Goal: Task Accomplishment & Management: Manage account settings

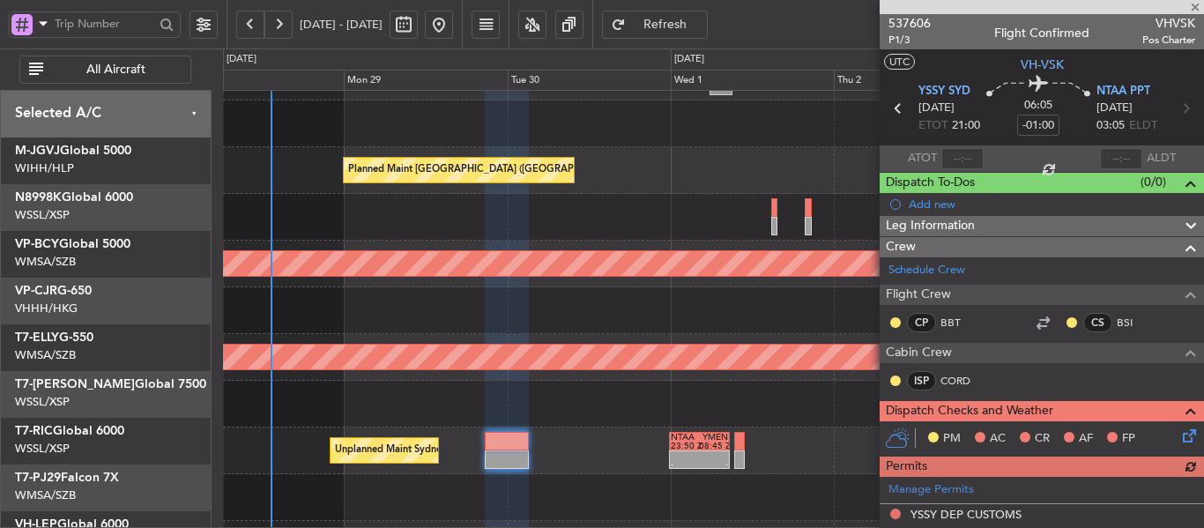
scroll to position [353, 0]
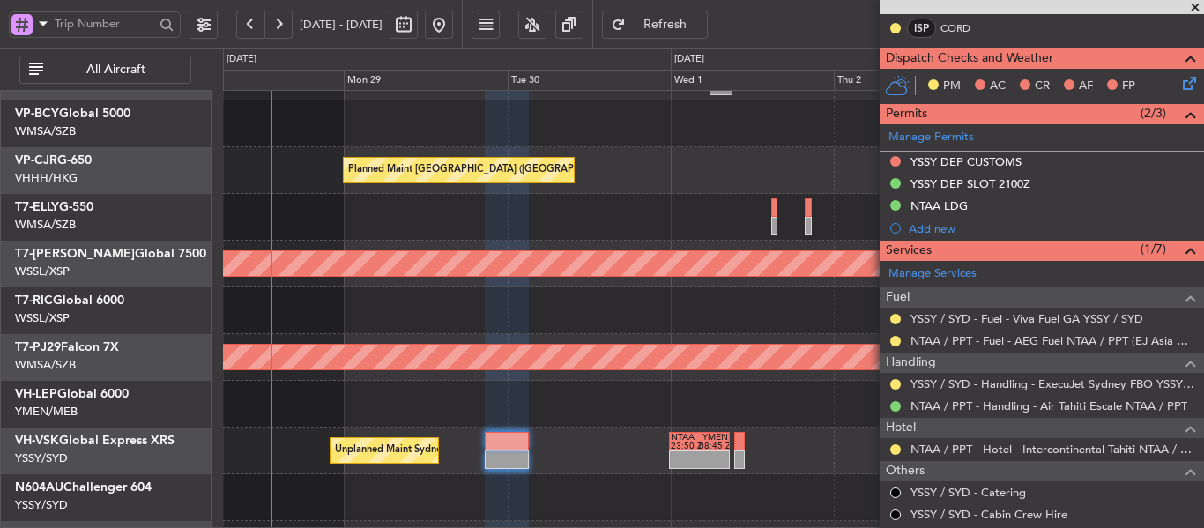
click at [1193, 6] on span at bounding box center [1195, 8] width 18 height 16
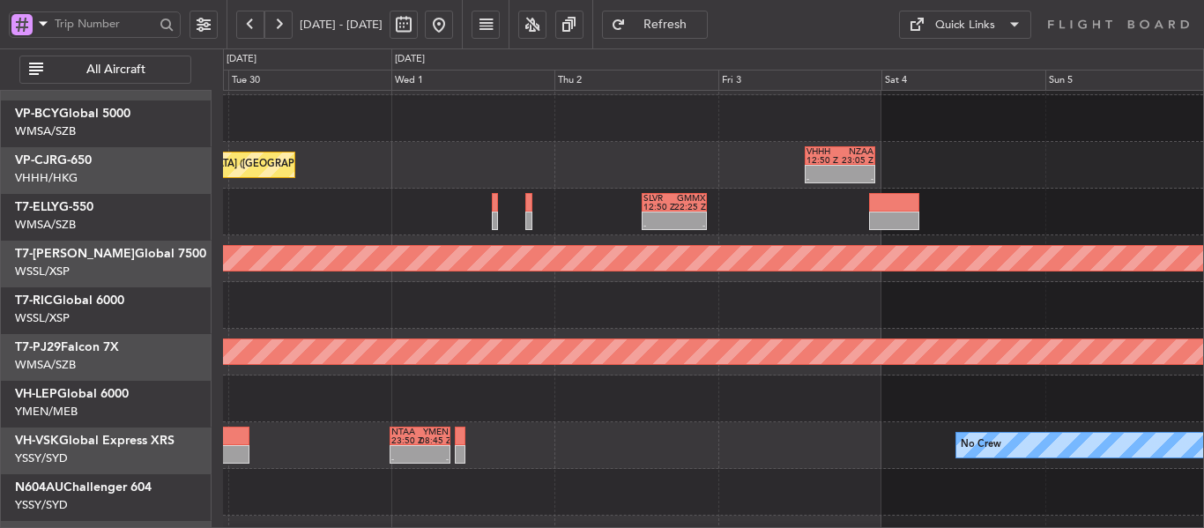
scroll to position [137, 0]
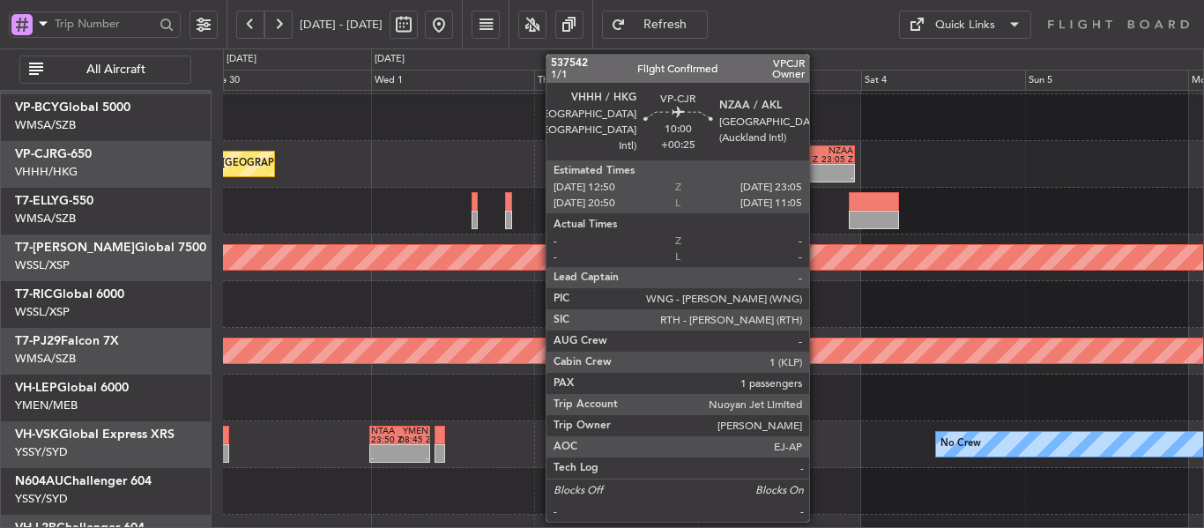
click at [818, 163] on div "VHHH 12:50 Z NZAA 23:05 Z" at bounding box center [819, 154] width 71 height 19
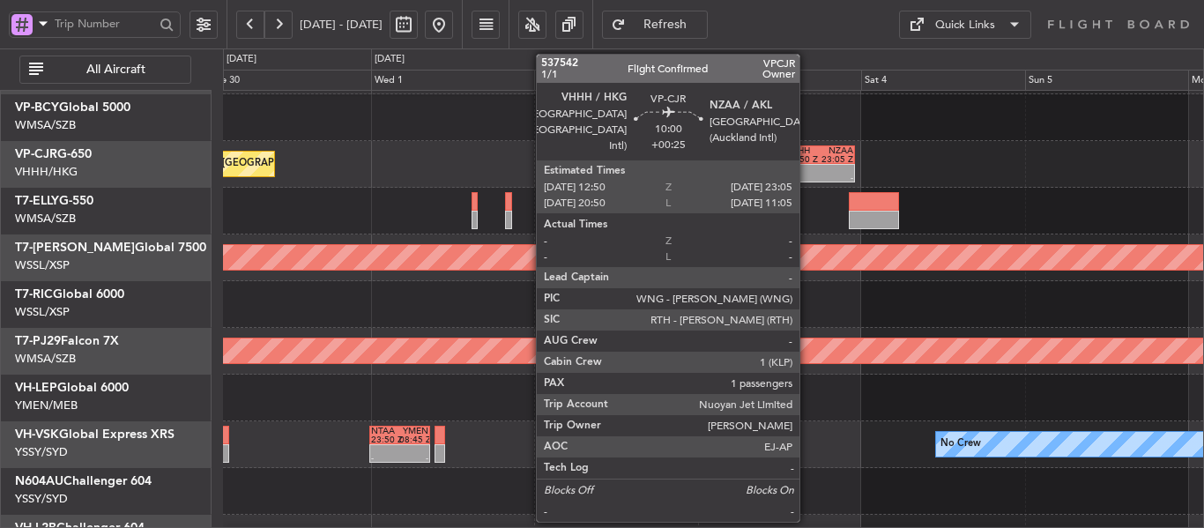
click at [807, 169] on div at bounding box center [802, 169] width 33 height 9
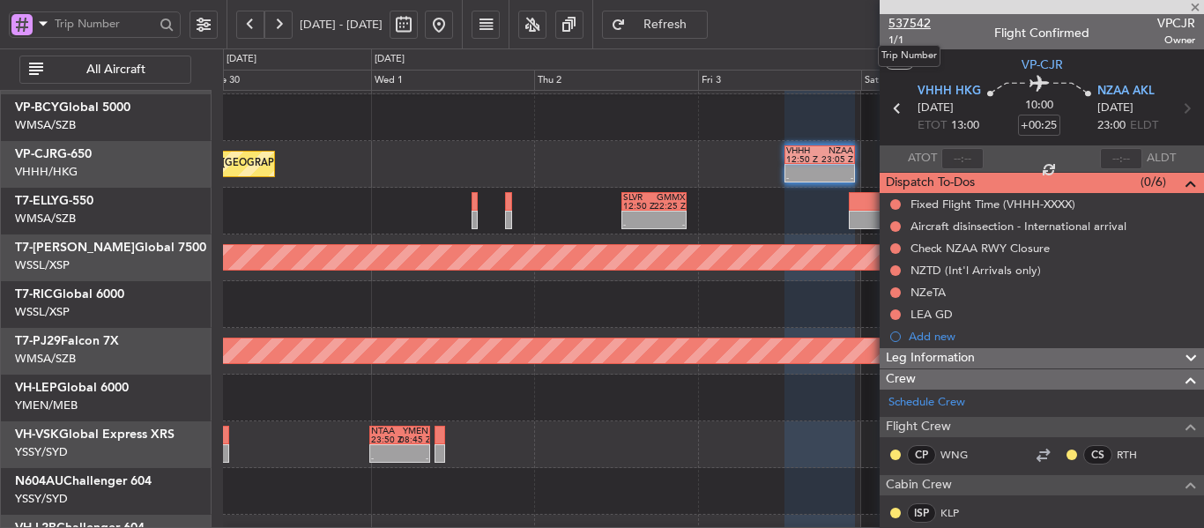
click at [915, 19] on span "537542" at bounding box center [909, 23] width 42 height 19
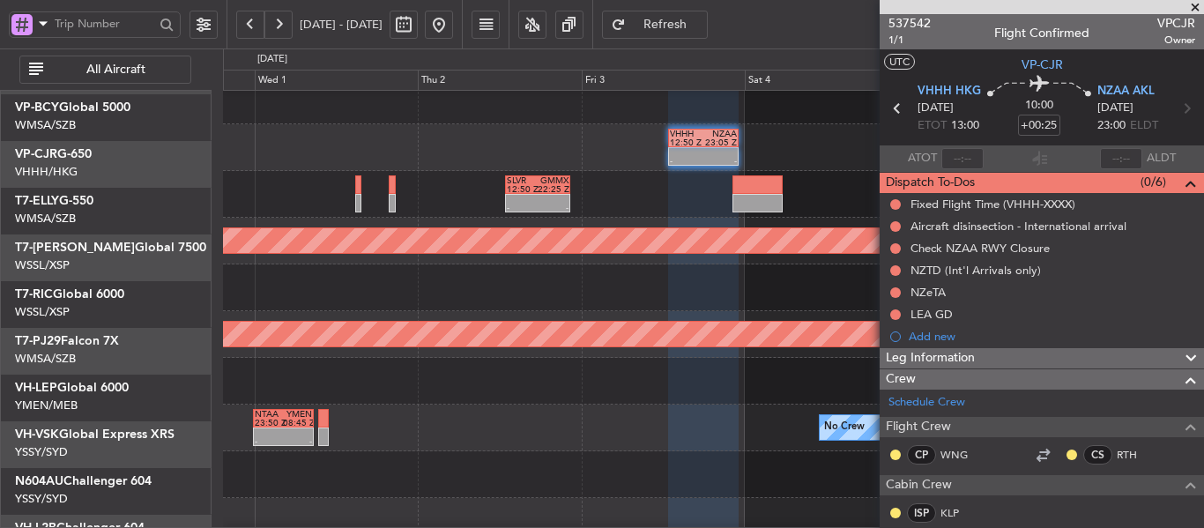
scroll to position [156, 0]
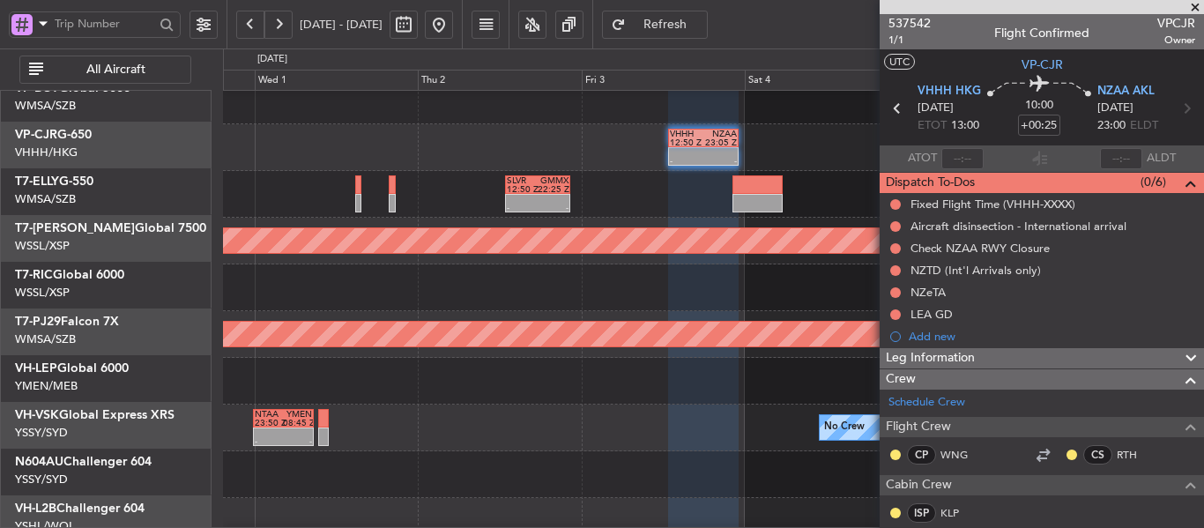
click at [538, 316] on div "Planned Maint [GEOGRAPHIC_DATA] (Sultan [PERSON_NAME] [PERSON_NAME] - Subang)" at bounding box center [713, 334] width 980 height 47
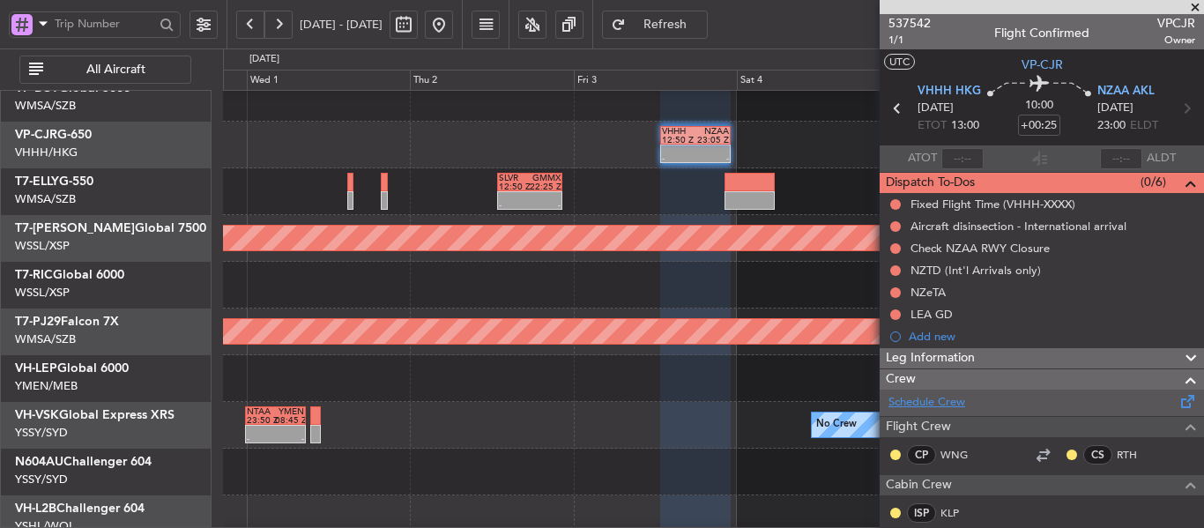
click at [948, 395] on link "Schedule Crew" at bounding box center [926, 403] width 77 height 18
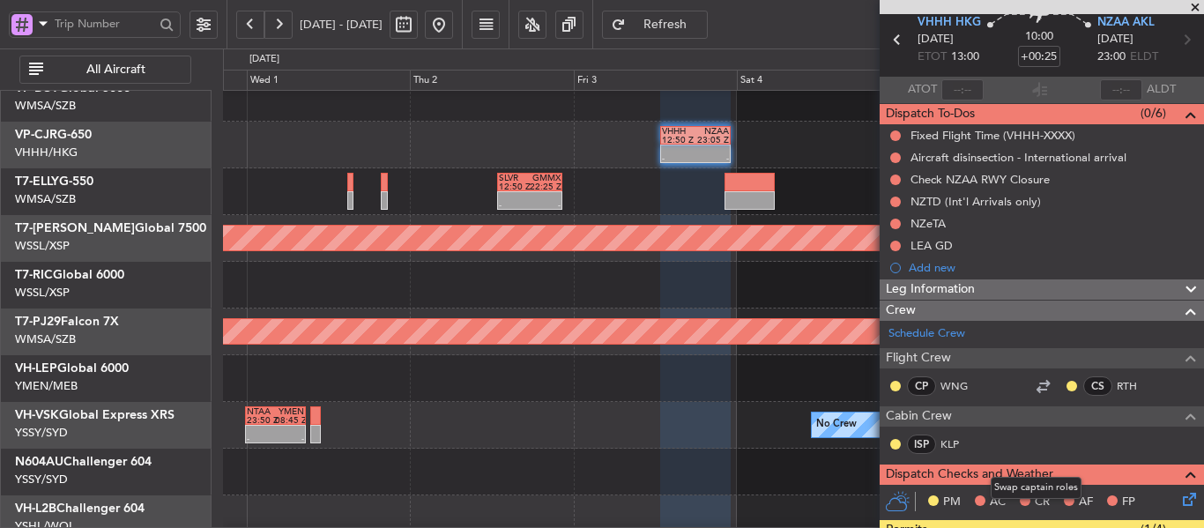
scroll to position [88, 0]
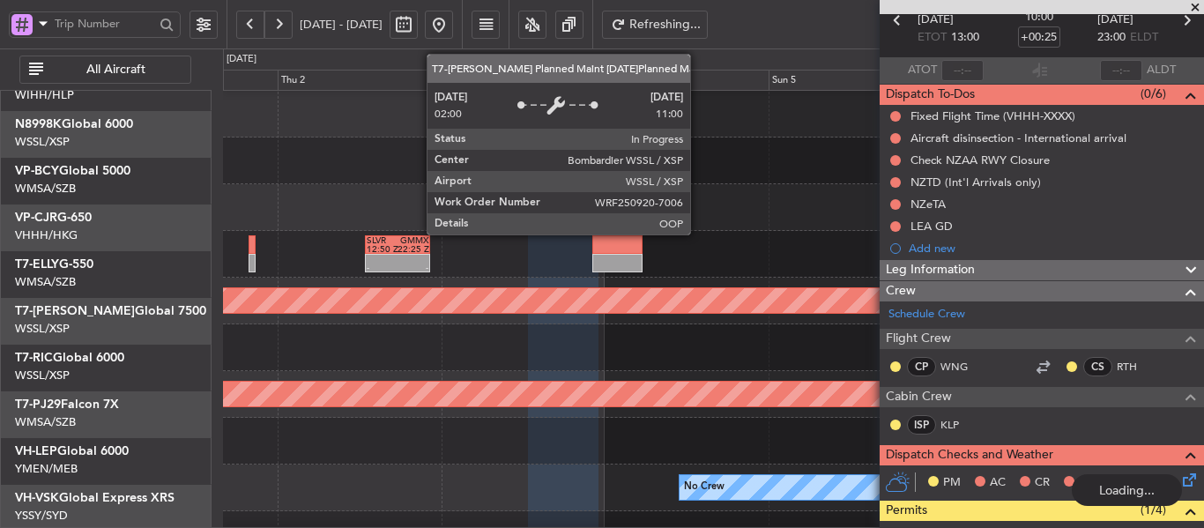
click at [446, 313] on div "Planned Maint [GEOGRAPHIC_DATA] (Seletar)" at bounding box center [485, 300] width 2348 height 25
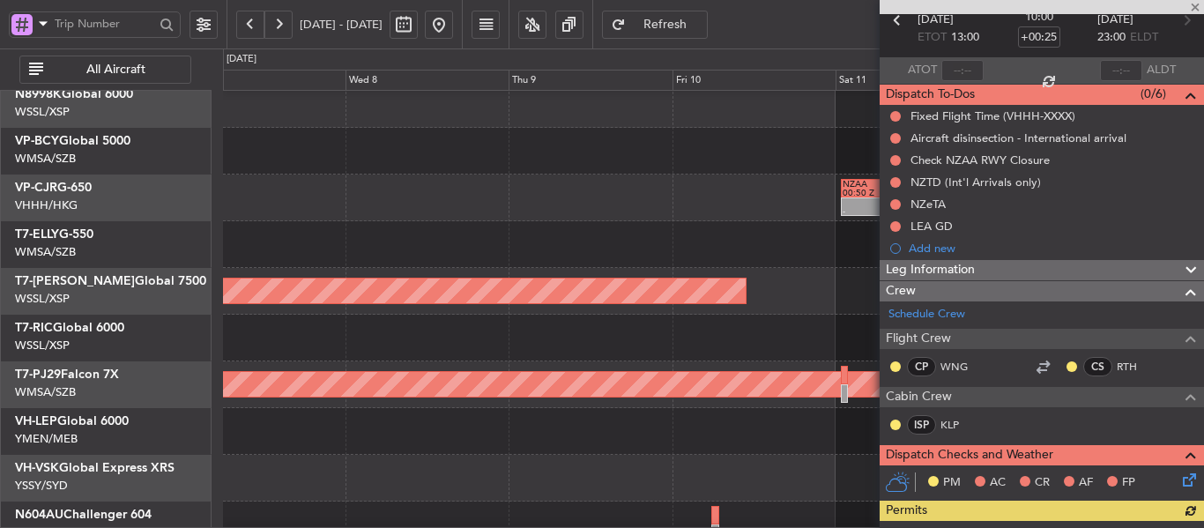
click at [368, 213] on div "- - NZAA 00:50 Z VHHH 11:20 Z" at bounding box center [713, 198] width 980 height 47
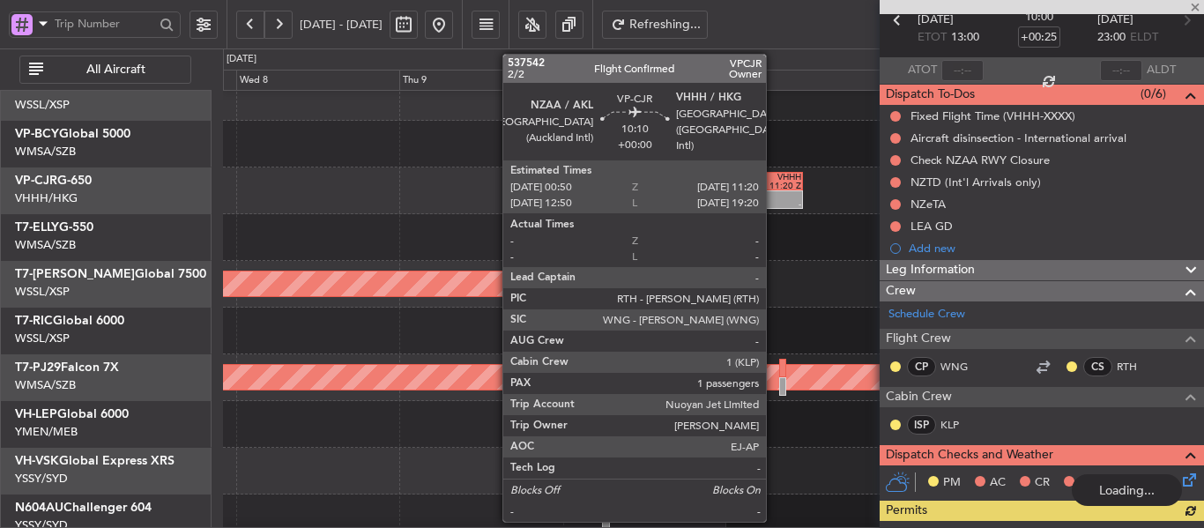
click at [774, 195] on div at bounding box center [784, 195] width 34 height 9
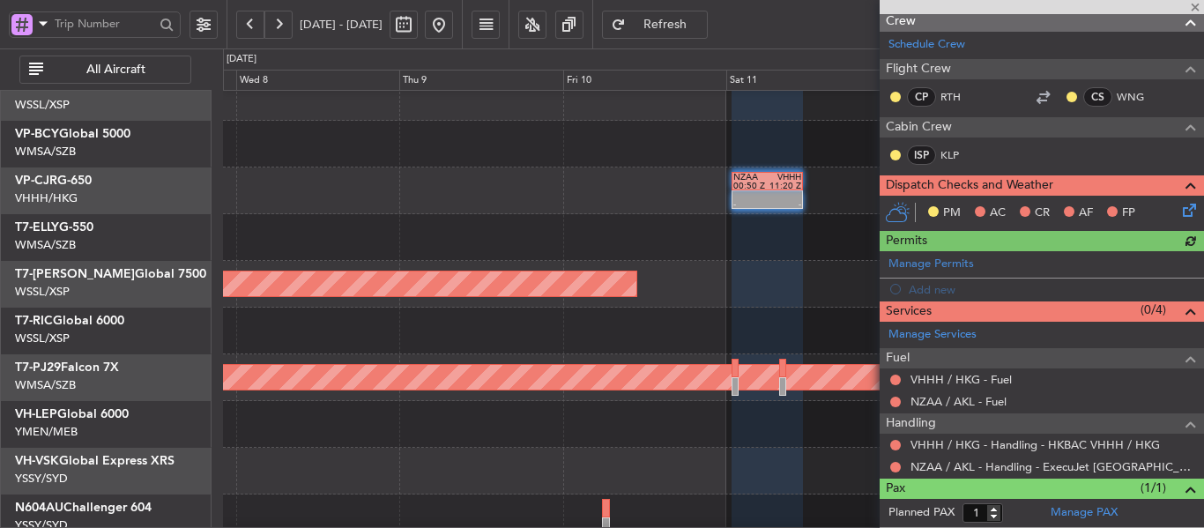
scroll to position [375, 0]
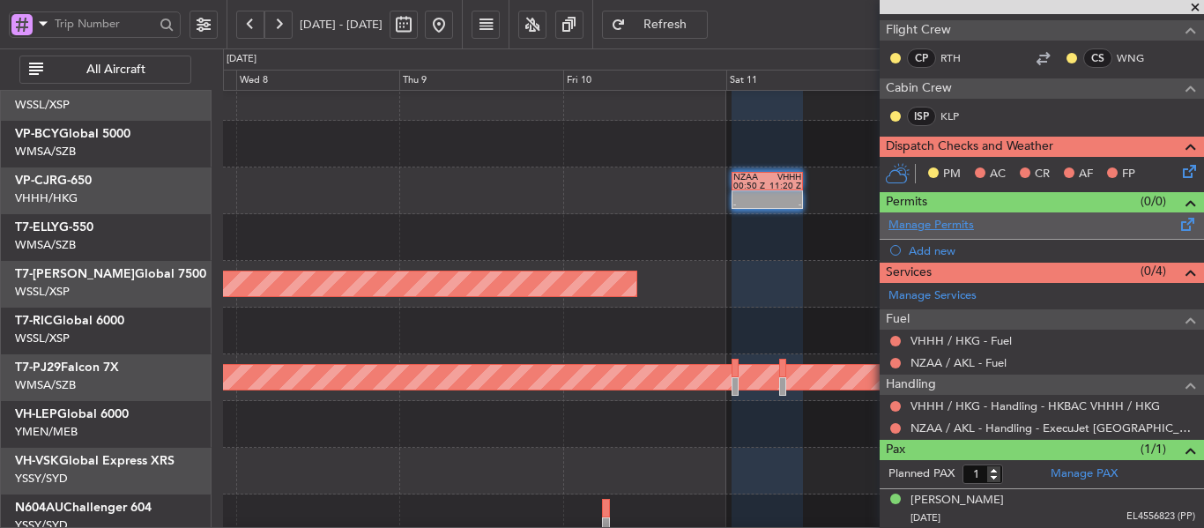
click at [929, 229] on link "Manage Permits" at bounding box center [930, 226] width 85 height 18
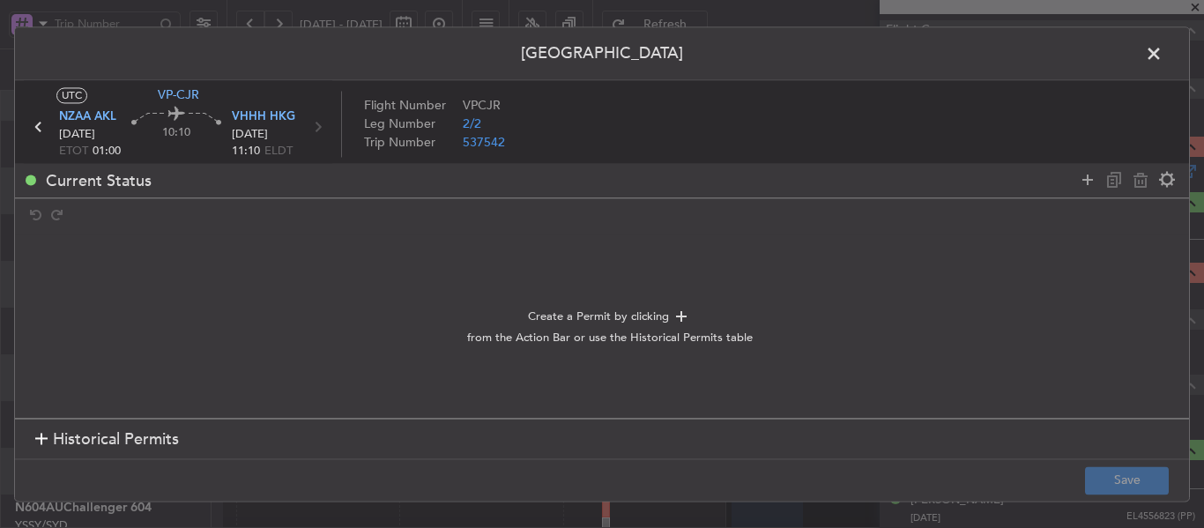
click at [37, 441] on div at bounding box center [41, 440] width 12 height 12
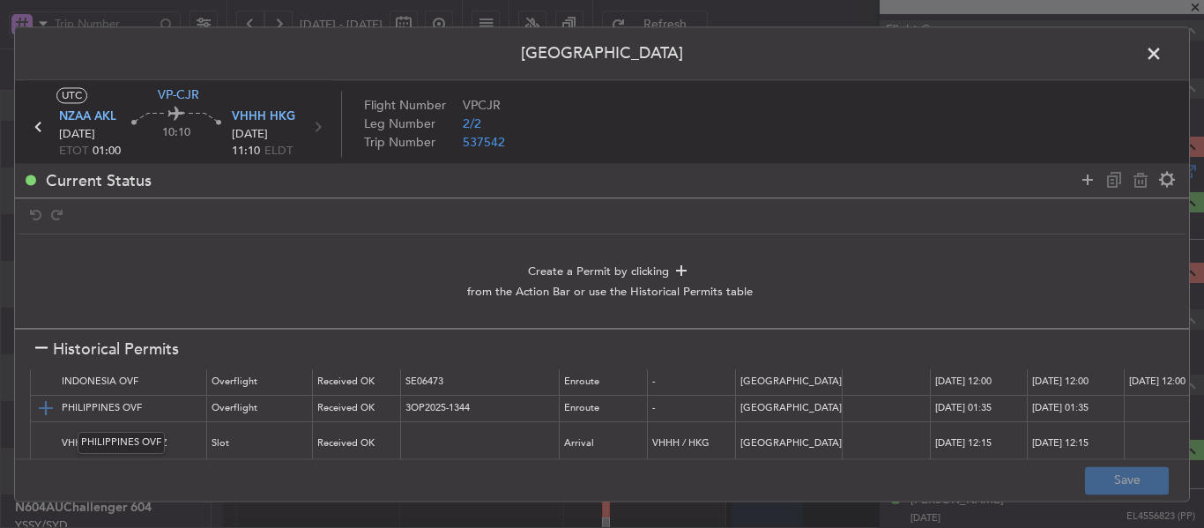
scroll to position [0, 0]
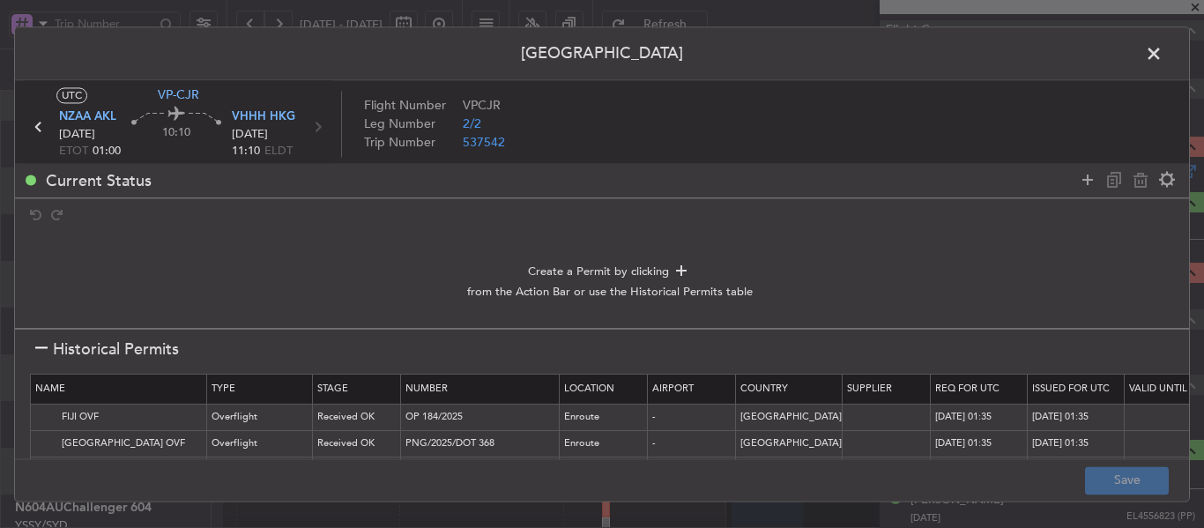
click at [1163, 58] on span at bounding box center [1163, 58] width 0 height 35
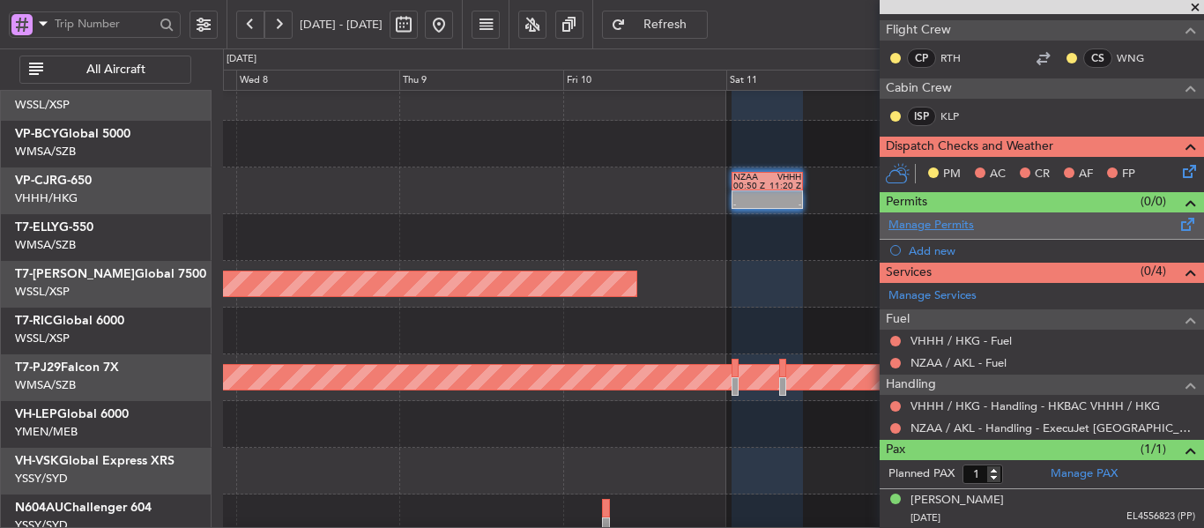
click at [915, 218] on link "Manage Permits" at bounding box center [930, 226] width 85 height 18
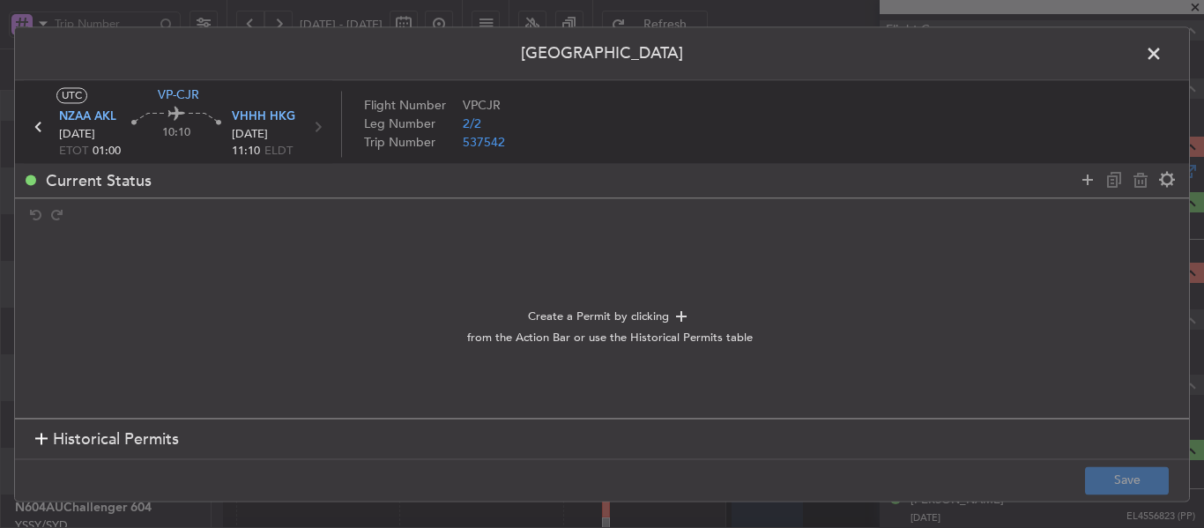
click at [39, 440] on div at bounding box center [41, 440] width 12 height 12
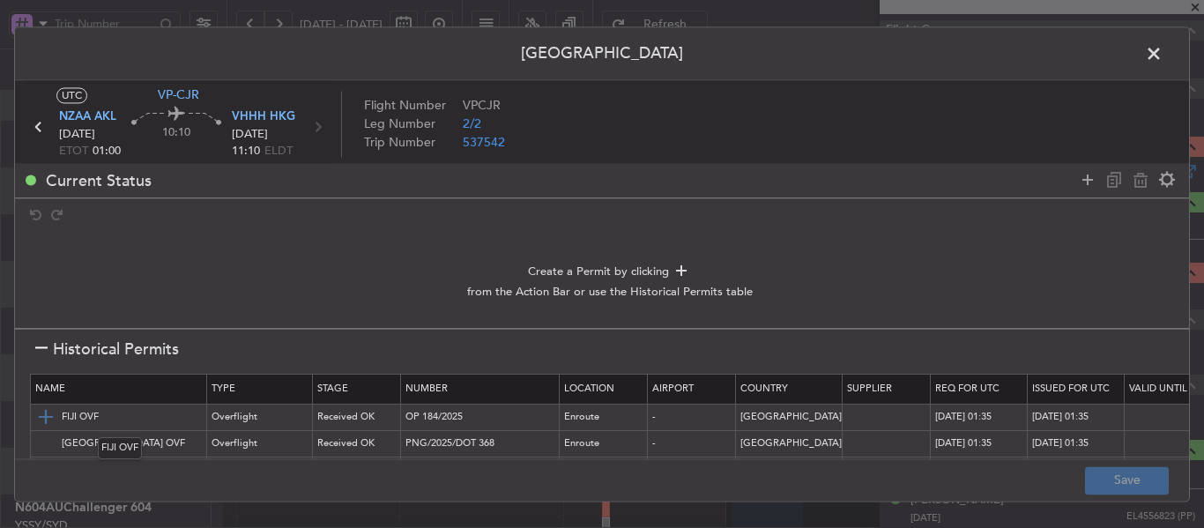
click at [48, 414] on img at bounding box center [45, 417] width 21 height 21
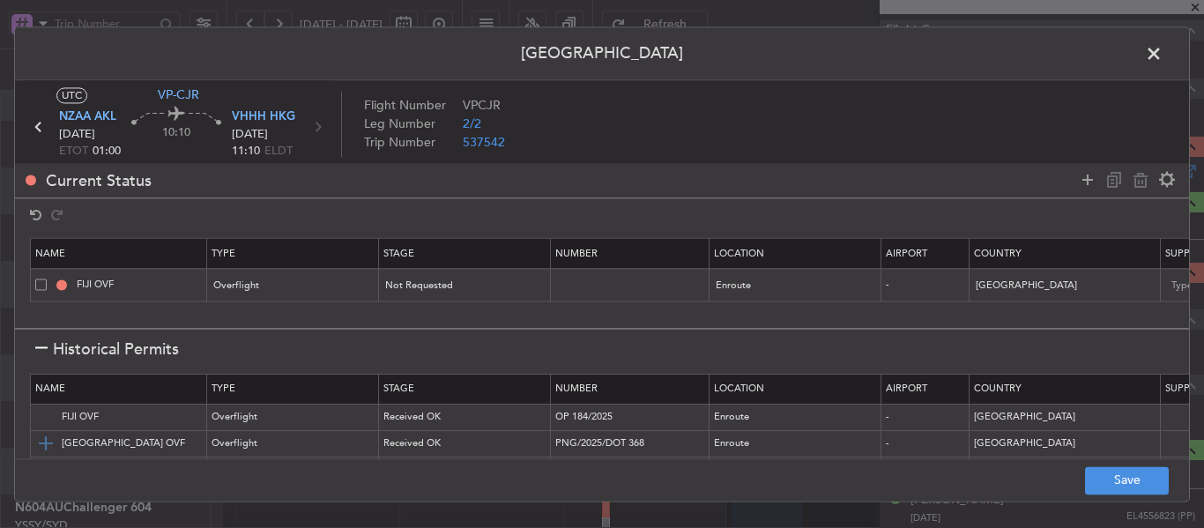
click at [43, 435] on img at bounding box center [45, 444] width 21 height 21
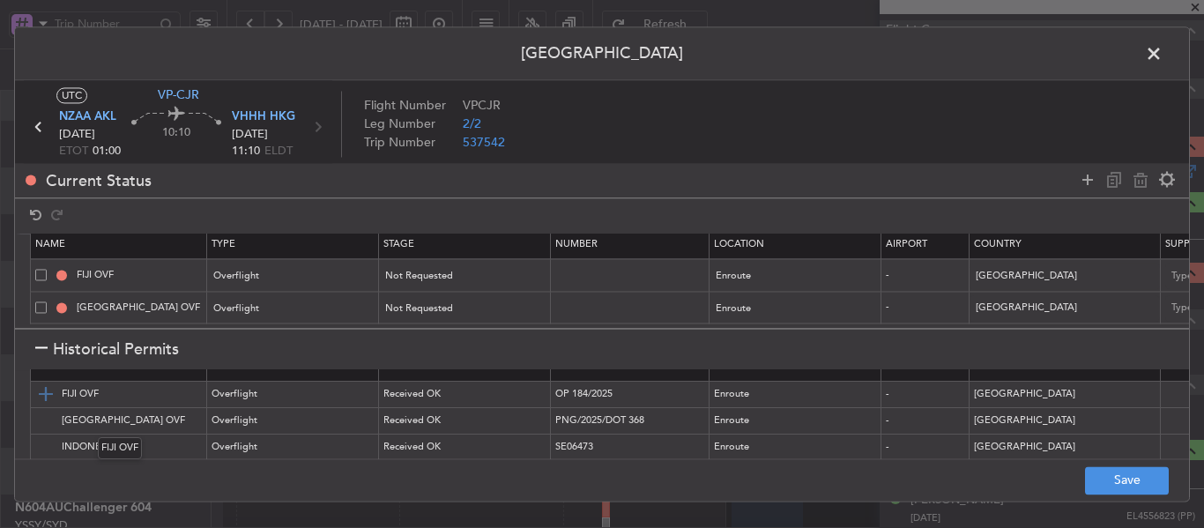
scroll to position [88, 0]
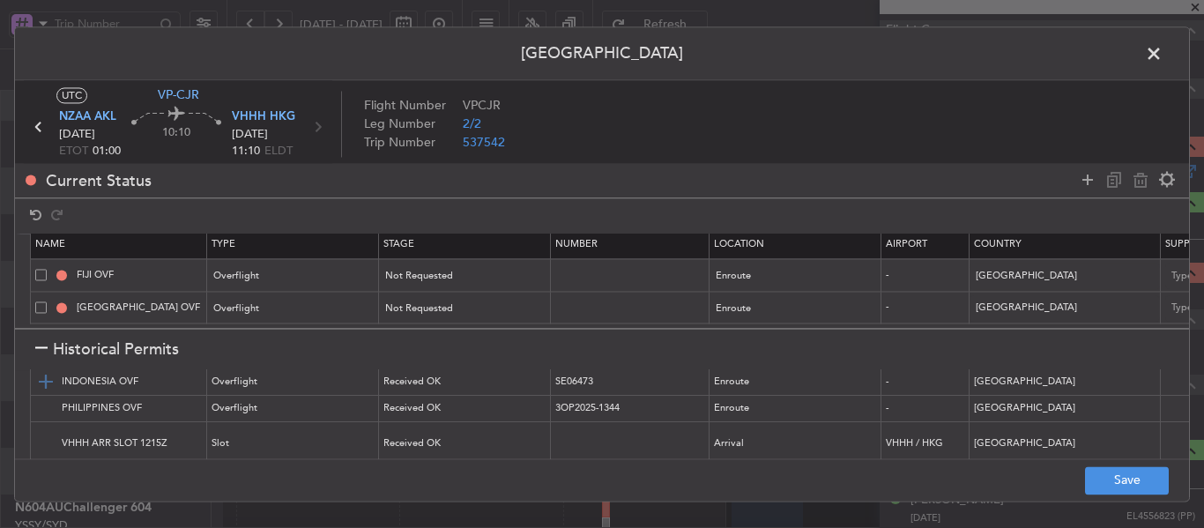
click at [48, 386] on img at bounding box center [45, 382] width 21 height 21
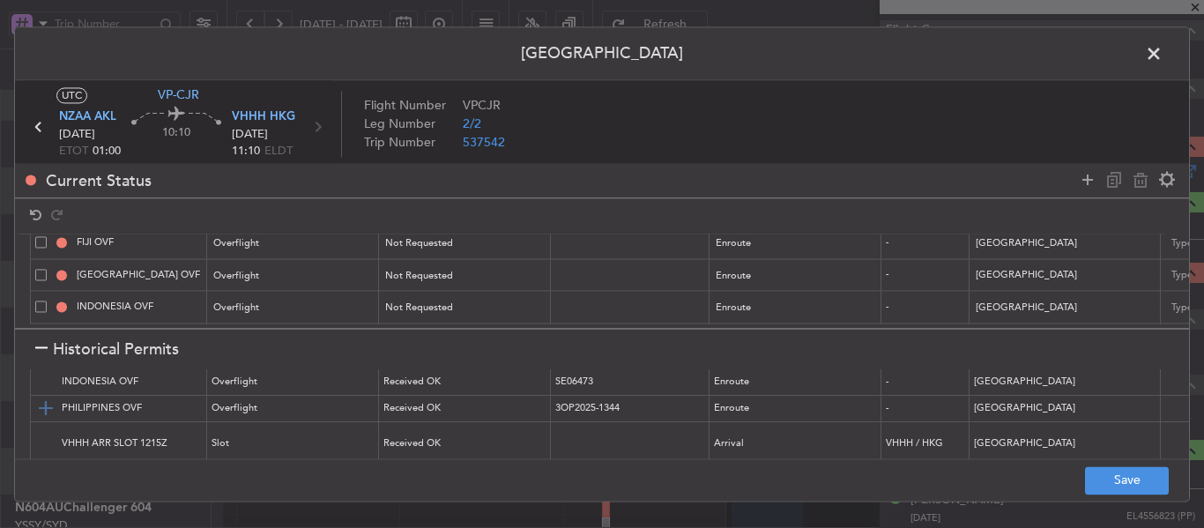
click at [43, 406] on img at bounding box center [45, 408] width 21 height 21
click at [46, 439] on img at bounding box center [45, 444] width 21 height 21
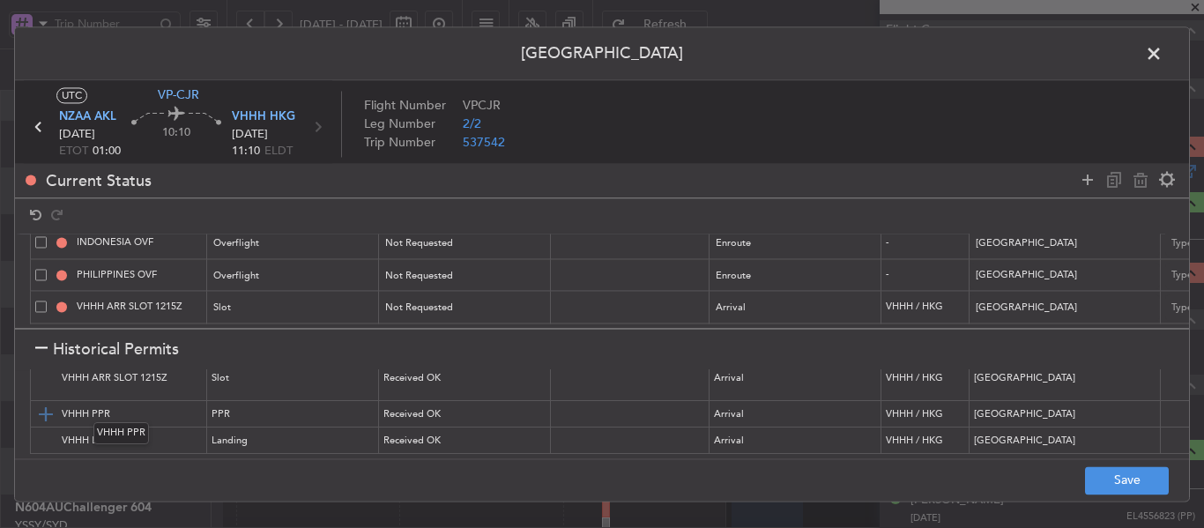
click at [46, 404] on img at bounding box center [45, 414] width 21 height 21
click at [45, 430] on img at bounding box center [45, 440] width 21 height 21
click at [44, 351] on div at bounding box center [41, 350] width 12 height 12
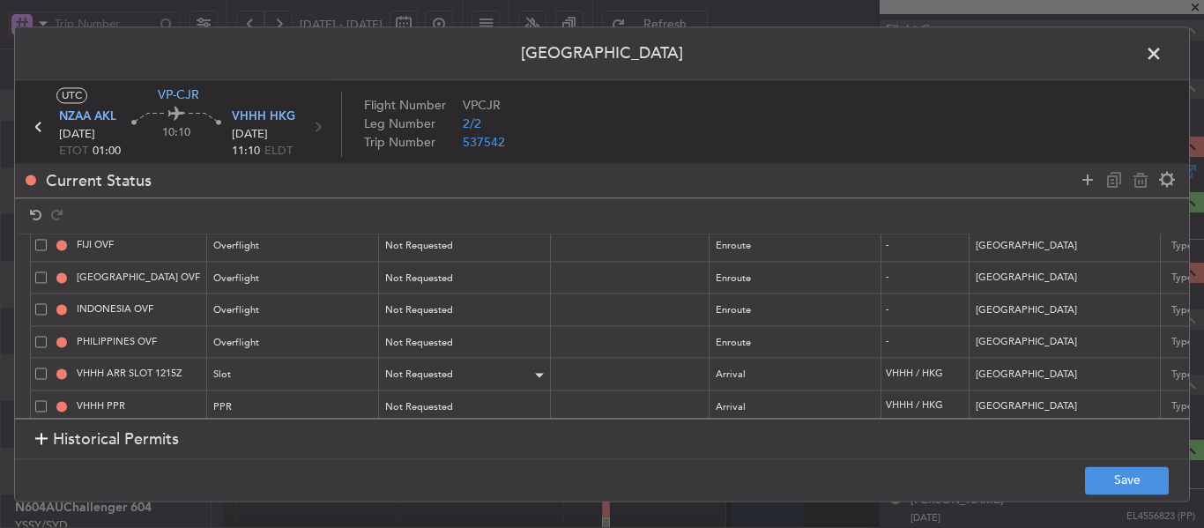
scroll to position [88, 0]
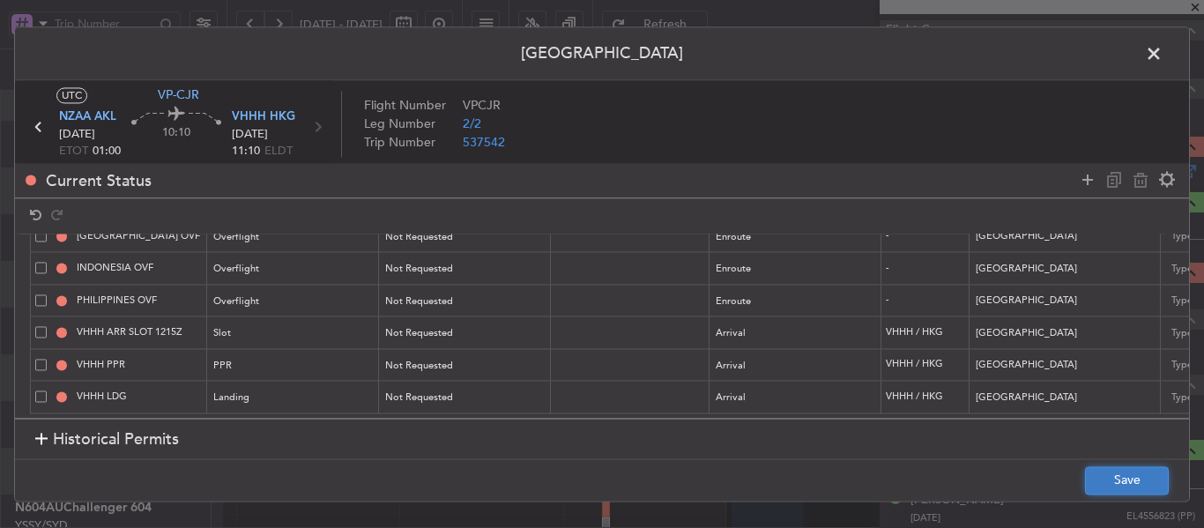
click at [1099, 484] on button "Save" at bounding box center [1127, 480] width 84 height 28
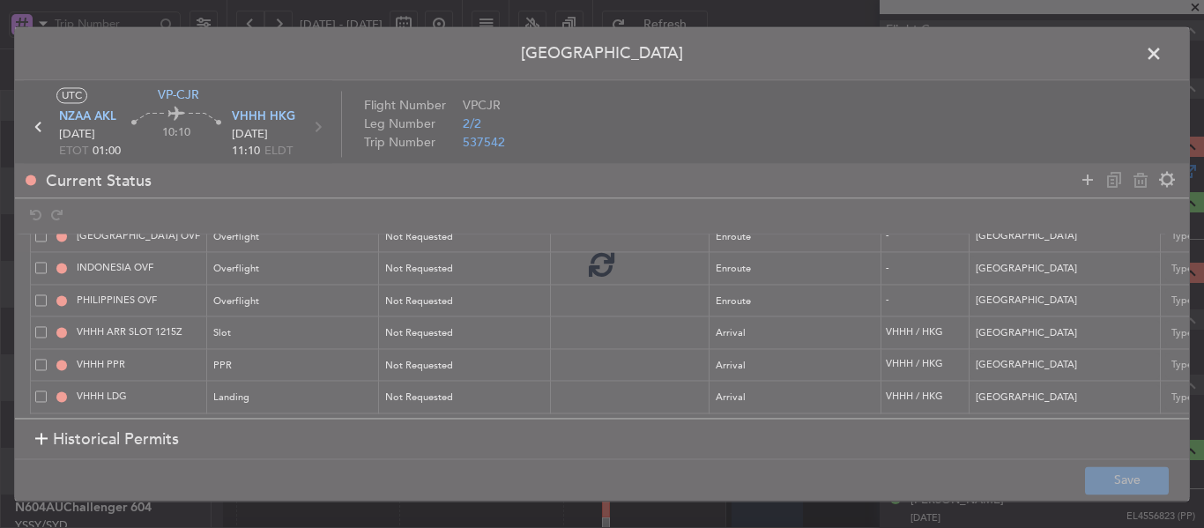
type input "NNN"
type input "2"
type input "NNN"
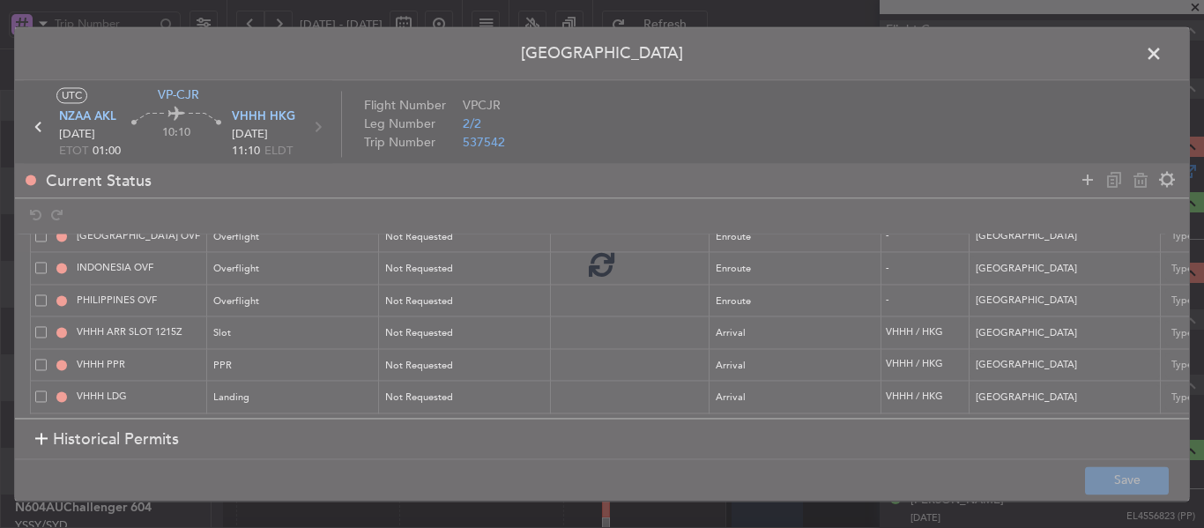
type input "VHHH ARR SLOT"
type input "NNN"
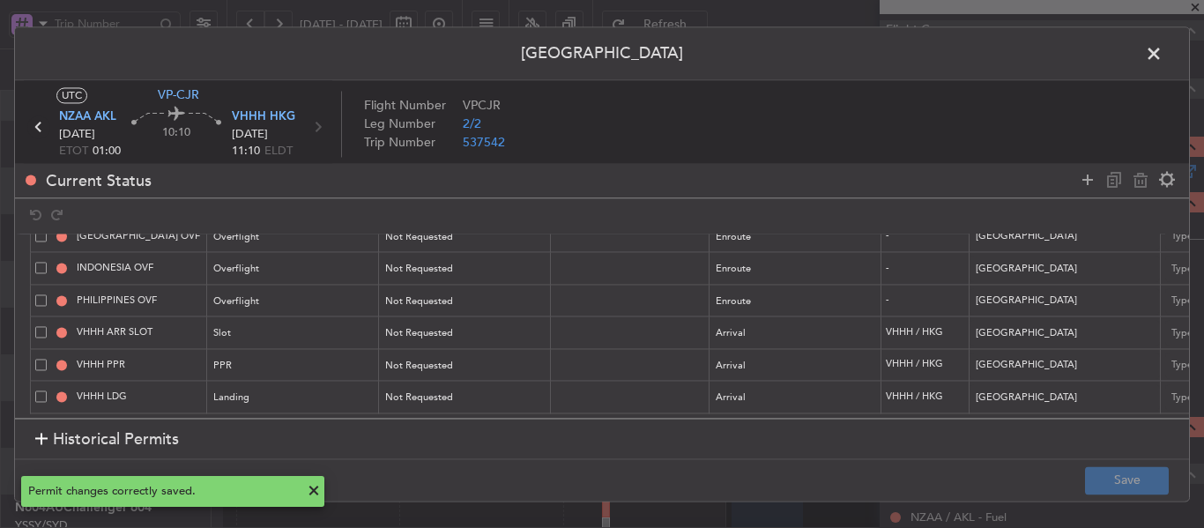
click at [39, 131] on icon at bounding box center [38, 126] width 23 height 23
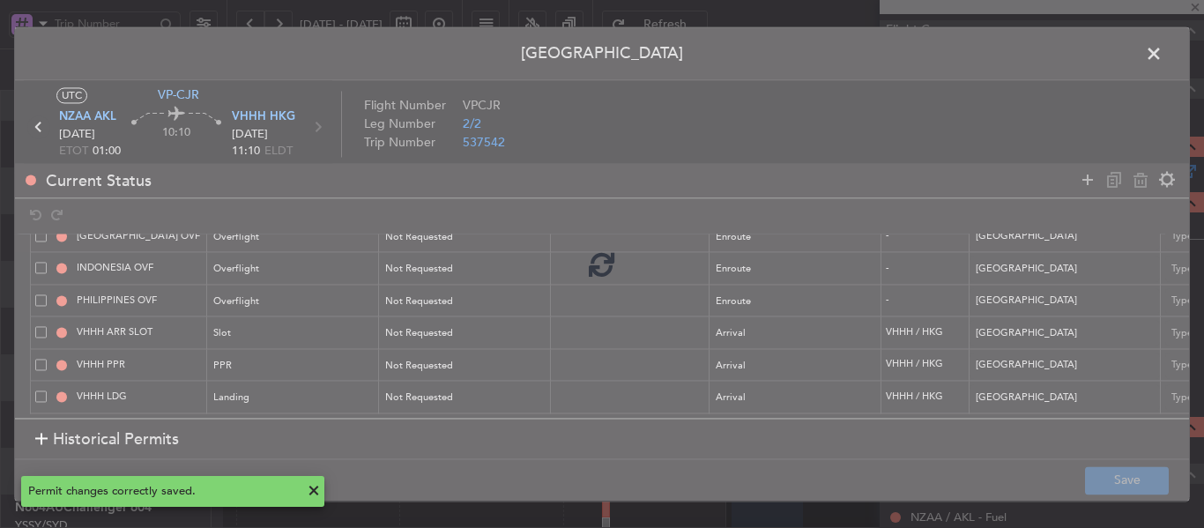
type input "+00:25"
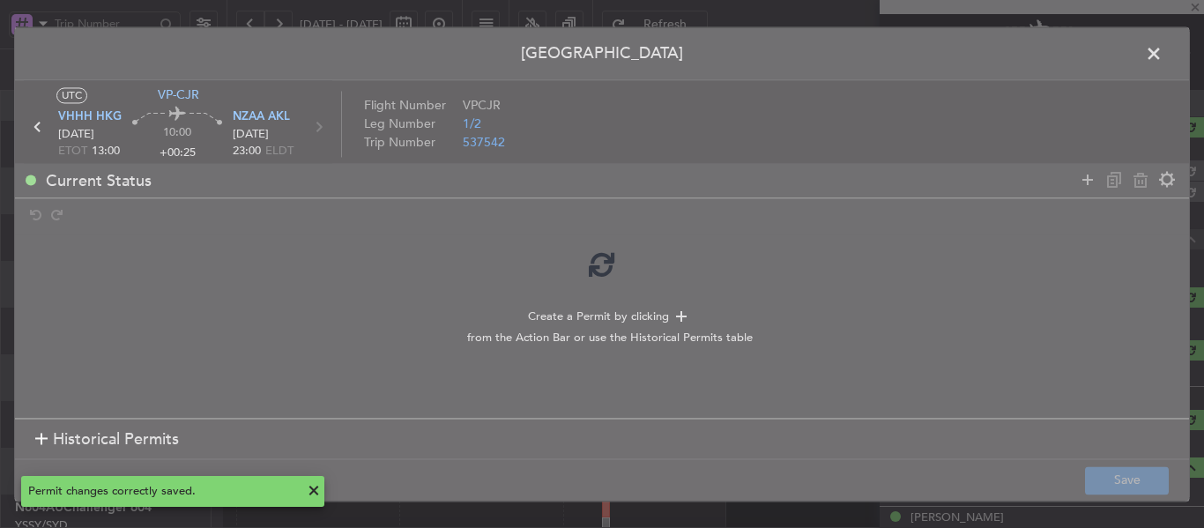
scroll to position [397, 0]
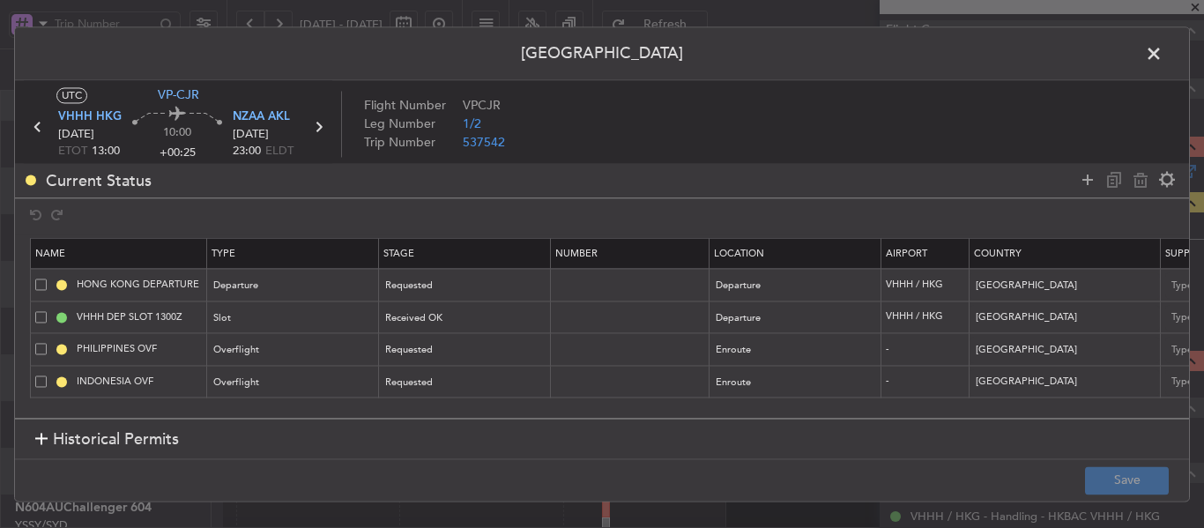
drag, startPoint x: 1200, startPoint y: 231, endPoint x: 1201, endPoint y: 177, distance: 53.8
click at [1201, 177] on div "Permit Center UTC VP-CJR VHHH HKG [DATE] ETOT 13:00 10:00 +00:25 NZAA AKL [DATE…" at bounding box center [602, 264] width 1204 height 528
drag, startPoint x: 1199, startPoint y: 226, endPoint x: 1196, endPoint y: 185, distance: 40.6
click at [1196, 185] on div "Permit Center UTC VP-CJR VHHH HKG [DATE] ETOT 13:00 10:00 +00:25 NZAA AKL [DATE…" at bounding box center [602, 264] width 1204 height 528
click at [1163, 56] on span at bounding box center [1163, 58] width 0 height 35
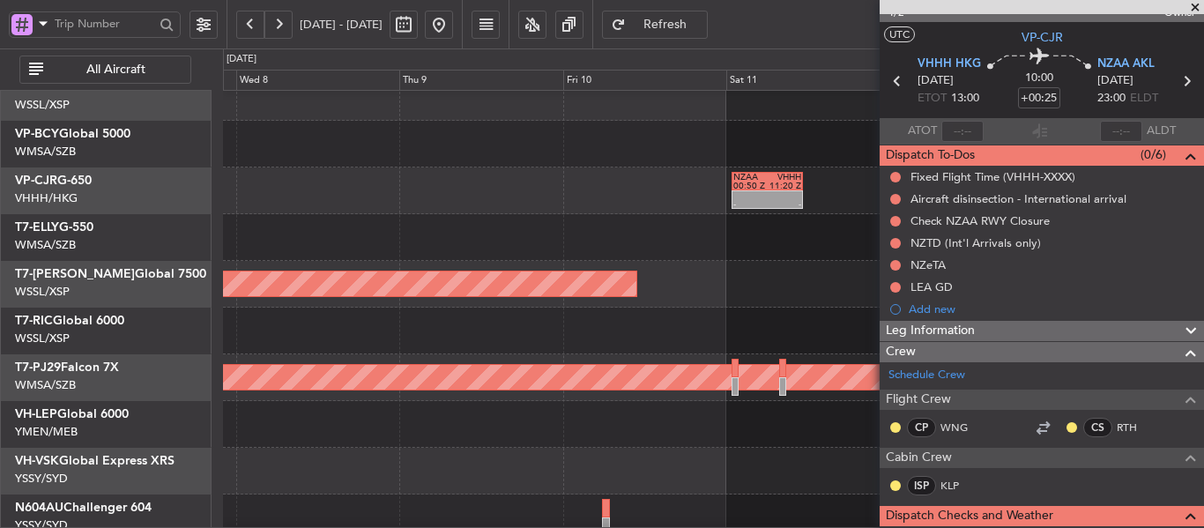
scroll to position [0, 0]
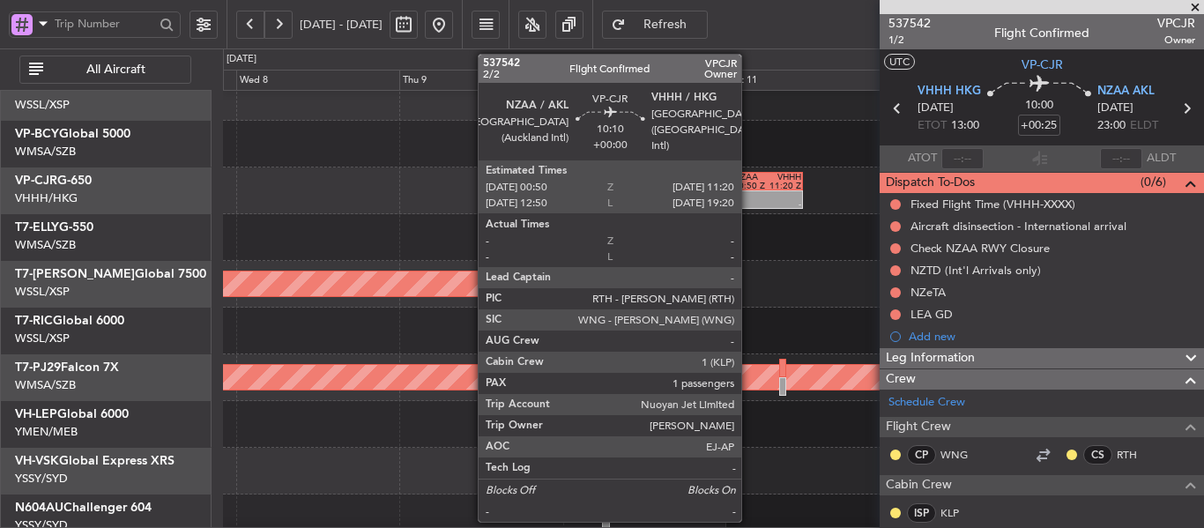
click at [749, 183] on div "00:50 Z" at bounding box center [750, 186] width 34 height 9
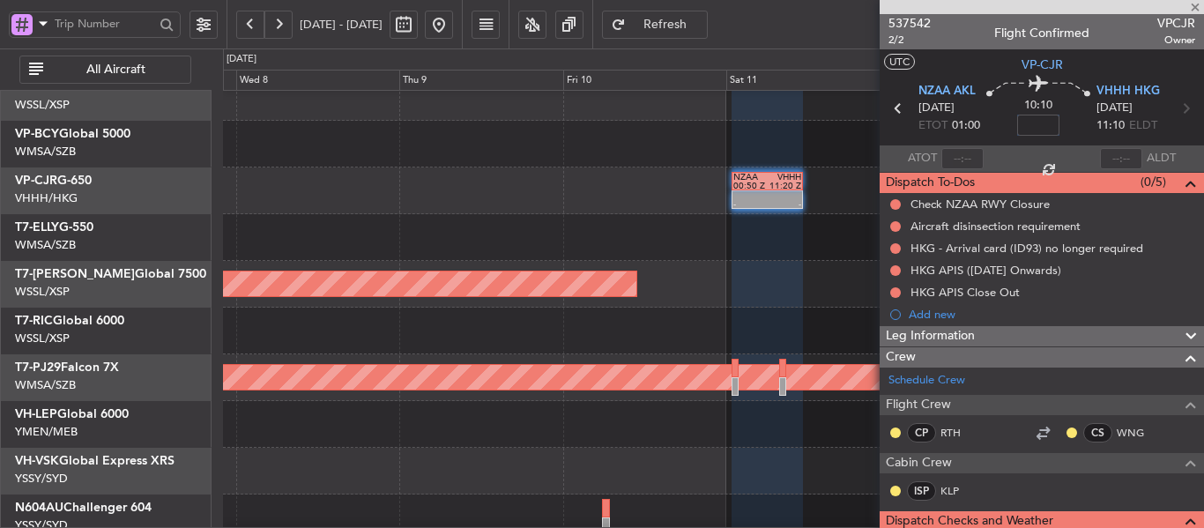
click at [1032, 128] on input at bounding box center [1038, 125] width 42 height 21
click at [996, 135] on div "10:10 10" at bounding box center [1038, 108] width 116 height 65
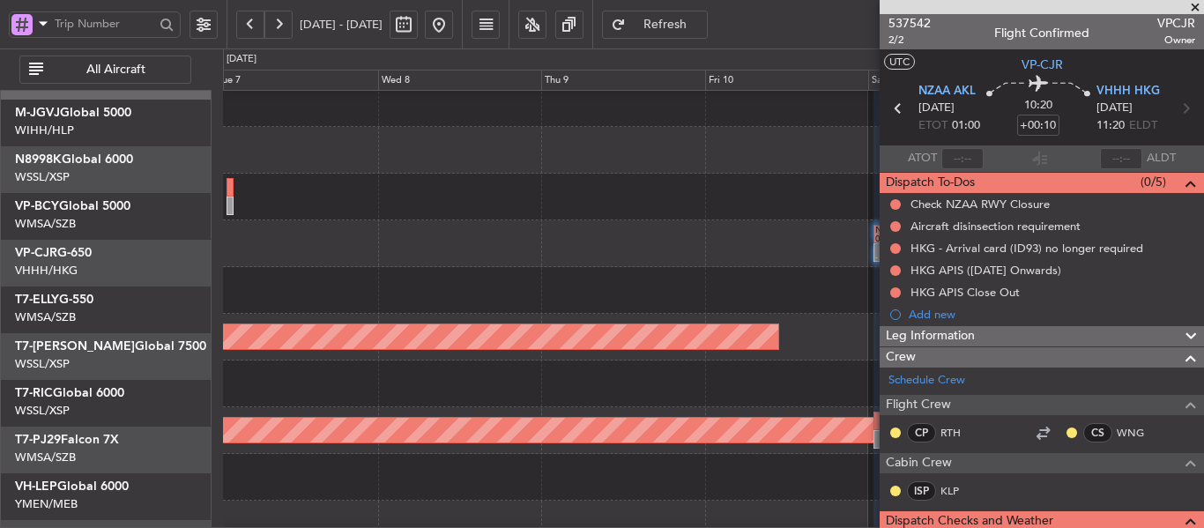
click at [649, 293] on div at bounding box center [713, 290] width 980 height 47
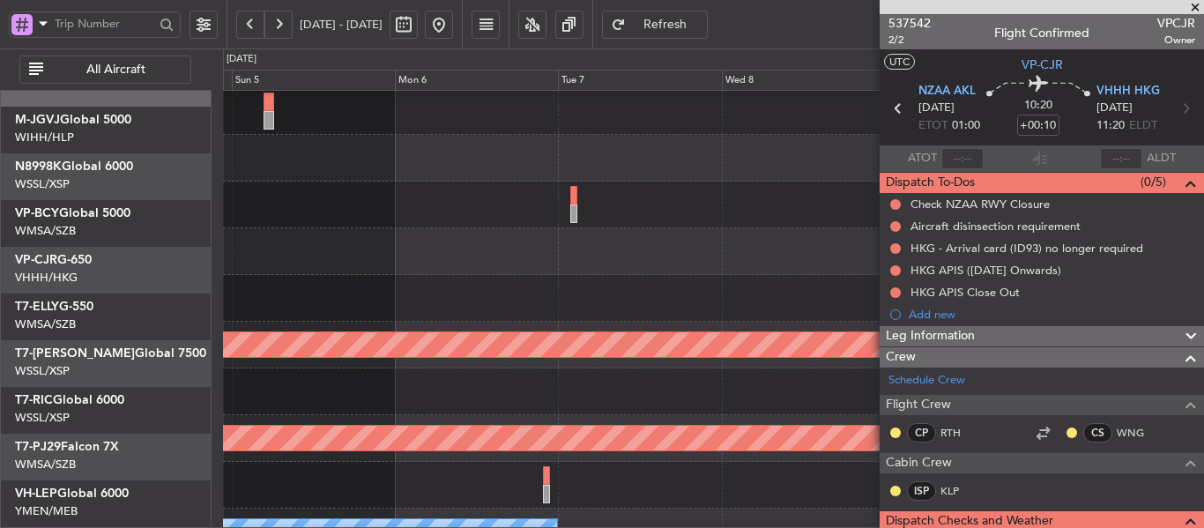
click at [667, 238] on div "- - VHHH 12:50 Z NZAA 23:05 Z - - NZAA 00:50 Z VHHH 11:30 Z" at bounding box center [713, 251] width 980 height 47
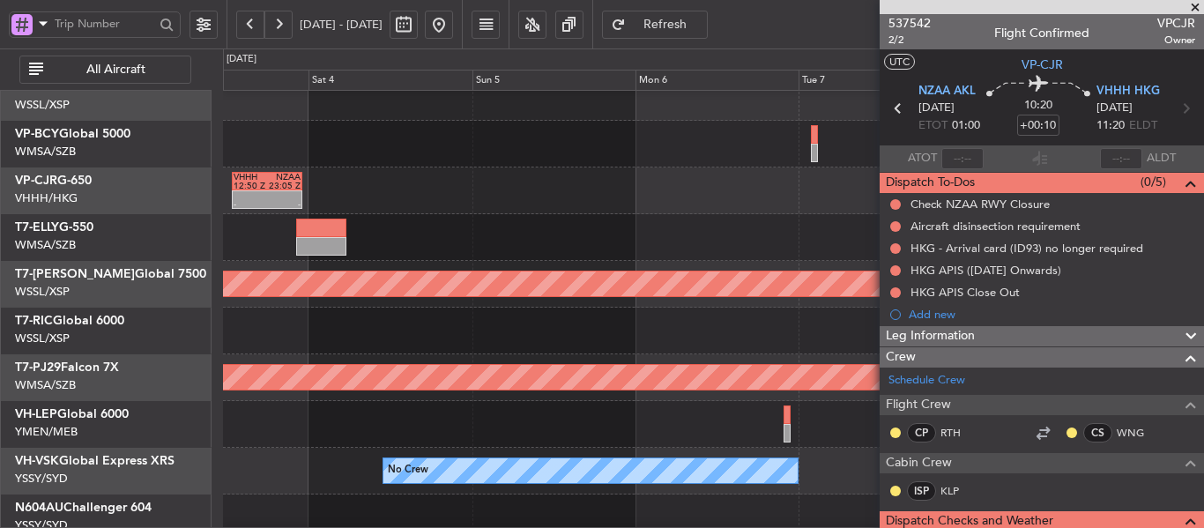
click at [702, 239] on div "- - SLVR 12:50 Z GMMX 22:25 Z" at bounding box center [713, 237] width 980 height 47
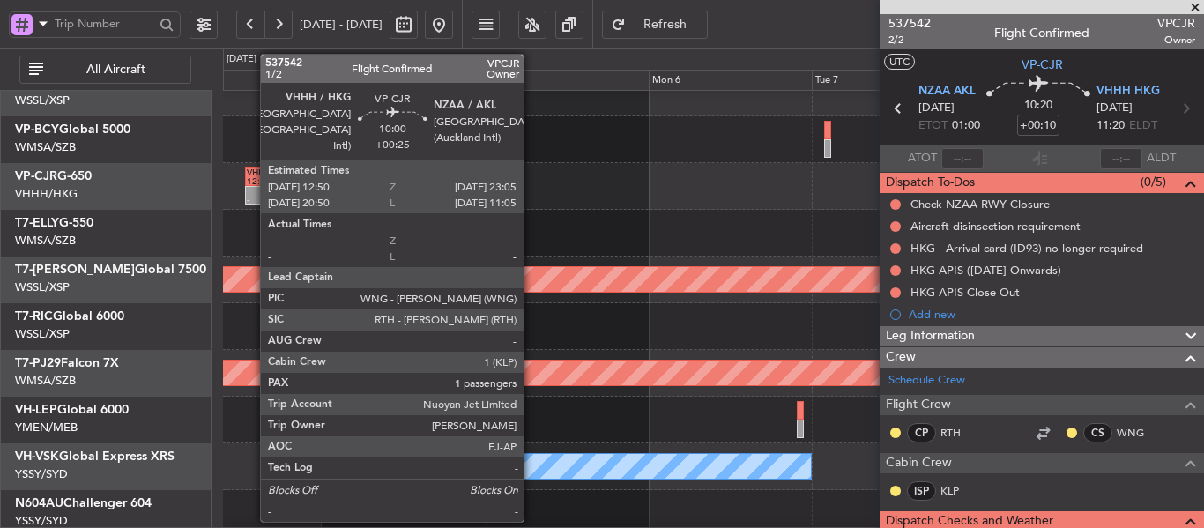
click at [251, 181] on div "12:50 Z" at bounding box center [263, 181] width 33 height 9
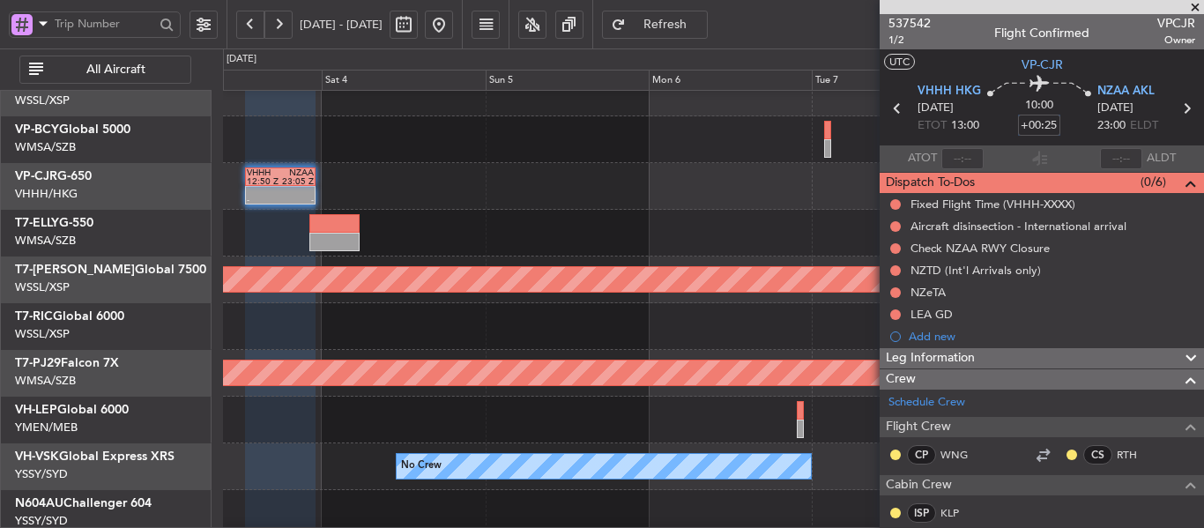
click at [1028, 128] on input "+00:25" at bounding box center [1039, 125] width 42 height 21
click at [791, 216] on div "- - SLVR 12:50 Z GMMX 22:25 Z" at bounding box center [713, 233] width 980 height 47
click at [1024, 124] on input "-00:05" at bounding box center [1039, 125] width 42 height 21
type input "-"
click at [1010, 153] on section "ATOT ALDT" at bounding box center [1042, 158] width 324 height 26
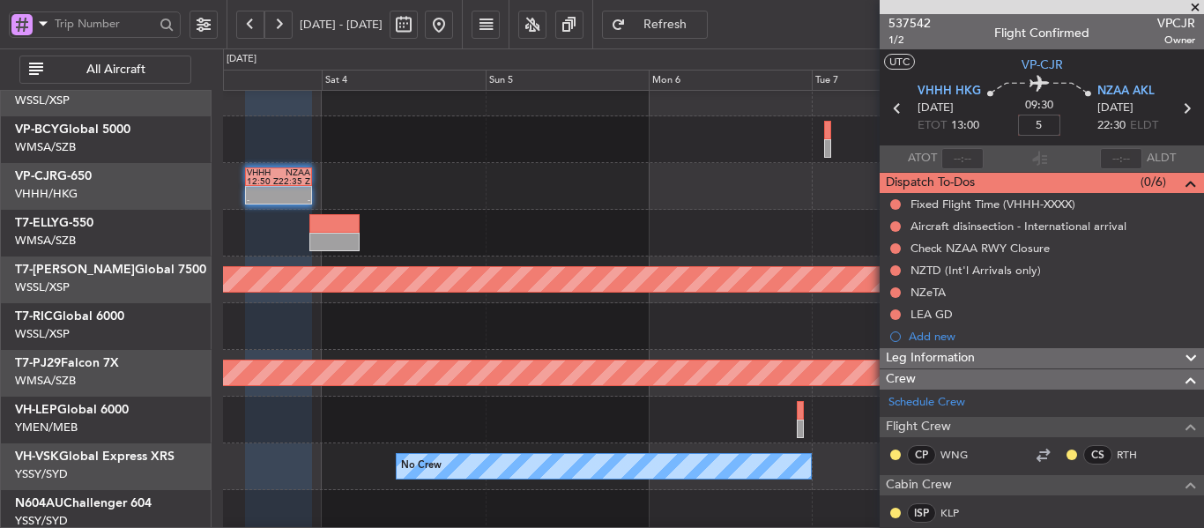
type input "+00:05"
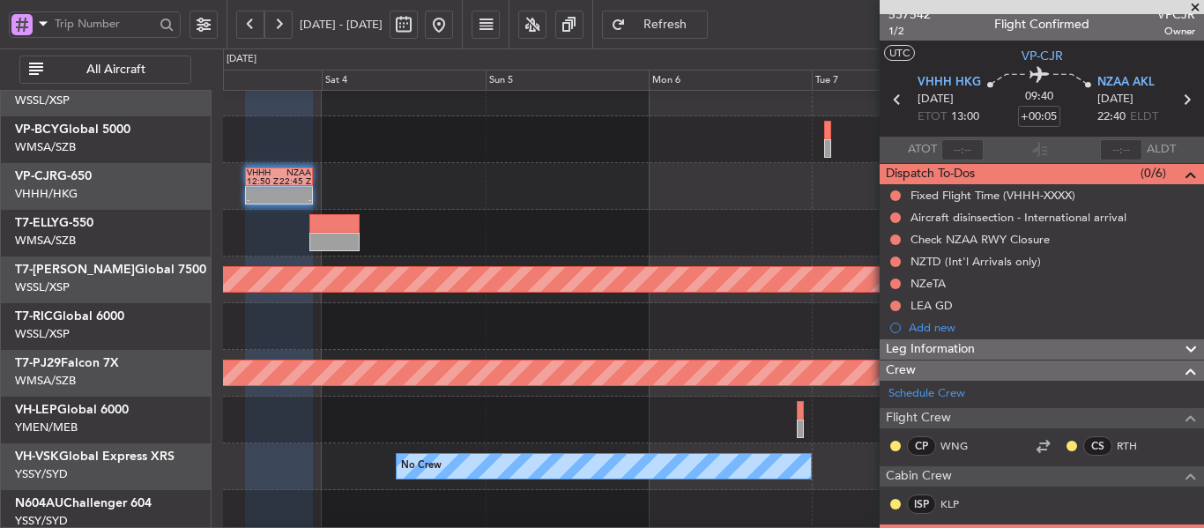
scroll to position [0, 0]
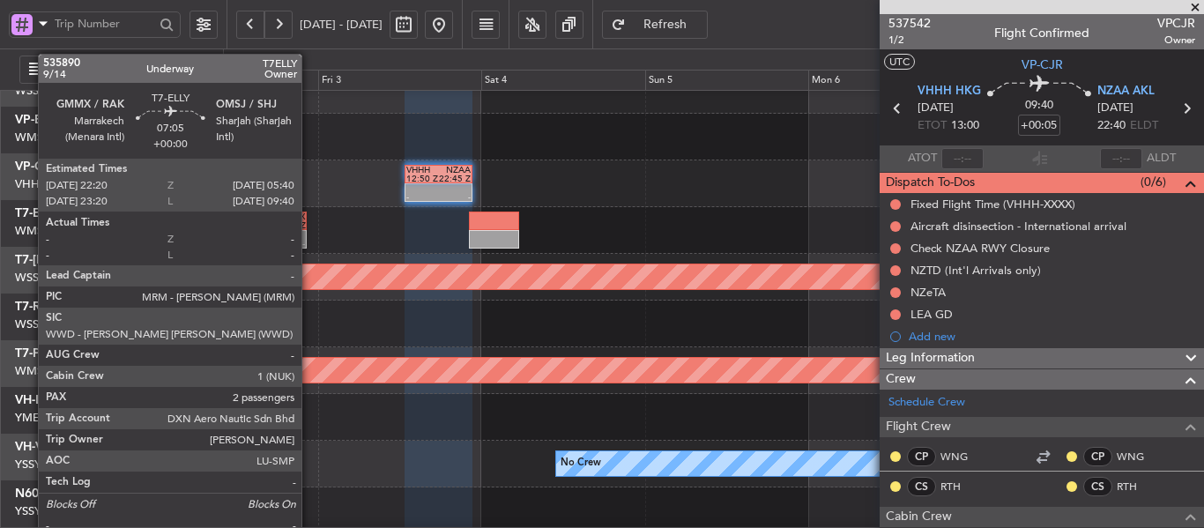
click at [519, 234] on div at bounding box center [494, 239] width 50 height 19
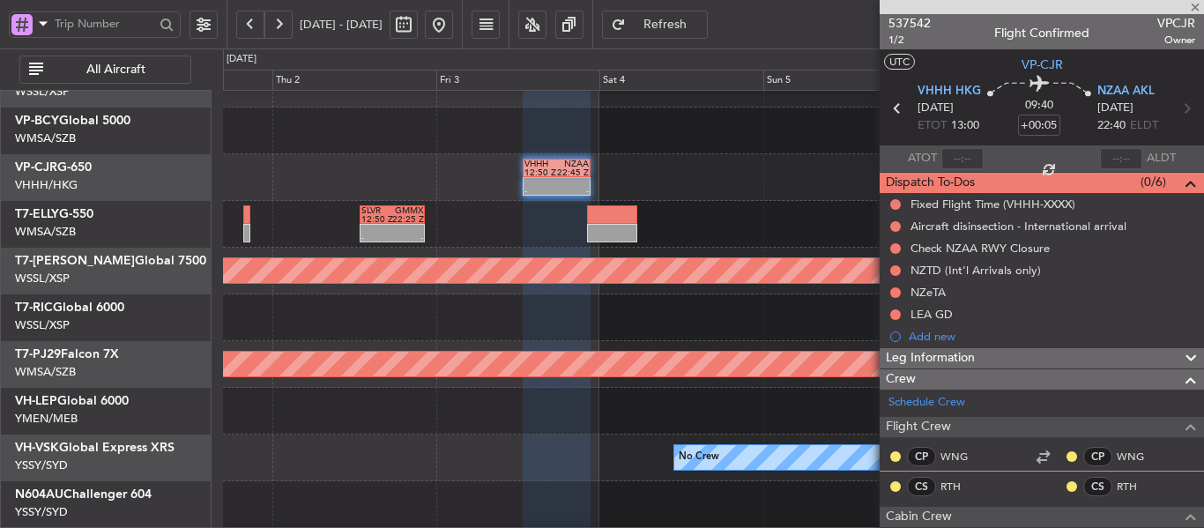
scroll to position [169, 0]
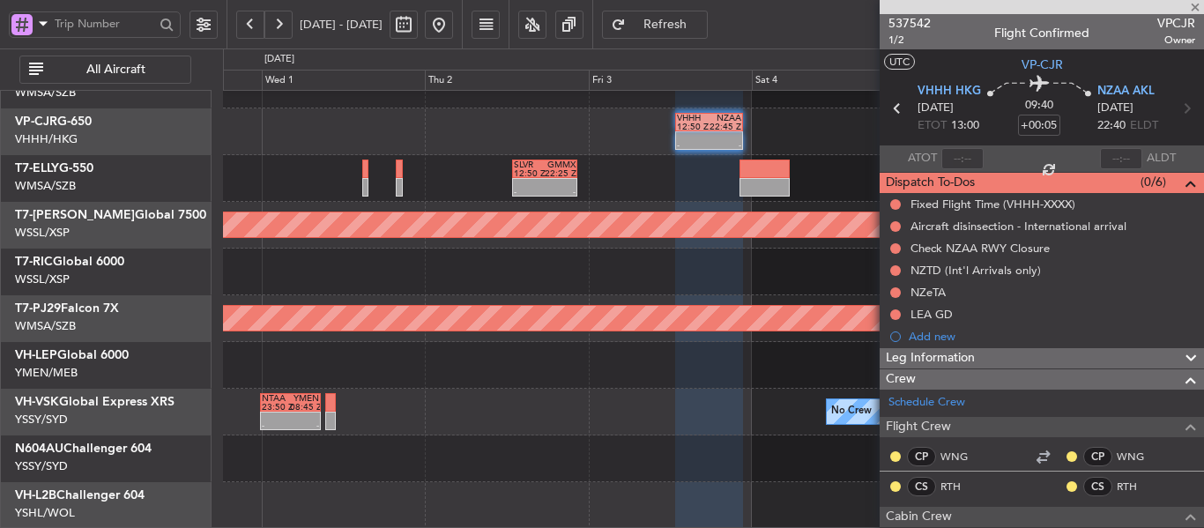
click at [644, 291] on div "- - VHHH 12:50 Z NZAA 22:45 Z Planned Maint [GEOGRAPHIC_DATA] ([GEOGRAPHIC_DATA…" at bounding box center [713, 225] width 980 height 607
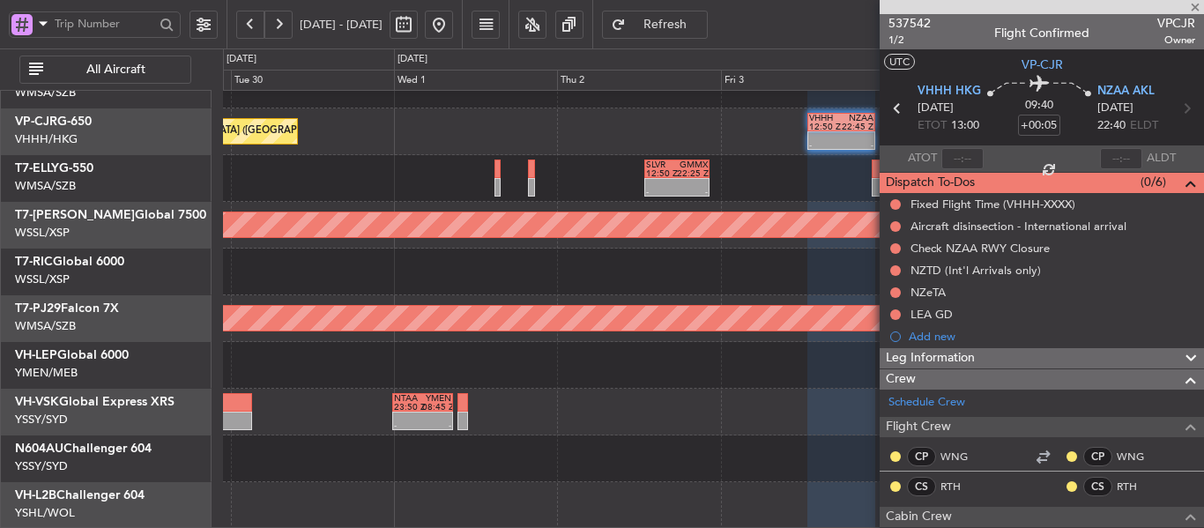
click at [618, 276] on div "- - VHHH 12:50 Z NZAA 22:45 Z Planned Maint [GEOGRAPHIC_DATA] ([GEOGRAPHIC_DATA…" at bounding box center [713, 225] width 980 height 607
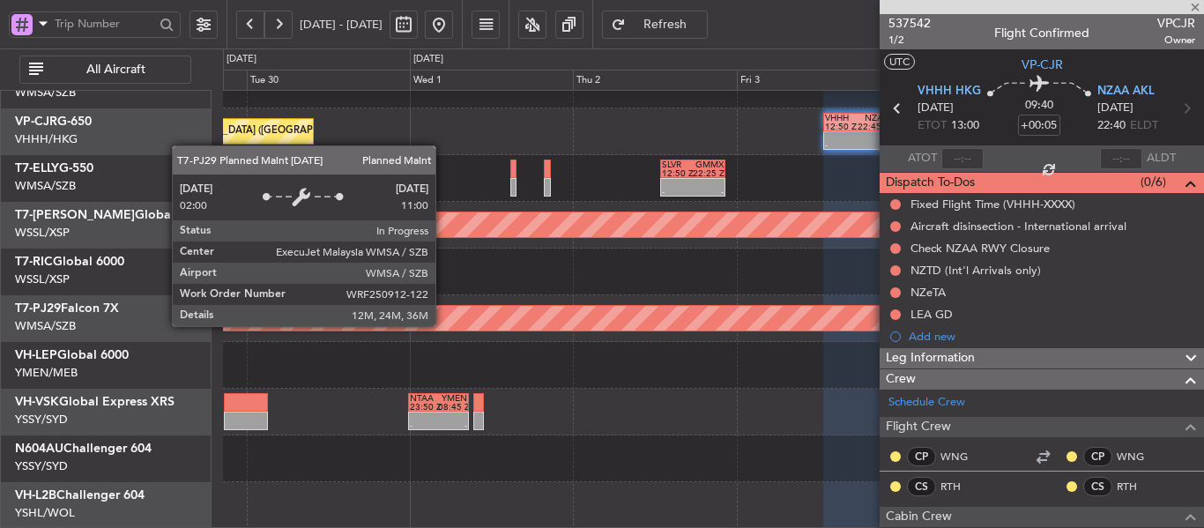
type input "2"
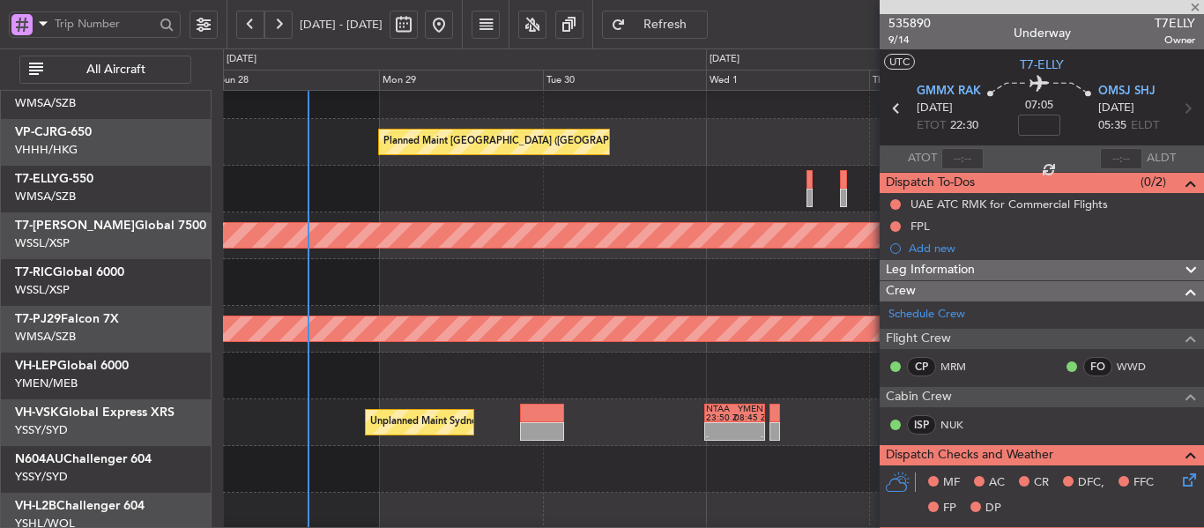
click at [635, 284] on div at bounding box center [713, 282] width 980 height 47
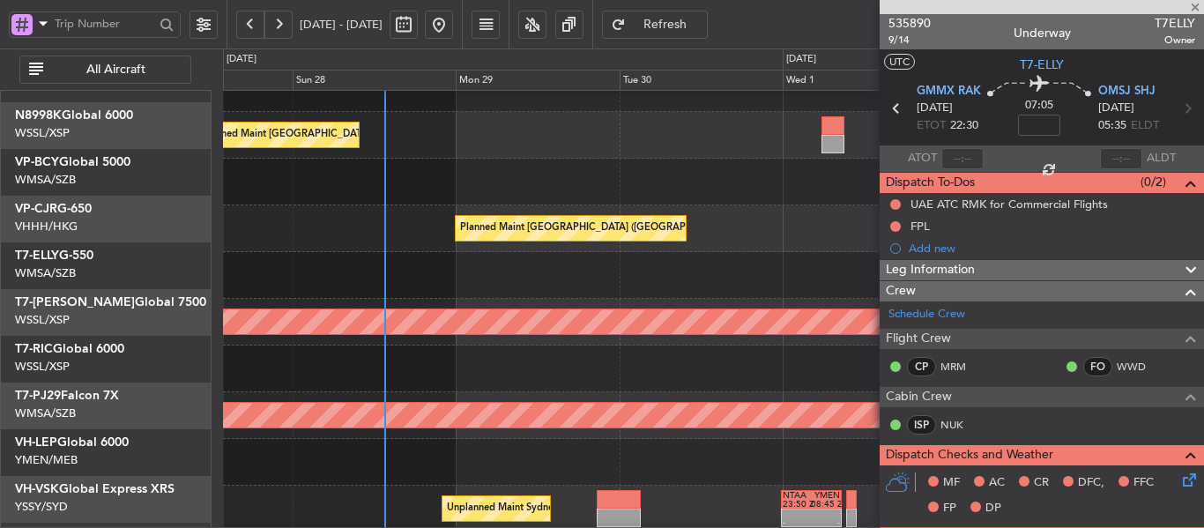
scroll to position [63, 0]
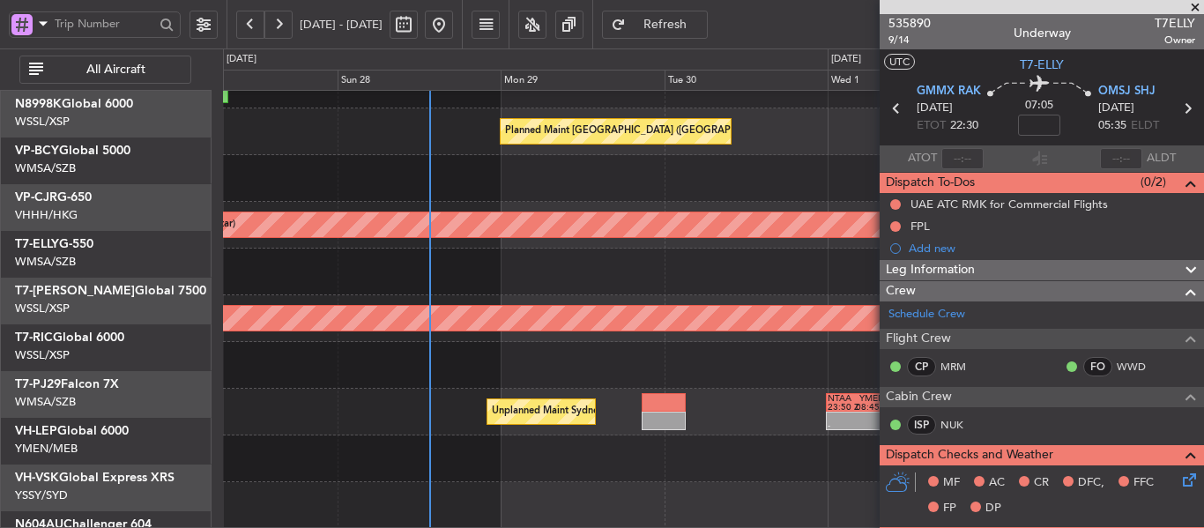
click at [493, 331] on div "Planned Maint [GEOGRAPHIC_DATA] (Sultan [PERSON_NAME] [PERSON_NAME] - Subang)" at bounding box center [713, 318] width 2939 height 25
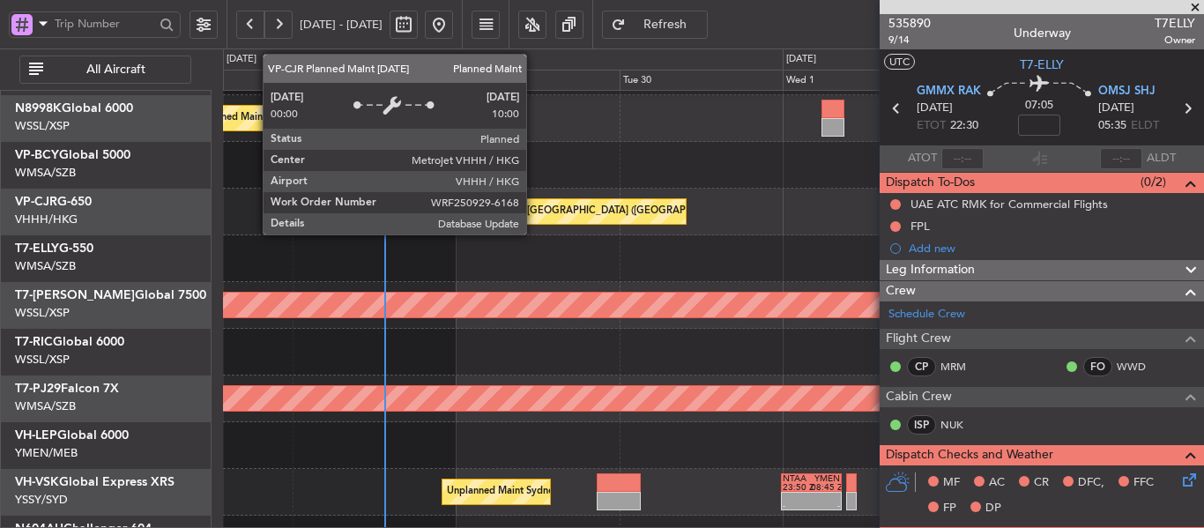
scroll to position [0, 0]
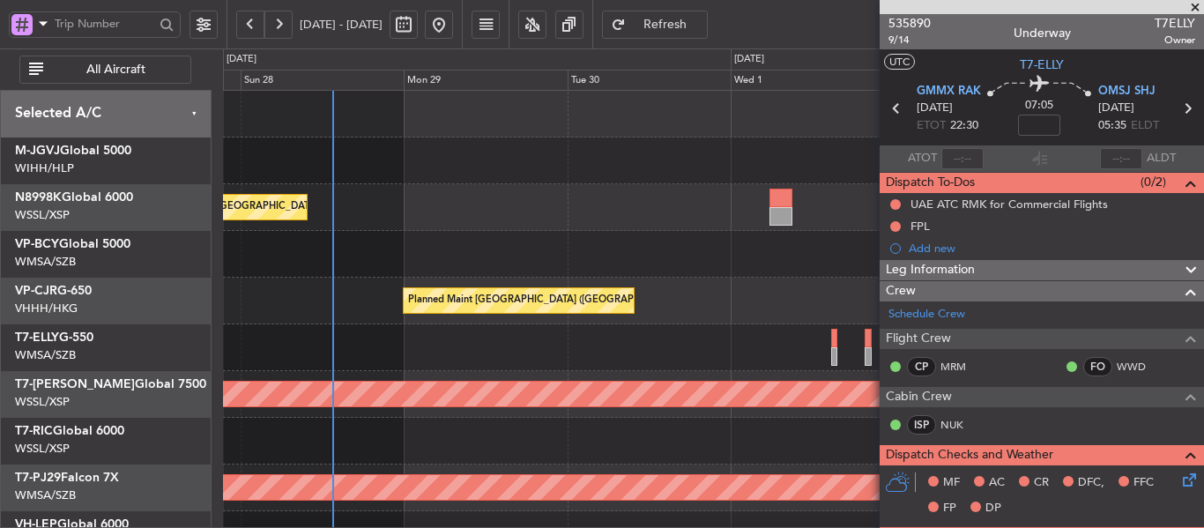
click at [488, 353] on div "Planned Maint [GEOGRAPHIC_DATA] ([GEOGRAPHIC_DATA] Intl) Planned Maint [GEOGRAP…" at bounding box center [713, 394] width 980 height 607
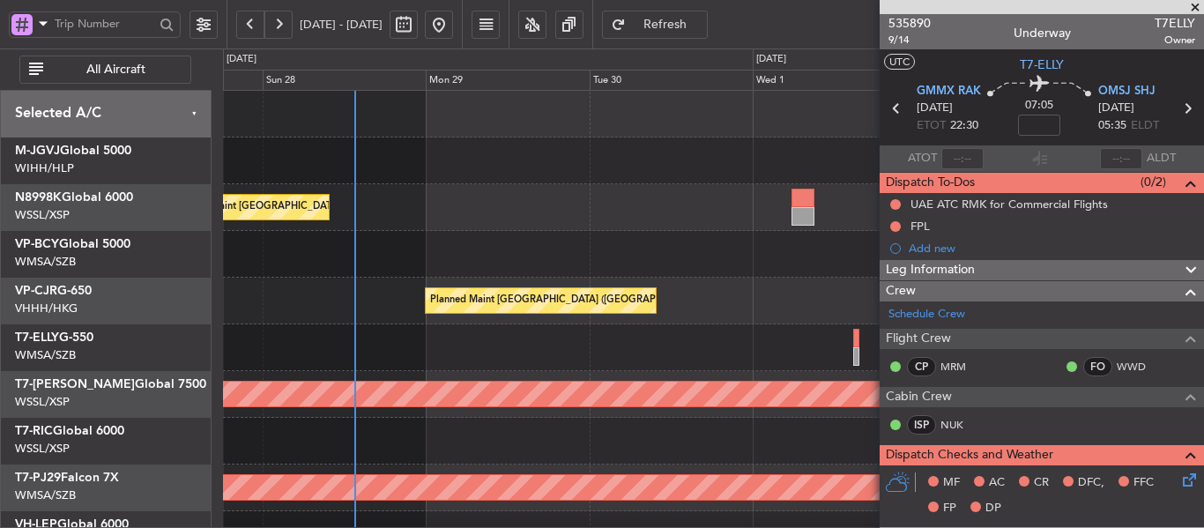
click at [535, 338] on div "Planned Maint [GEOGRAPHIC_DATA] ([GEOGRAPHIC_DATA] Intl) Unplanned Maint [GEOGR…" at bounding box center [713, 394] width 980 height 607
click at [522, 345] on div "- - SLVR 12:50 Z GMMX 22:25 Z" at bounding box center [713, 347] width 980 height 47
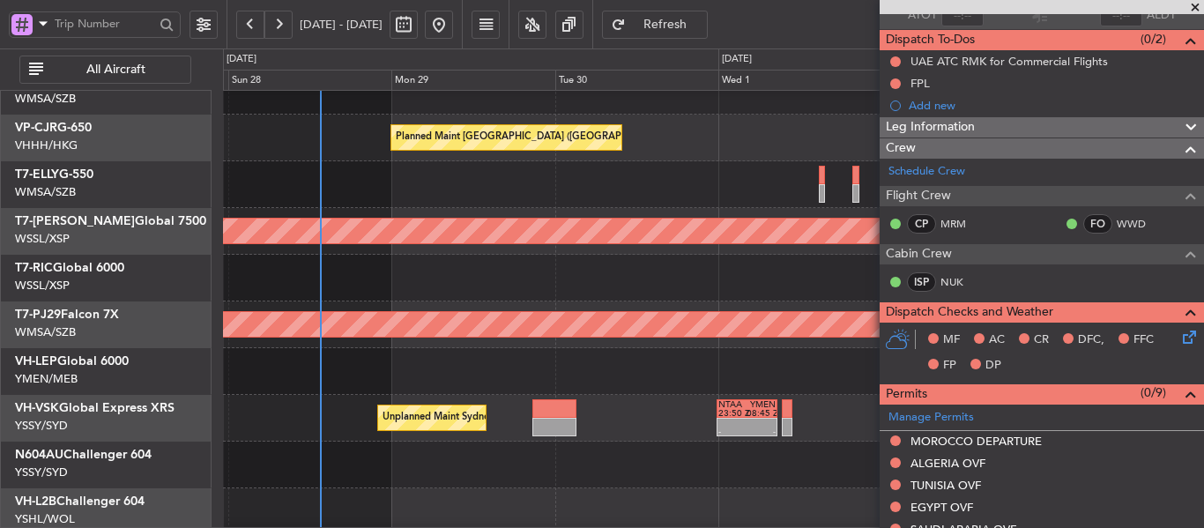
scroll to position [529, 0]
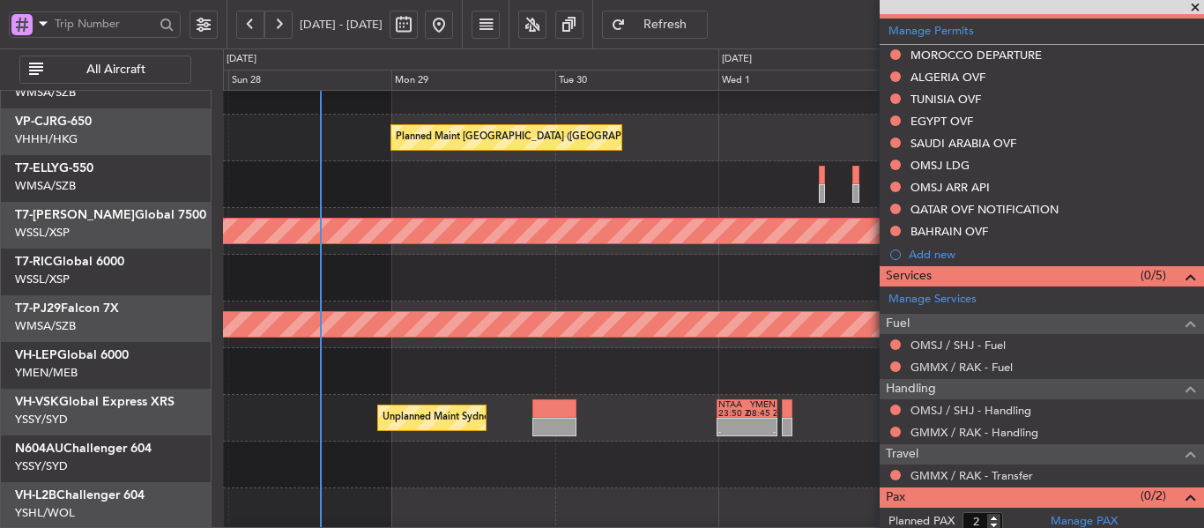
click at [628, 280] on div at bounding box center [713, 278] width 980 height 47
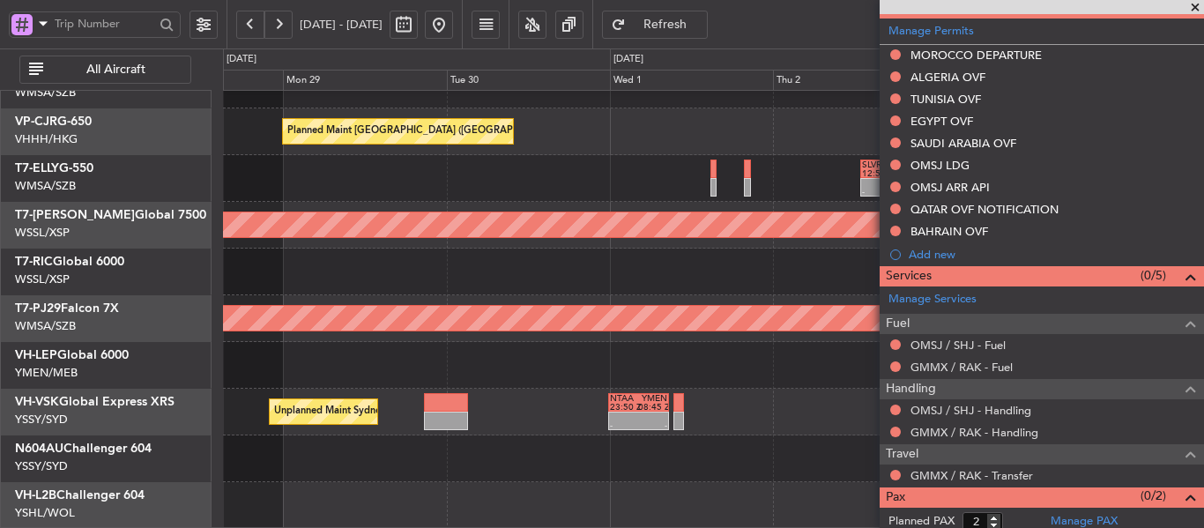
scroll to position [142, 0]
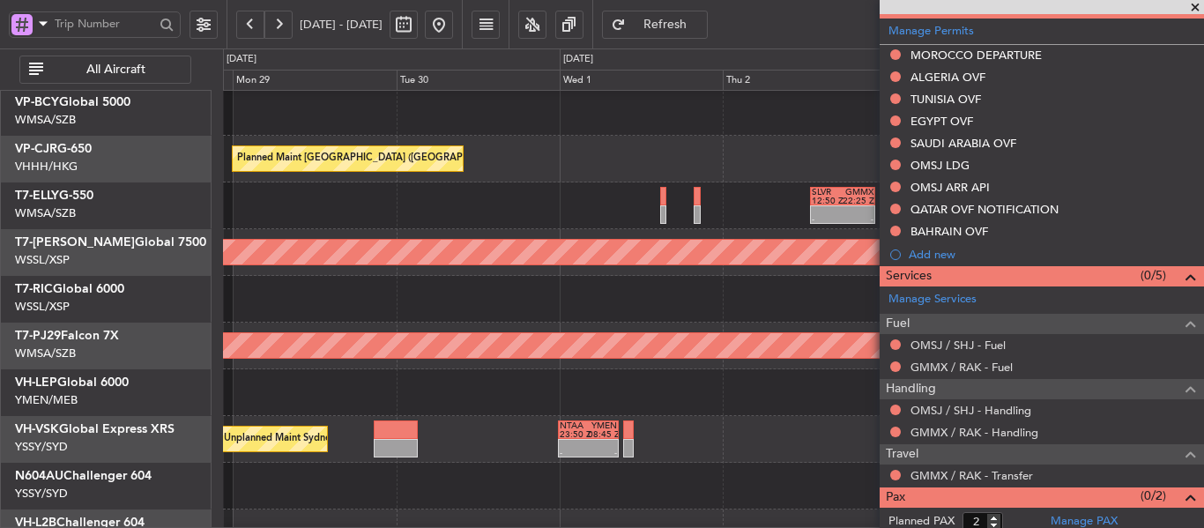
click at [637, 301] on div at bounding box center [713, 299] width 980 height 47
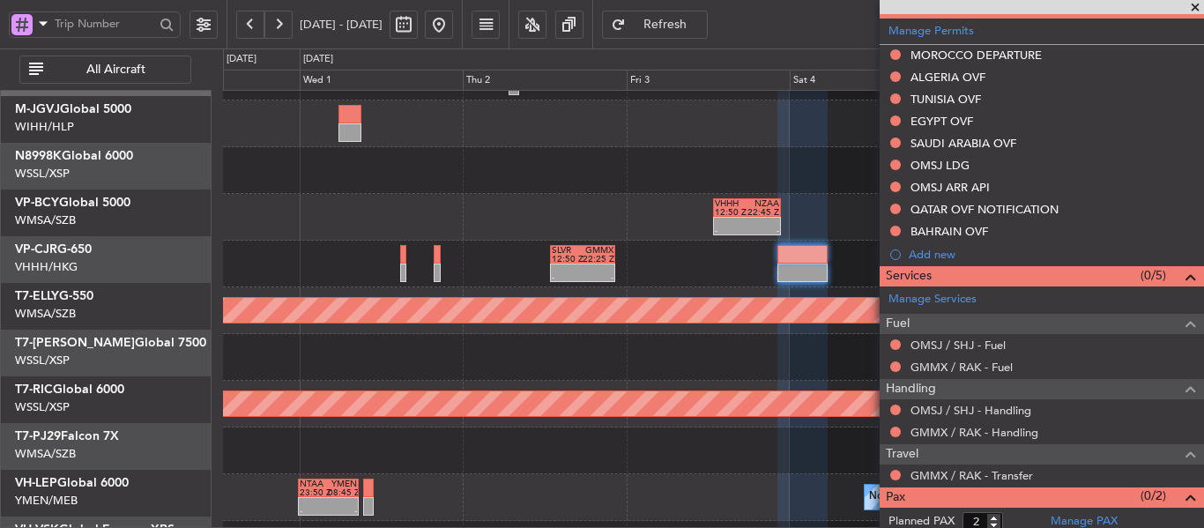
click at [431, 381] on div at bounding box center [713, 357] width 980 height 47
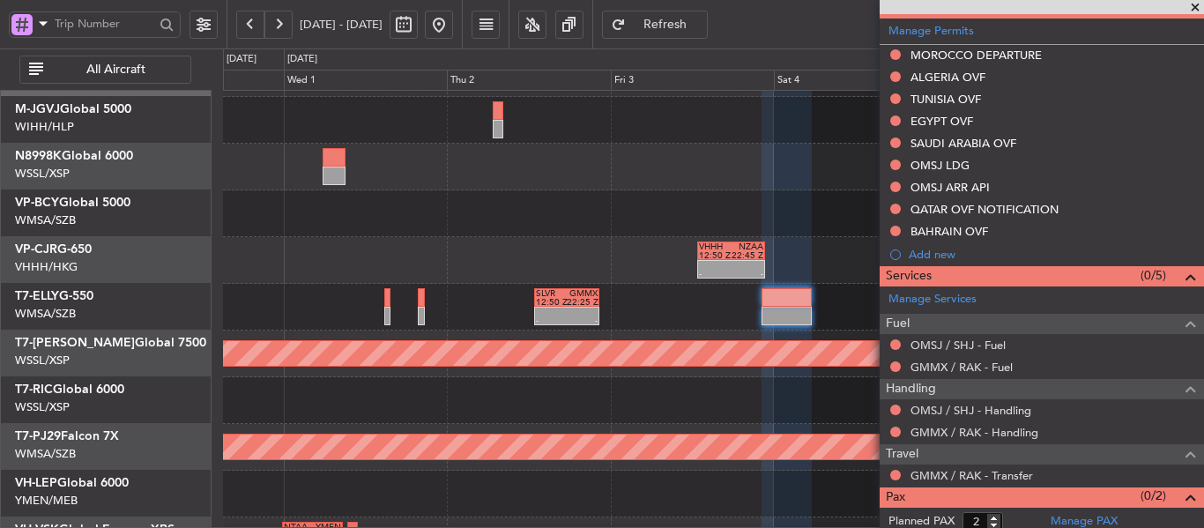
scroll to position [41, 0]
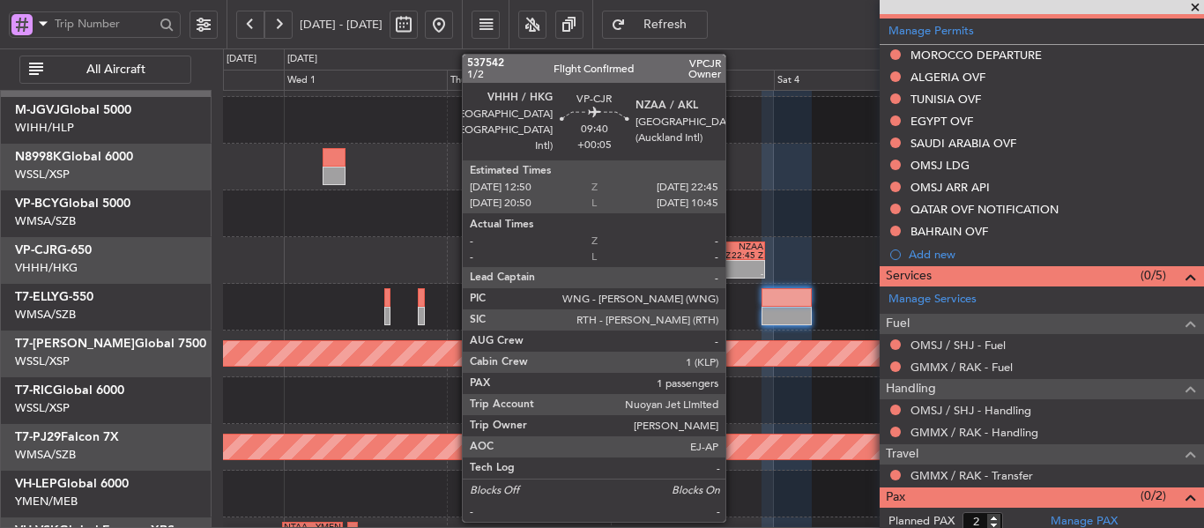
click at [733, 259] on div "VHHH 12:50 Z NZAA 22:45 Z" at bounding box center [731, 250] width 68 height 19
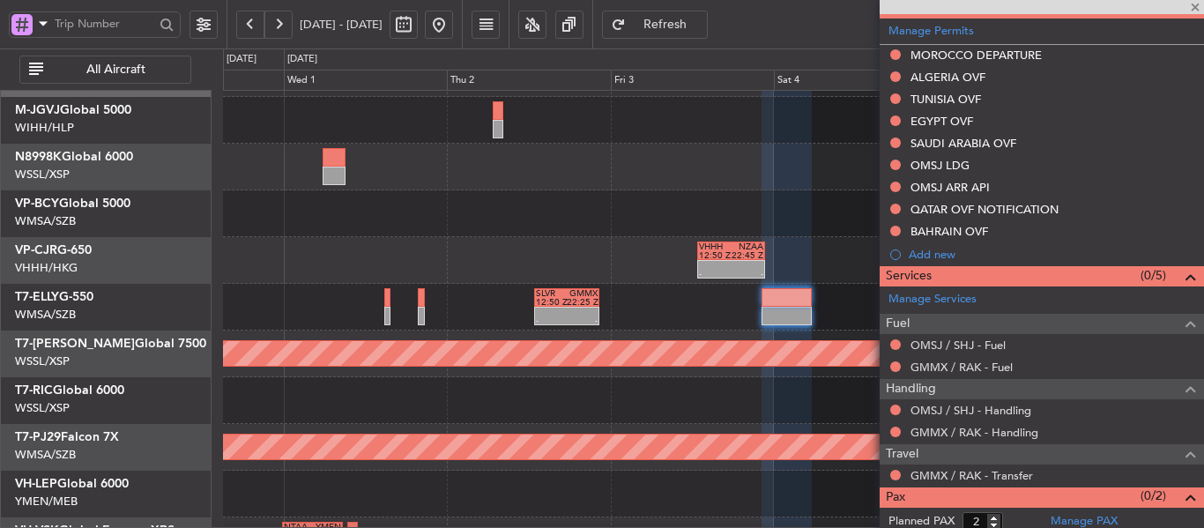
type input "+00:05"
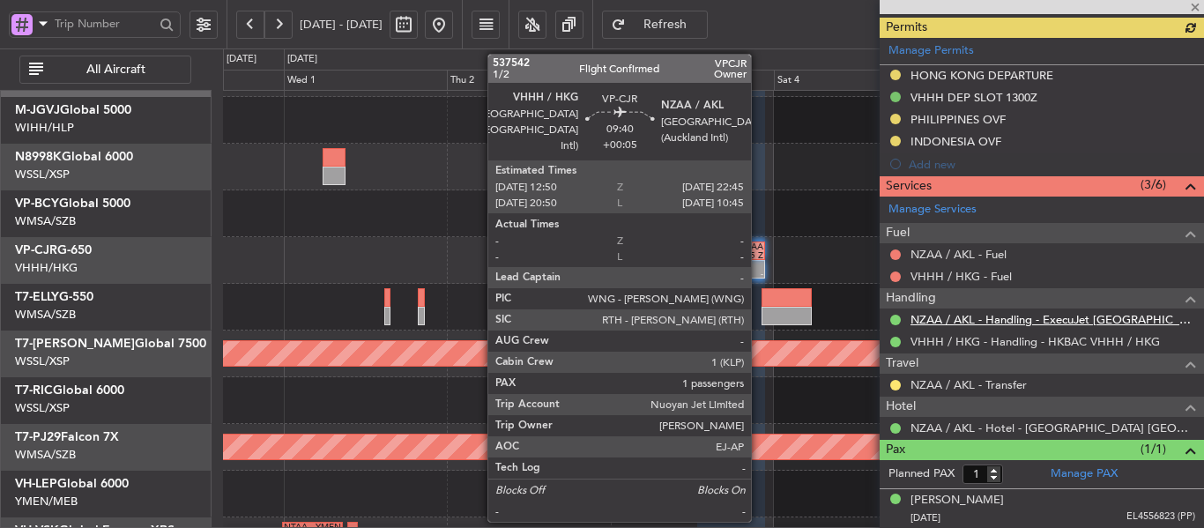
scroll to position [571, 0]
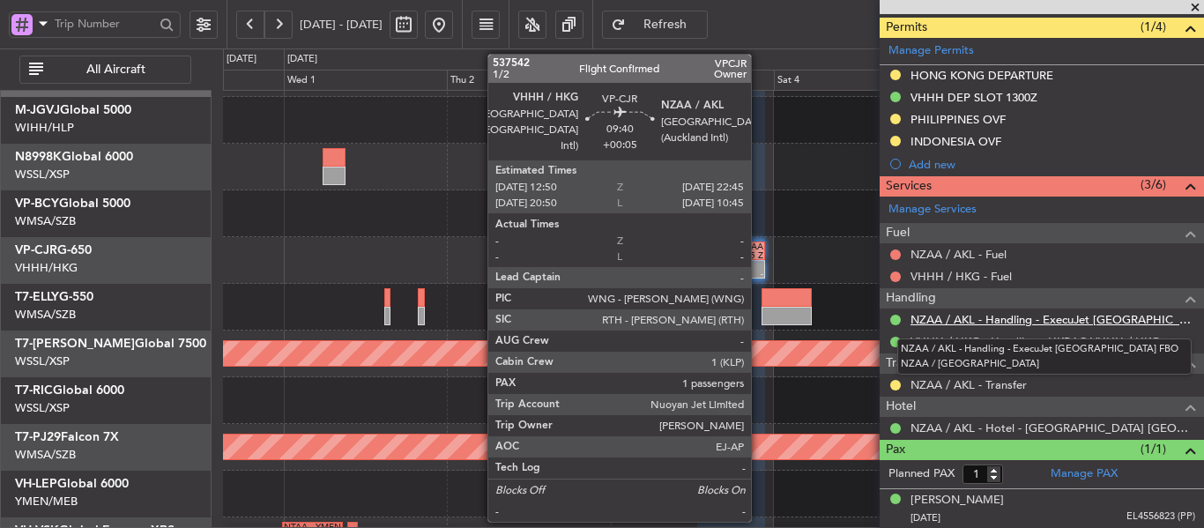
click at [982, 323] on link "NZAA / AKL - Handling - ExecuJet [GEOGRAPHIC_DATA] FBO NZAA / [GEOGRAPHIC_DATA]" at bounding box center [1052, 319] width 285 height 15
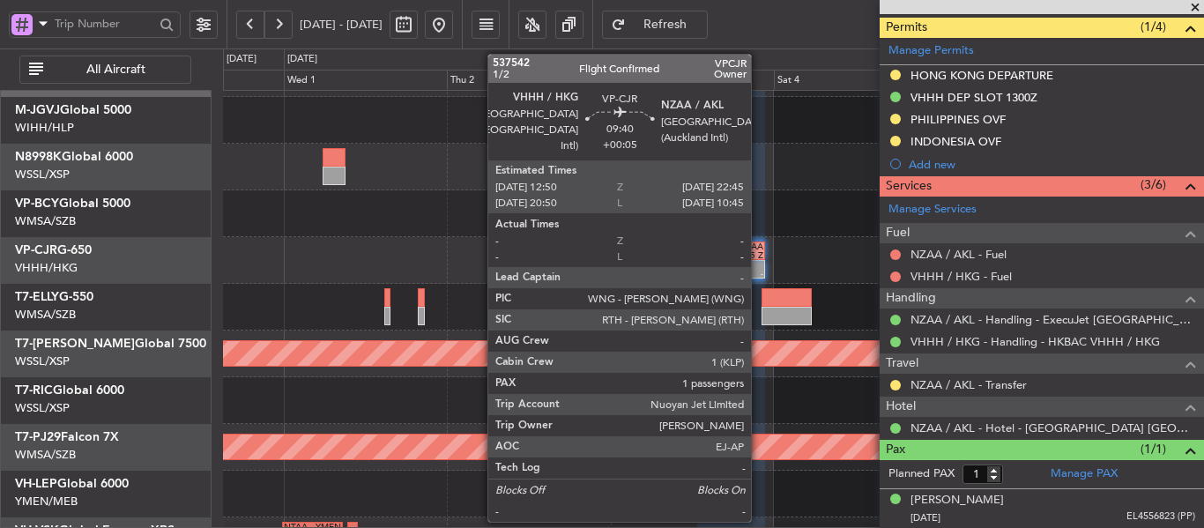
click at [828, 178] on div at bounding box center [713, 167] width 980 height 47
click at [398, 186] on div at bounding box center [713, 167] width 980 height 47
click at [1191, 8] on span at bounding box center [1195, 8] width 18 height 16
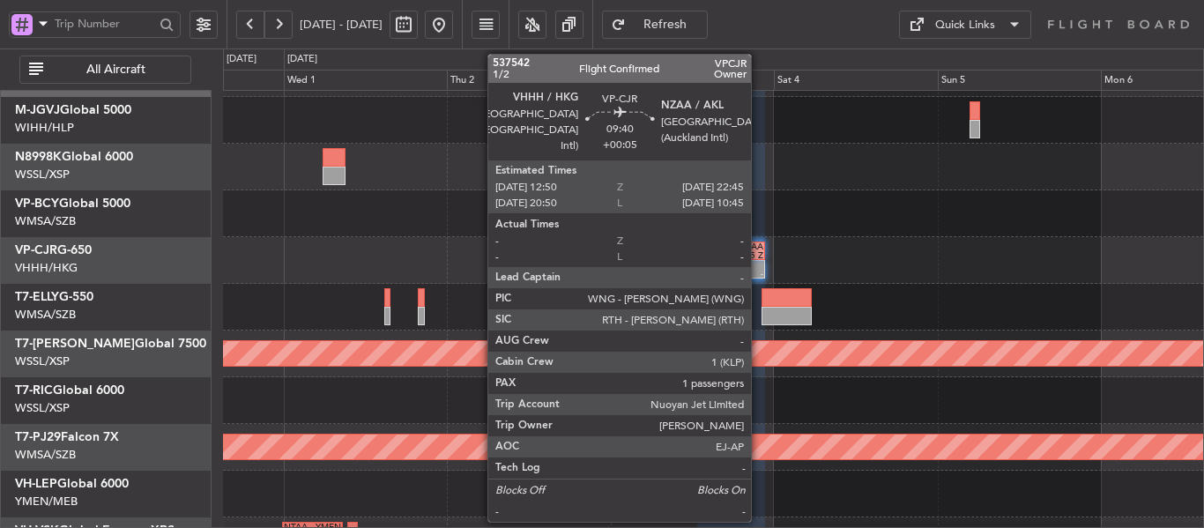
type input "0"
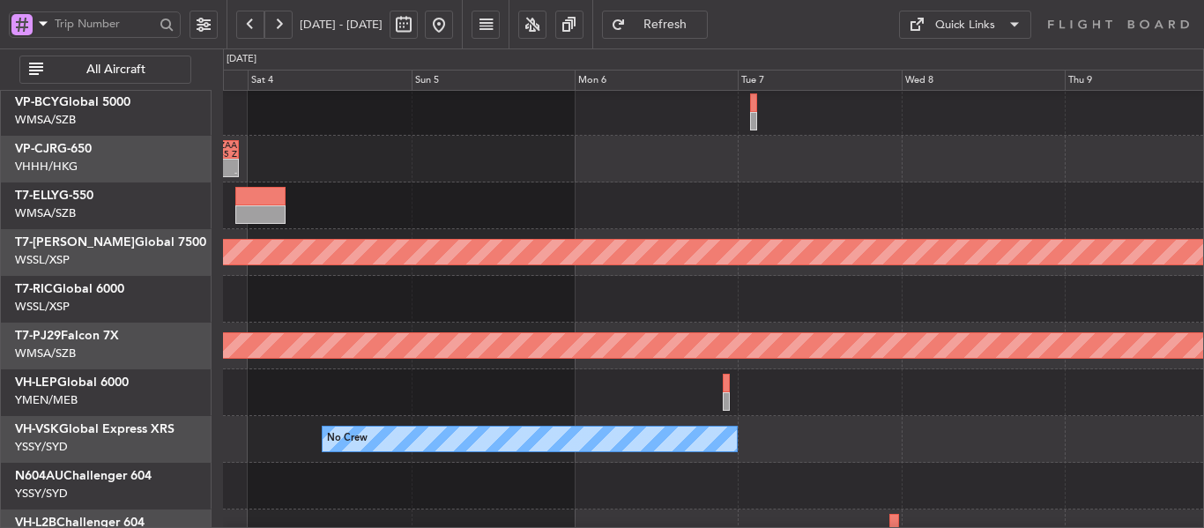
click at [357, 152] on div "- - VHHH 12:50 Z NZAA 22:45 Z - - NZAA 00:50 Z VHHH 11:30 Z" at bounding box center [713, 159] width 980 height 47
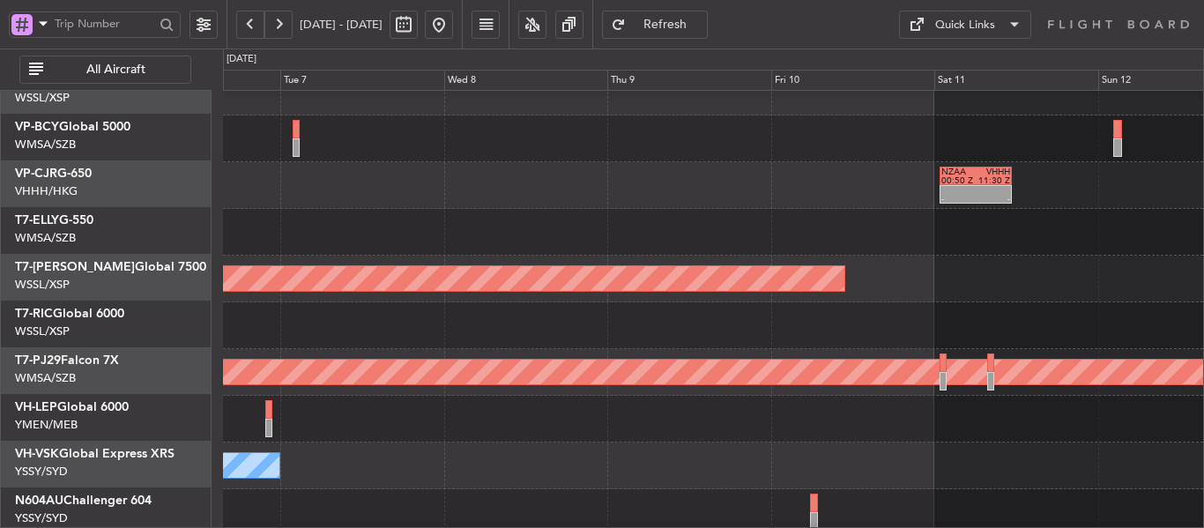
click at [418, 203] on div "- - NZAA 00:50 Z VHHH 11:30 Z" at bounding box center [713, 185] width 980 height 47
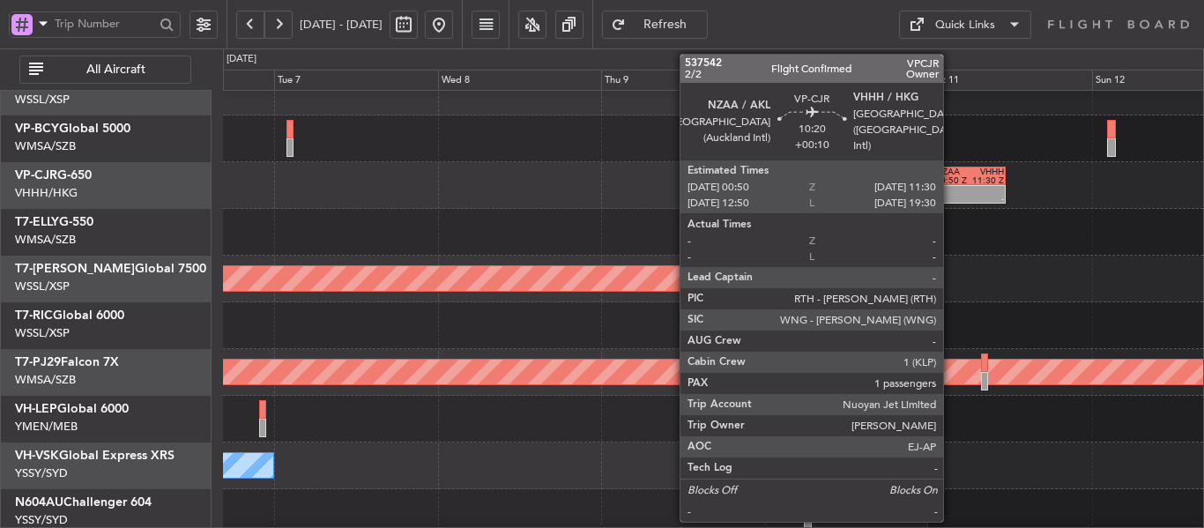
click at [951, 187] on div at bounding box center [952, 190] width 34 height 9
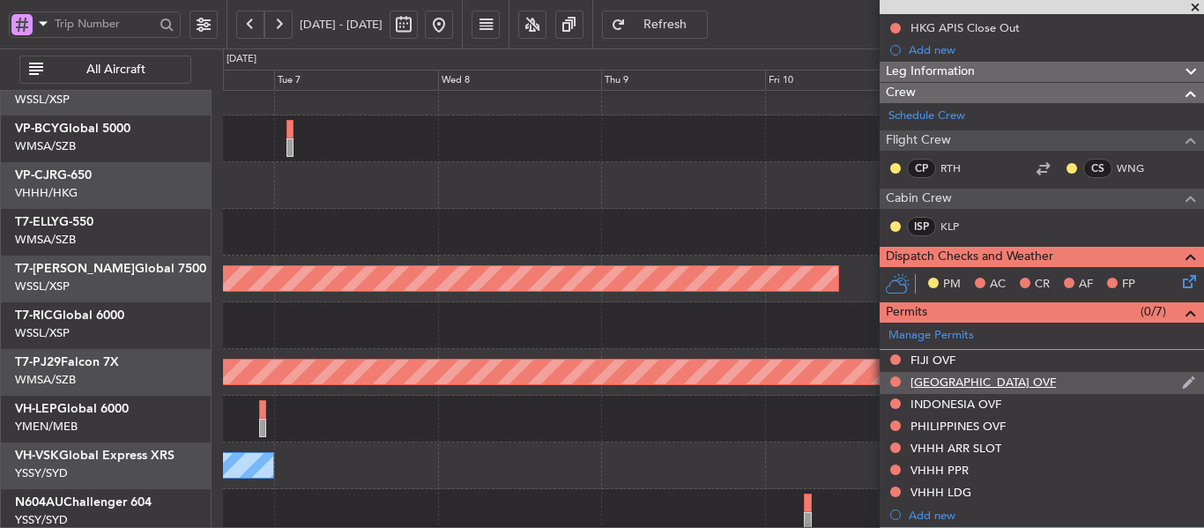
scroll to position [353, 0]
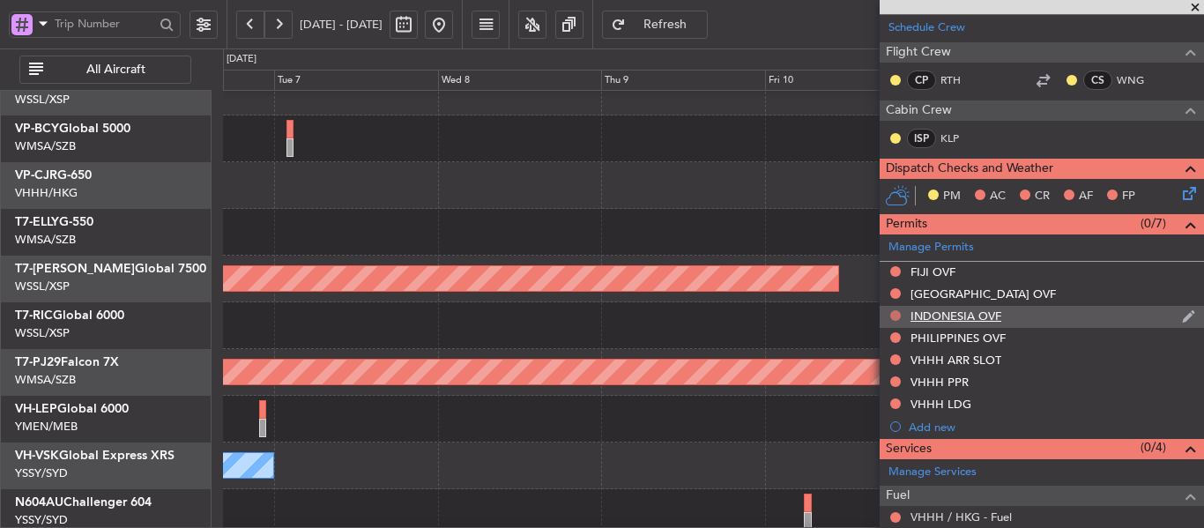
click at [893, 317] on button at bounding box center [895, 315] width 11 height 11
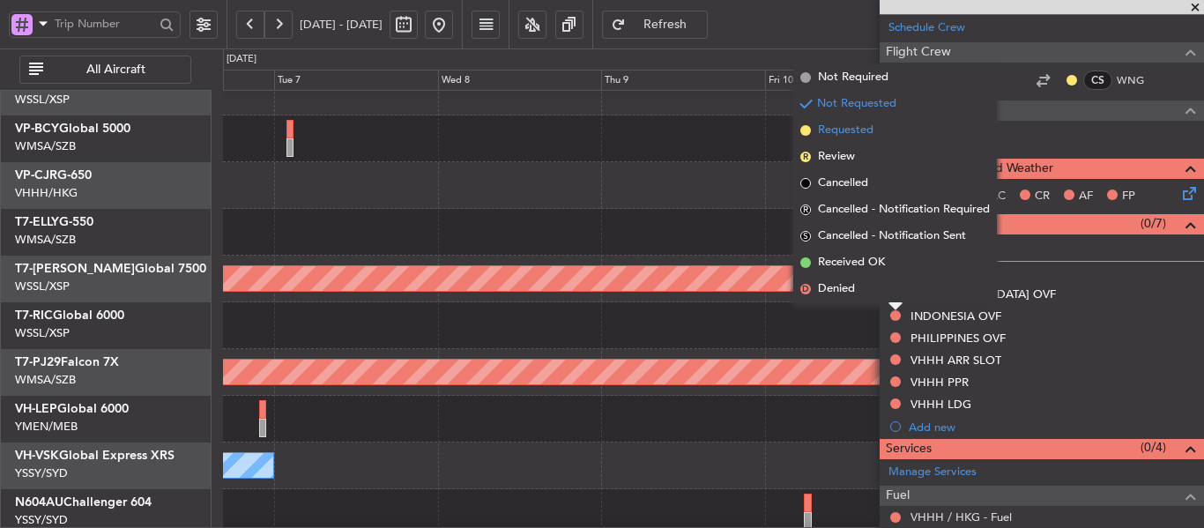
click at [805, 129] on span at bounding box center [805, 130] width 11 height 11
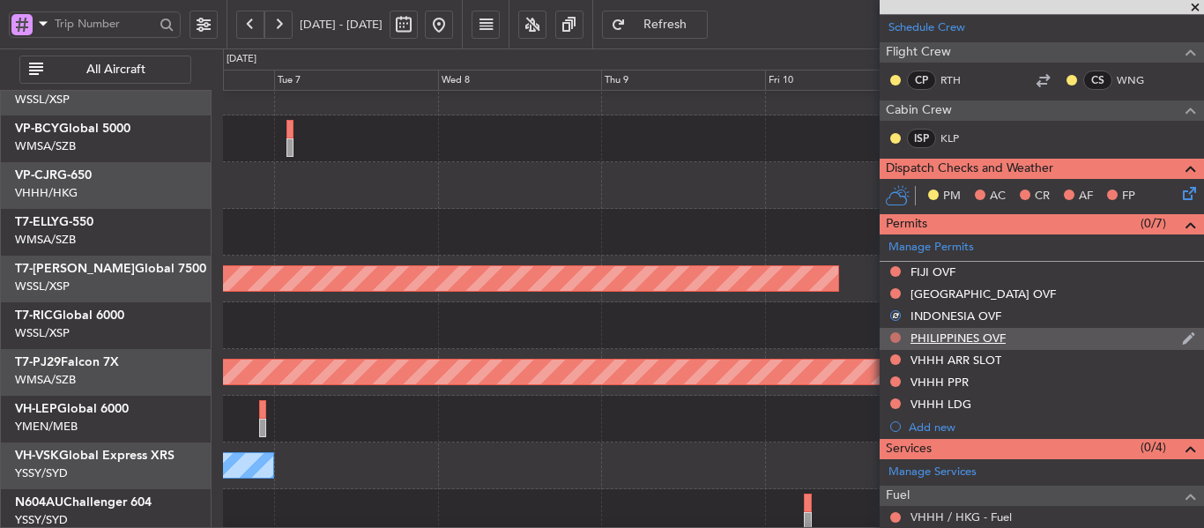
click at [896, 336] on button at bounding box center [895, 337] width 11 height 11
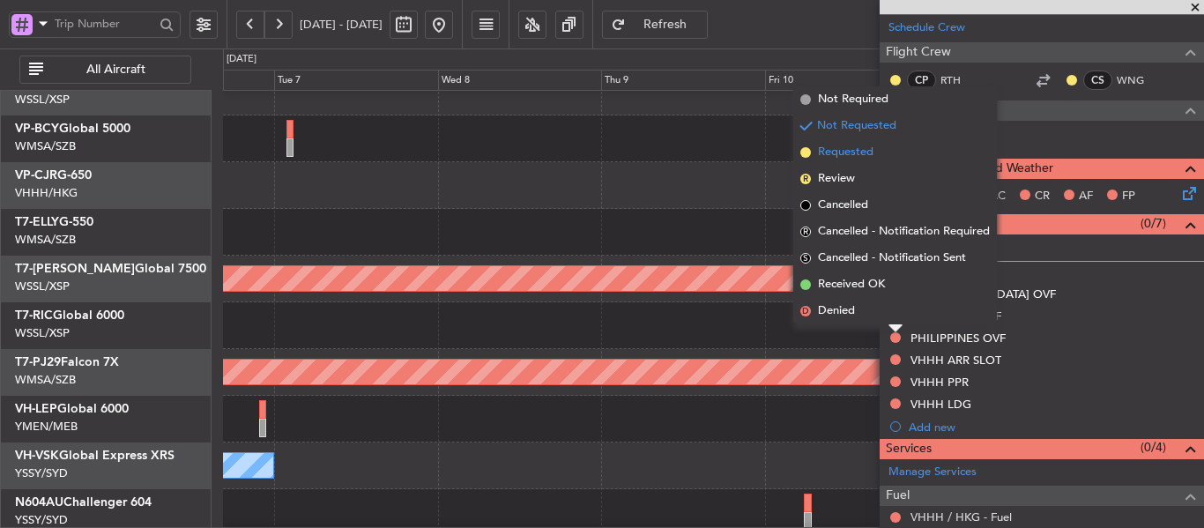
click at [807, 147] on span at bounding box center [805, 152] width 11 height 11
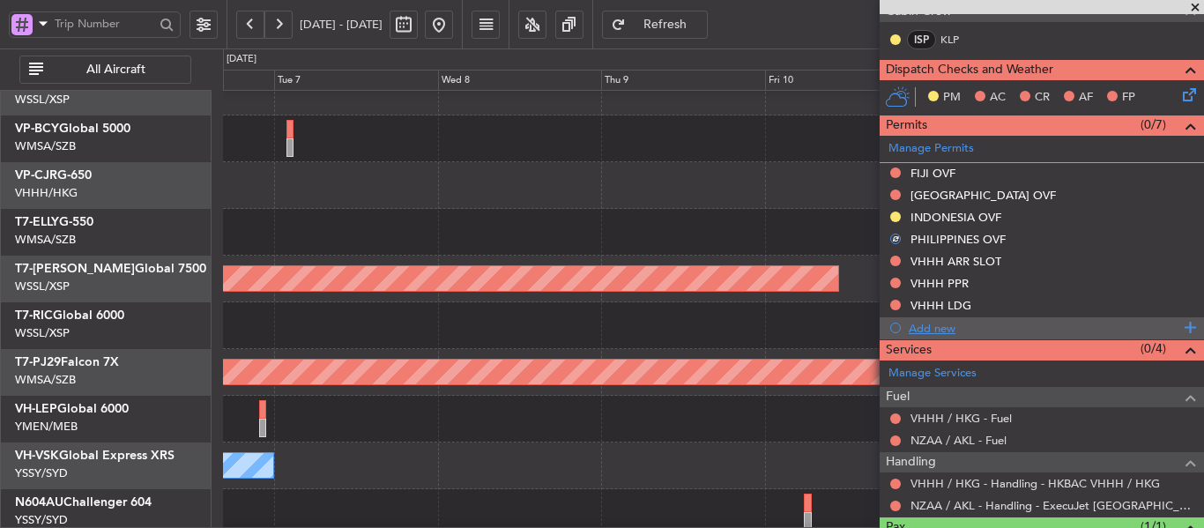
scroll to position [529, 0]
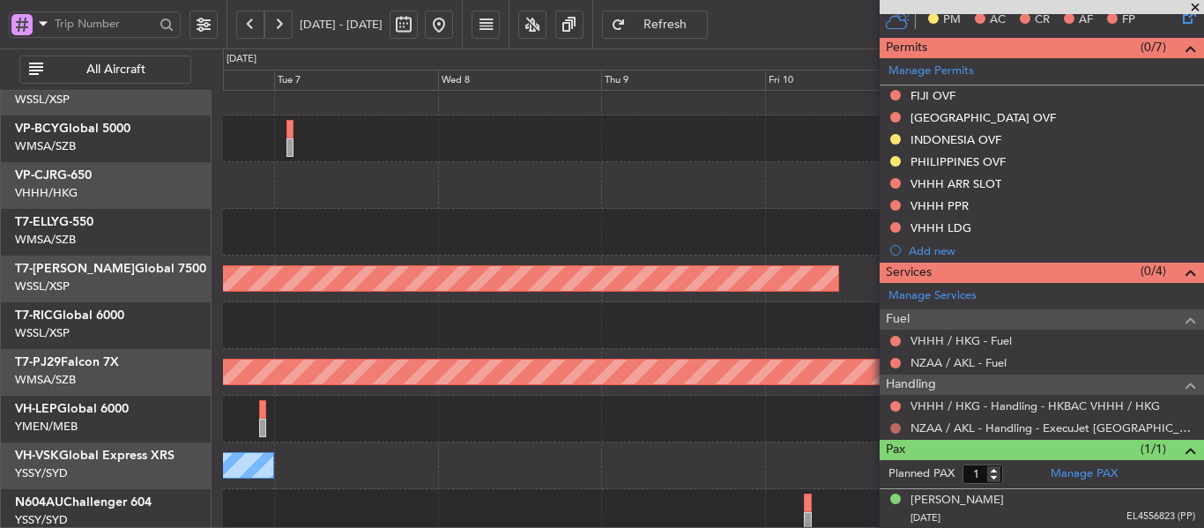
click at [894, 423] on button at bounding box center [895, 428] width 11 height 11
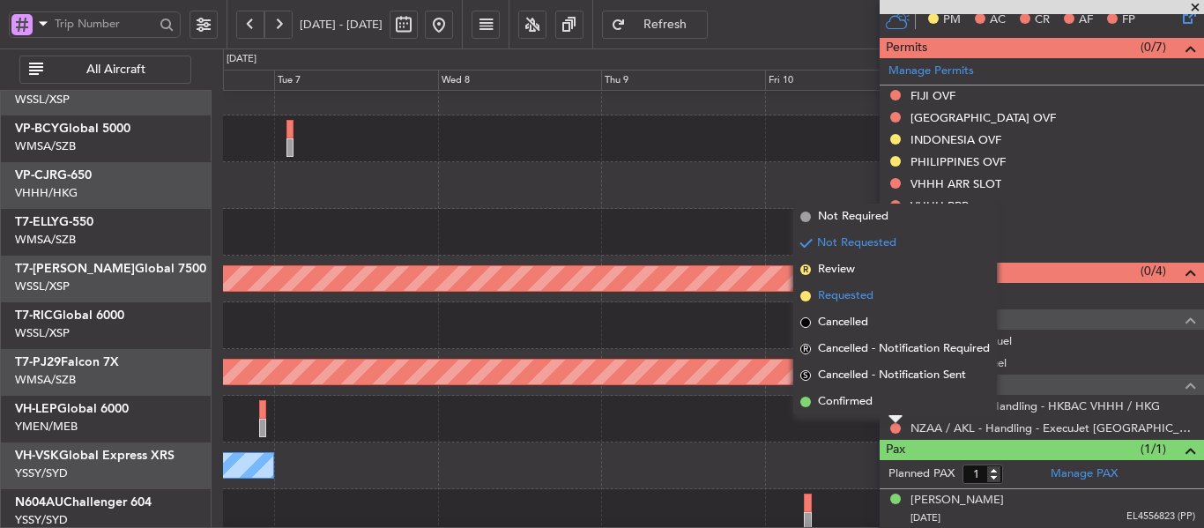
click at [808, 291] on span at bounding box center [805, 296] width 11 height 11
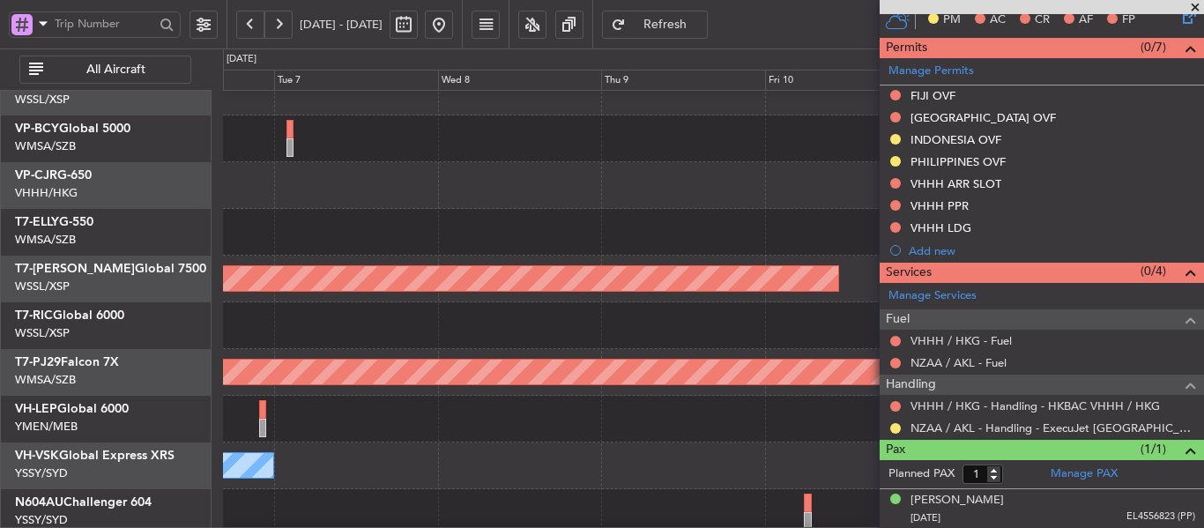
click at [1199, 2] on span at bounding box center [1195, 8] width 18 height 16
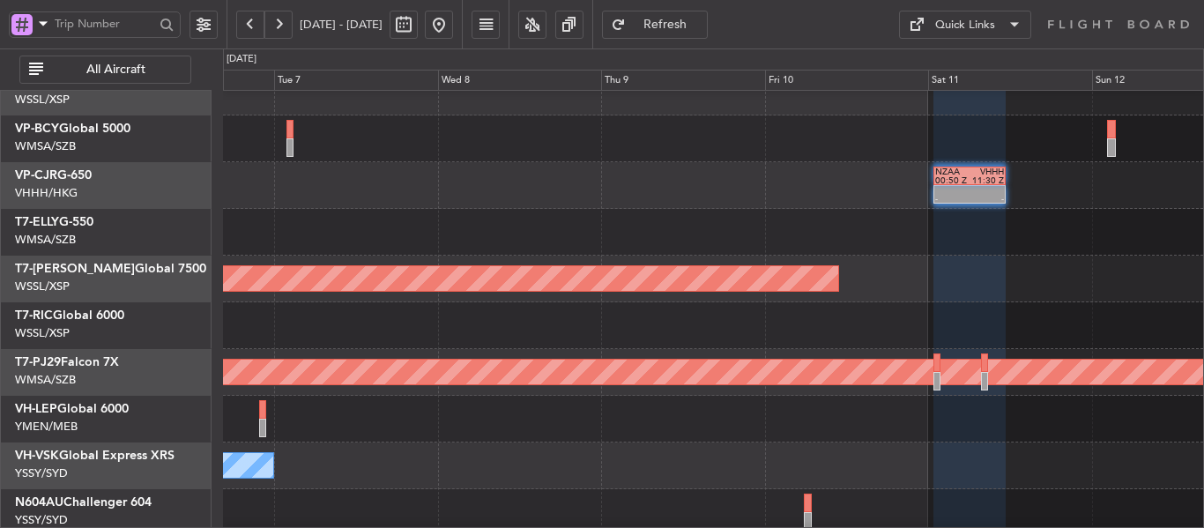
type input "0"
click at [1199, 2] on span at bounding box center [1195, 8] width 18 height 16
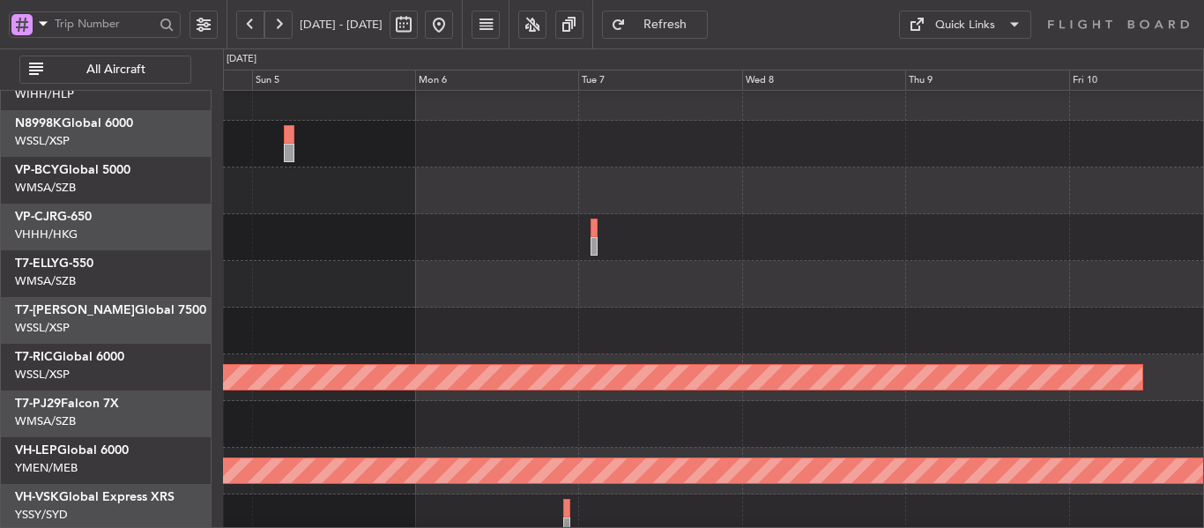
click at [810, 261] on div "- - VHHH 12:50 Z NZAA 22:45 Z - - NZAA 00:50 Z VHHH 11:30 Z" at bounding box center [713, 284] width 980 height 47
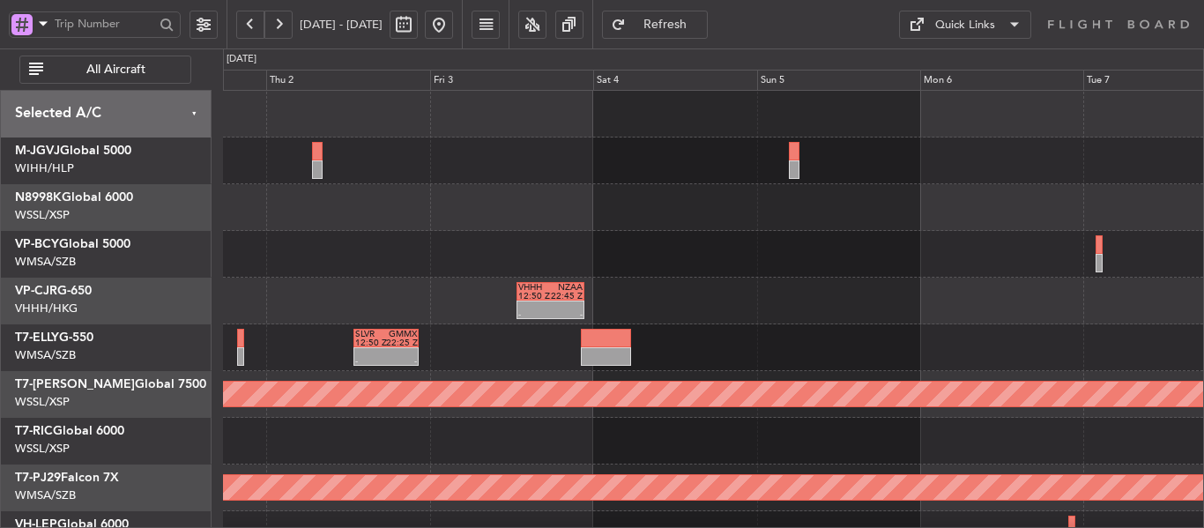
click at [1022, 343] on div "- - SLVR 12:50 Z GMMX 22:25 Z" at bounding box center [713, 347] width 980 height 47
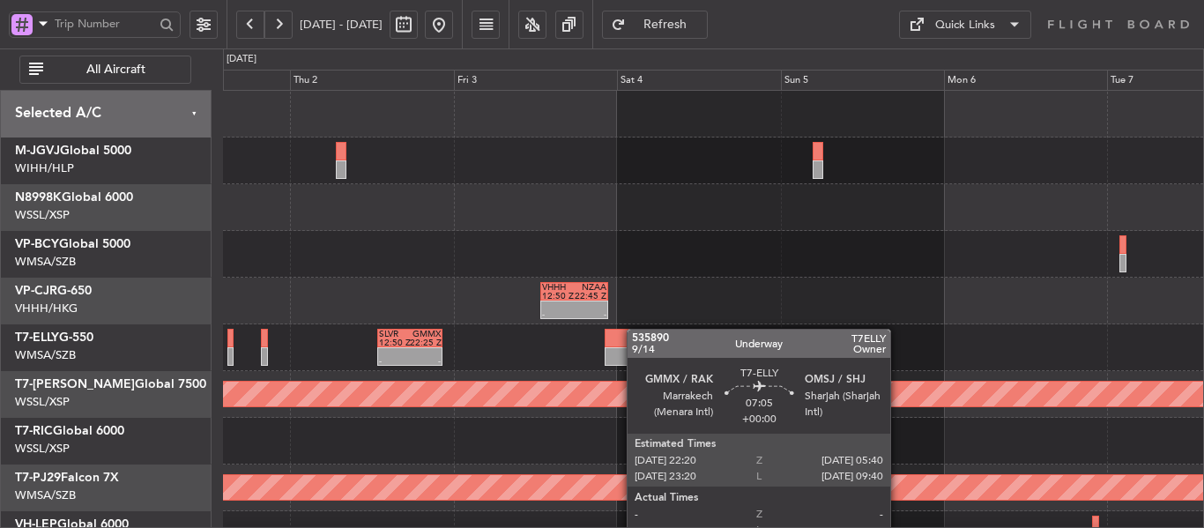
click at [1041, 388] on div "- - VHHH 12:50 Z NZAA 22:45 Z Planned Maint [GEOGRAPHIC_DATA] ([GEOGRAPHIC_DATA…" at bounding box center [713, 394] width 980 height 607
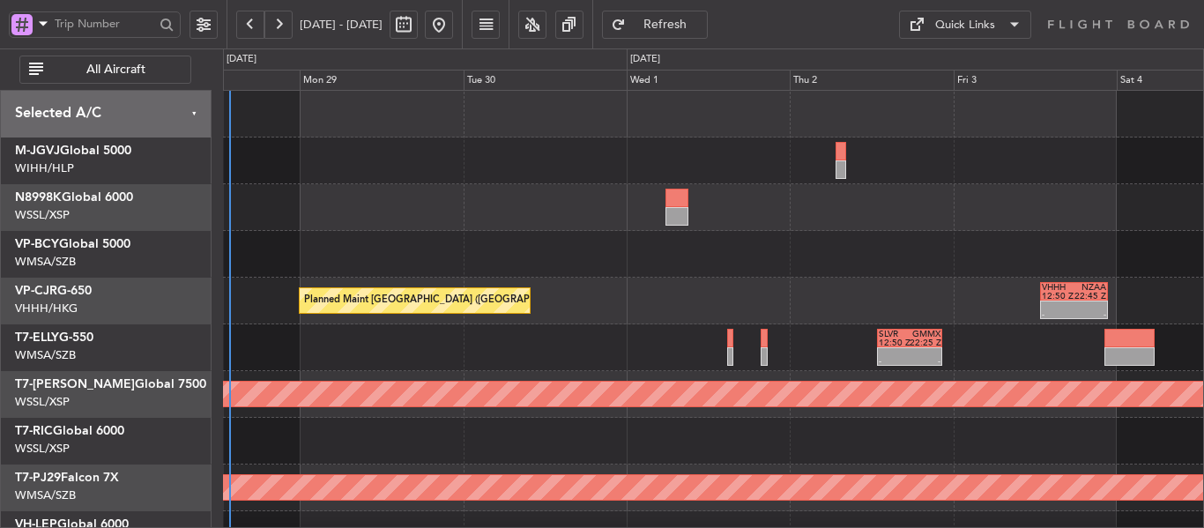
click at [874, 432] on div "Planned Maint [GEOGRAPHIC_DATA] ([GEOGRAPHIC_DATA] Intl) - - VHHH 12:50 Z NZAA …" at bounding box center [713, 394] width 980 height 607
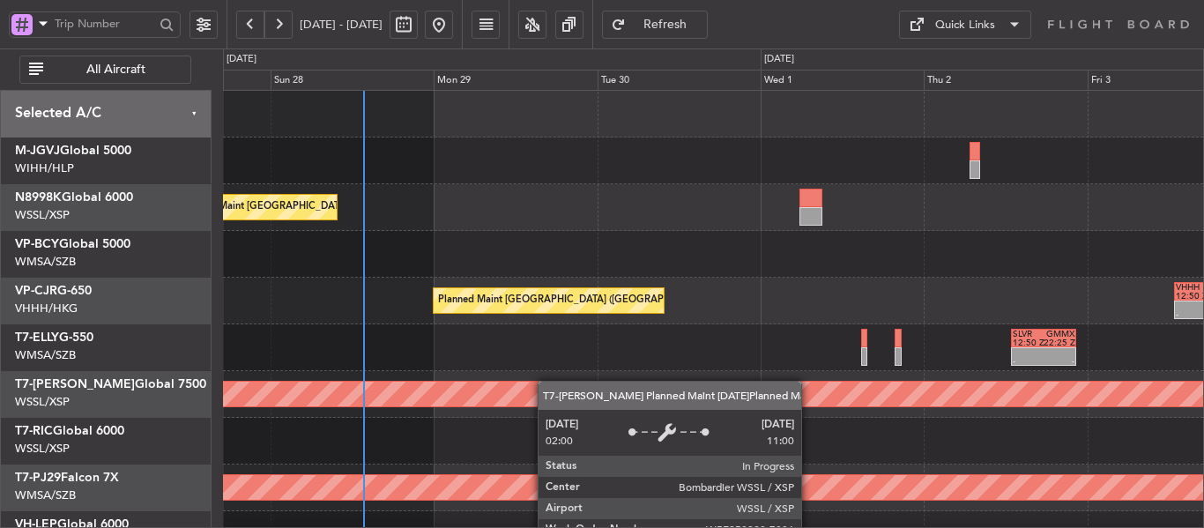
click at [531, 386] on div "Planned Maint [GEOGRAPHIC_DATA] ([GEOGRAPHIC_DATA] Intl) Unplanned Maint [GEOGR…" at bounding box center [713, 394] width 980 height 607
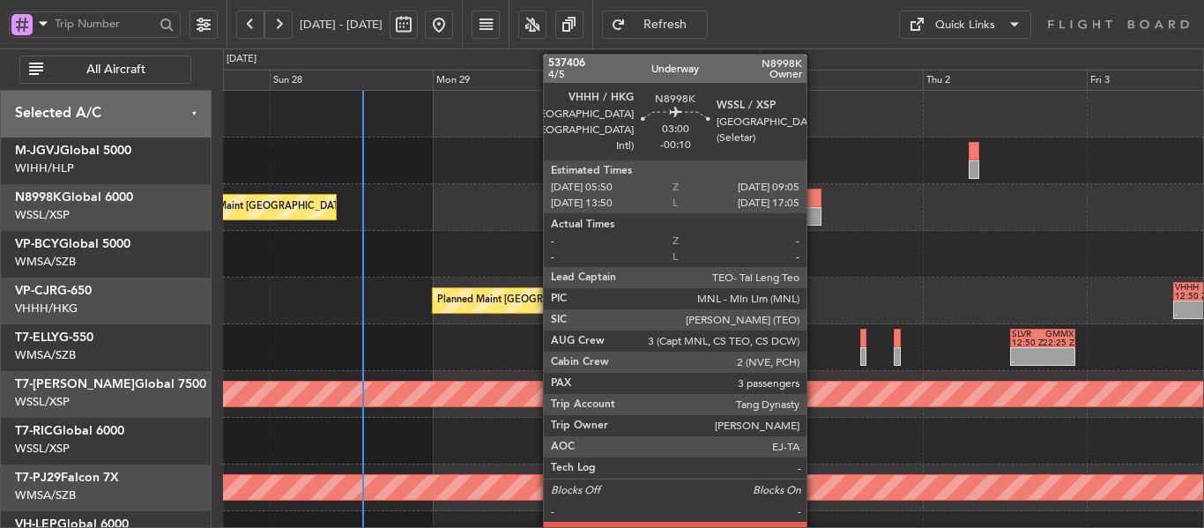
click at [803, 213] on div at bounding box center [810, 216] width 23 height 19
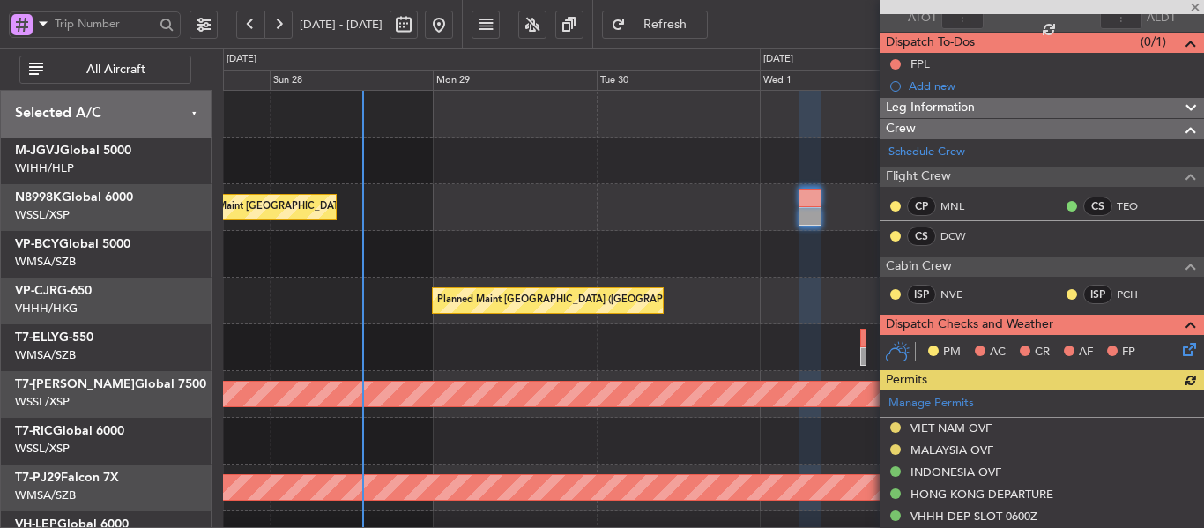
scroll to position [264, 0]
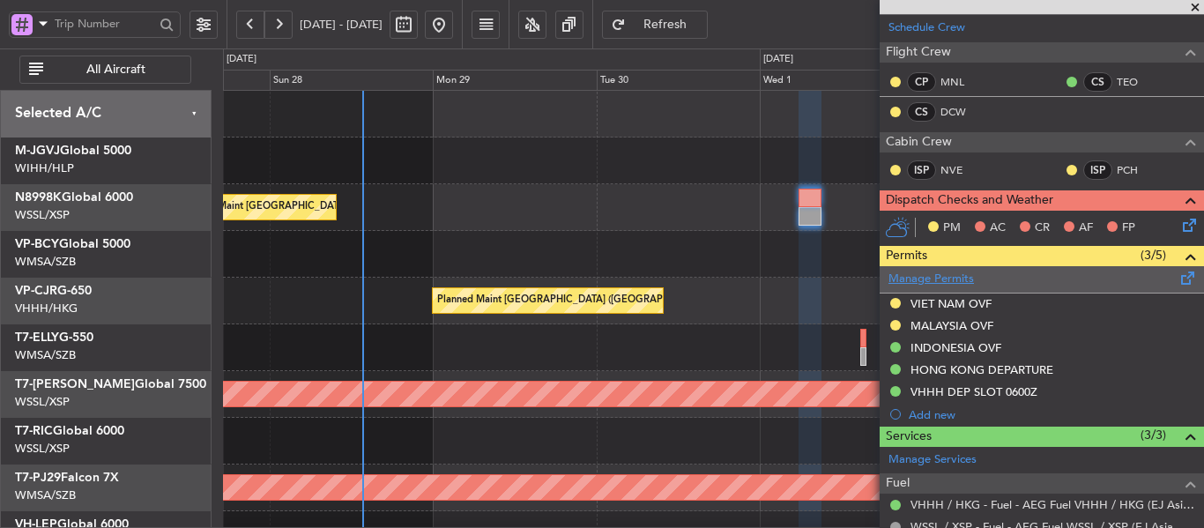
click at [929, 279] on link "Manage Permits" at bounding box center [930, 280] width 85 height 18
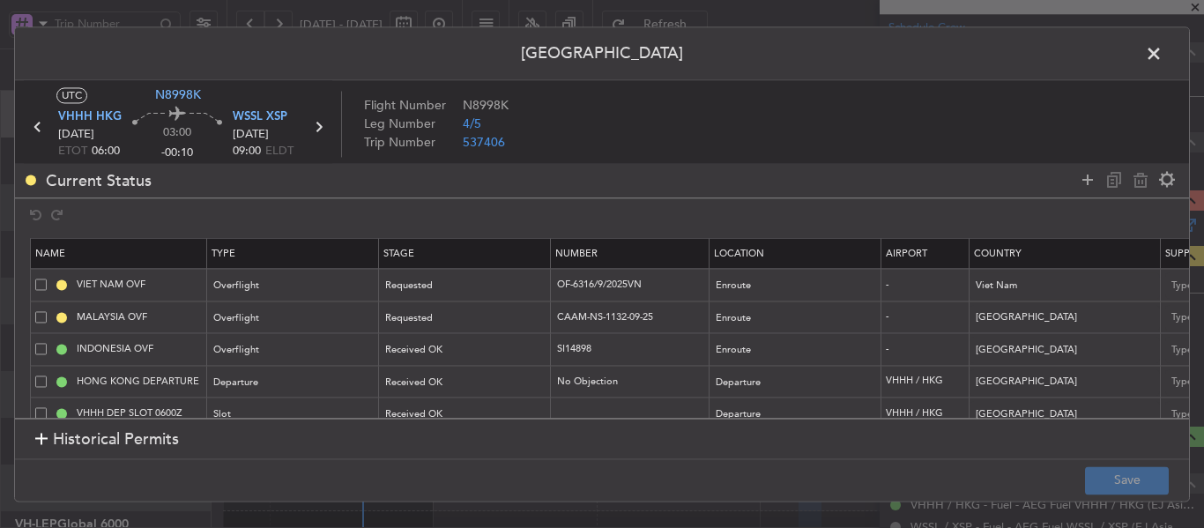
click at [51, 57] on header "[GEOGRAPHIC_DATA]" at bounding box center [602, 53] width 1174 height 53
drag, startPoint x: 683, startPoint y: 318, endPoint x: 499, endPoint y: 329, distance: 184.5
click at [499, 329] on tr "MALAYSIA OVF Overflight Requested CAAM-NS-1132-09-25 Enroute - [GEOGRAPHIC_DATA…" at bounding box center [1155, 317] width 2248 height 33
paste input "329"
type input "CAAM-NS-1329-09-25"
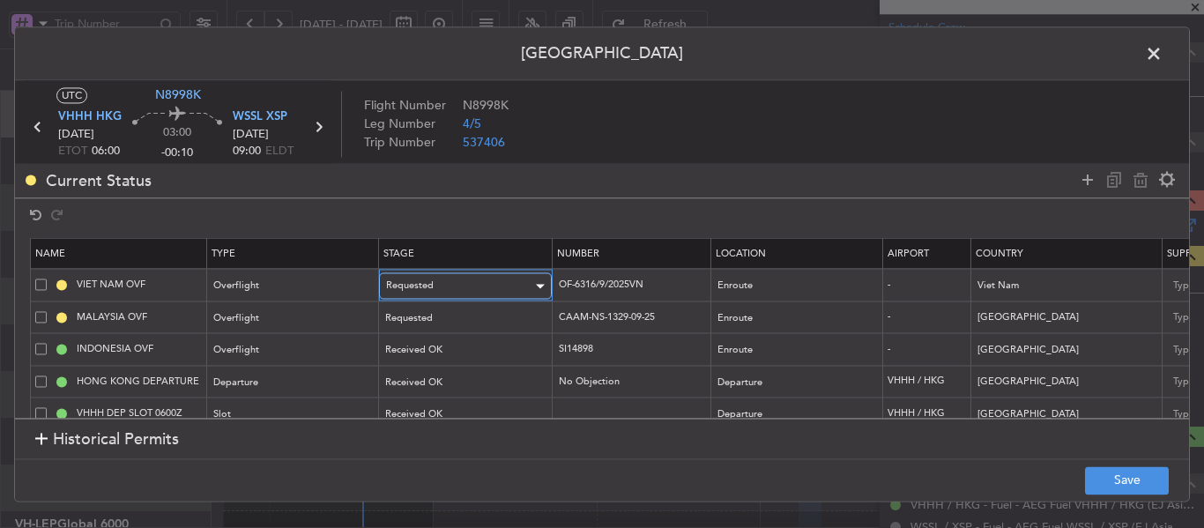
click at [504, 286] on div "Requested" at bounding box center [459, 286] width 146 height 26
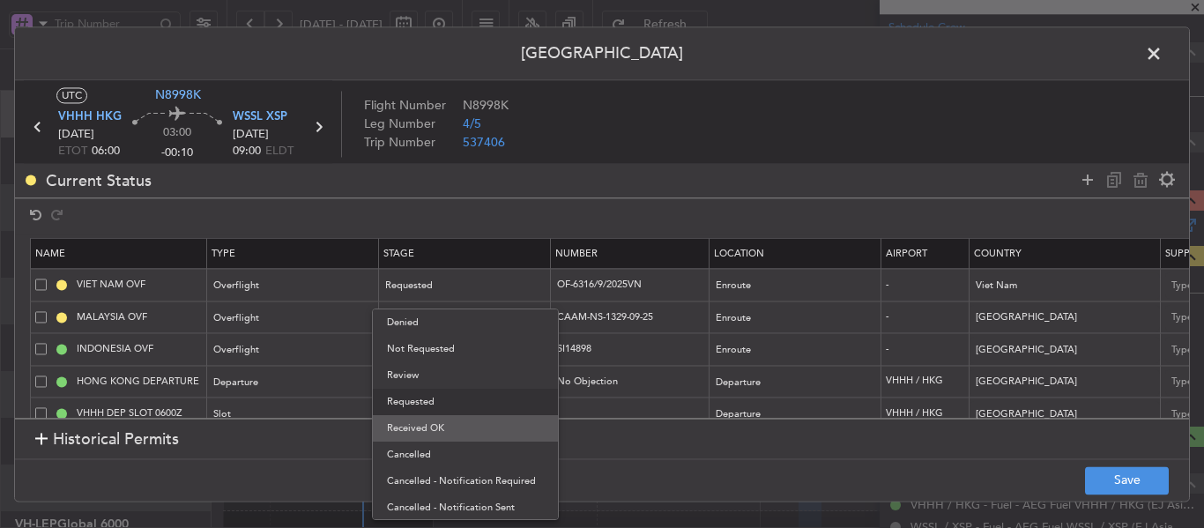
click at [453, 426] on span "Received OK" at bounding box center [465, 428] width 157 height 26
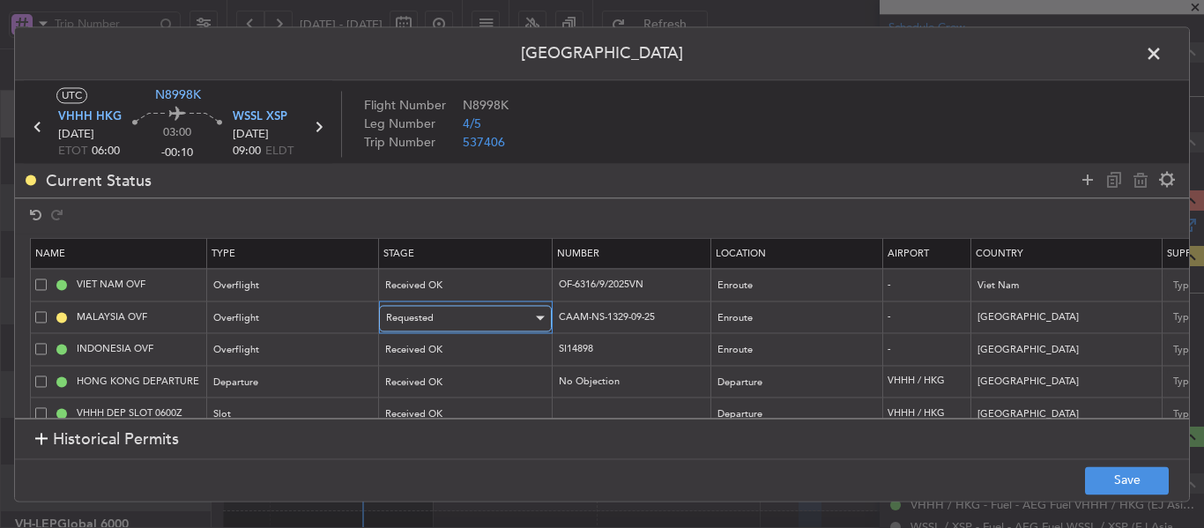
click at [464, 321] on div "Requested" at bounding box center [459, 318] width 146 height 26
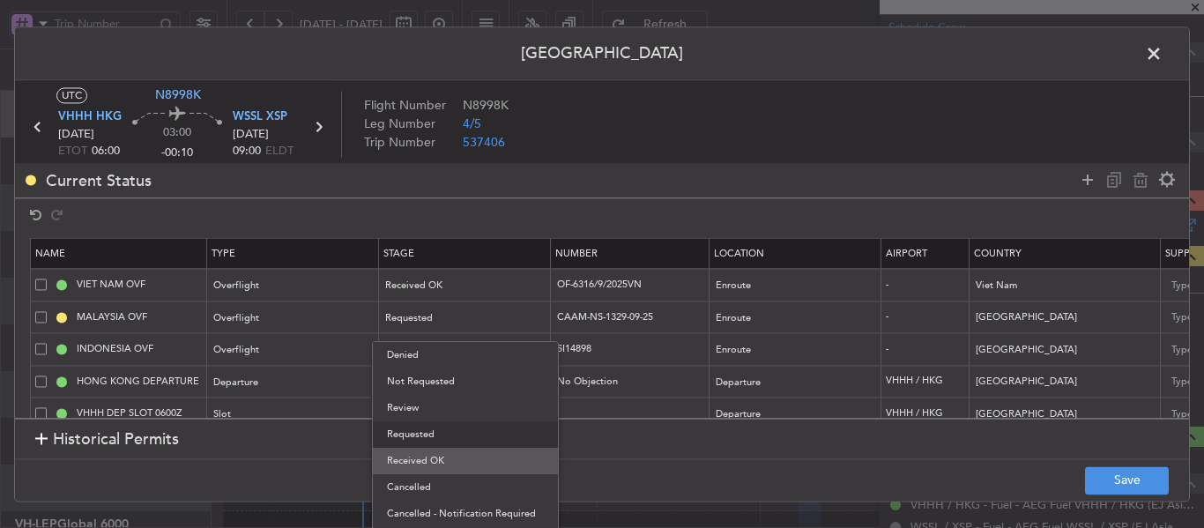
click at [443, 454] on span "Received OK" at bounding box center [465, 461] width 157 height 26
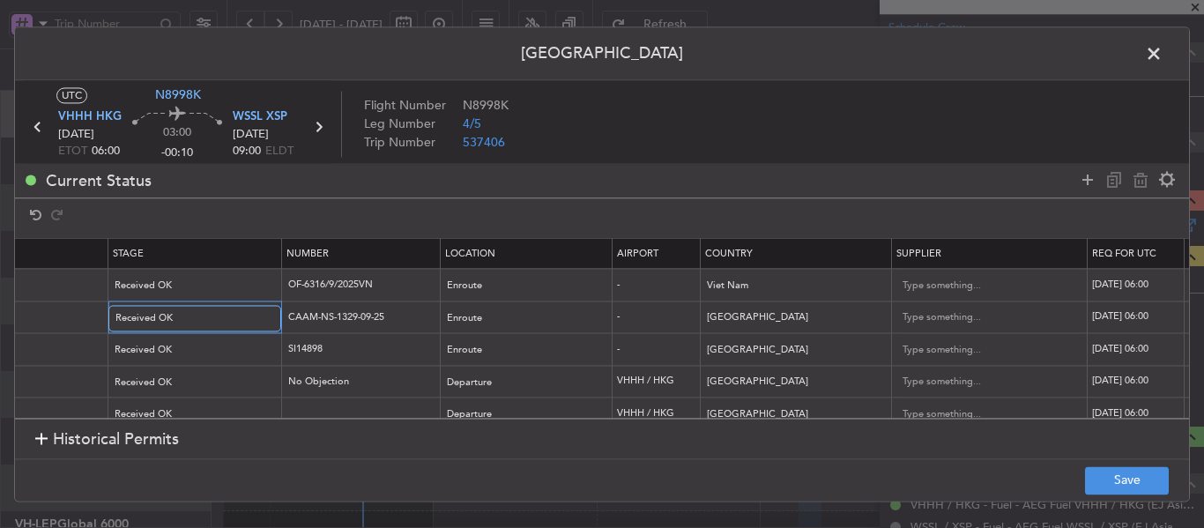
scroll to position [0, 0]
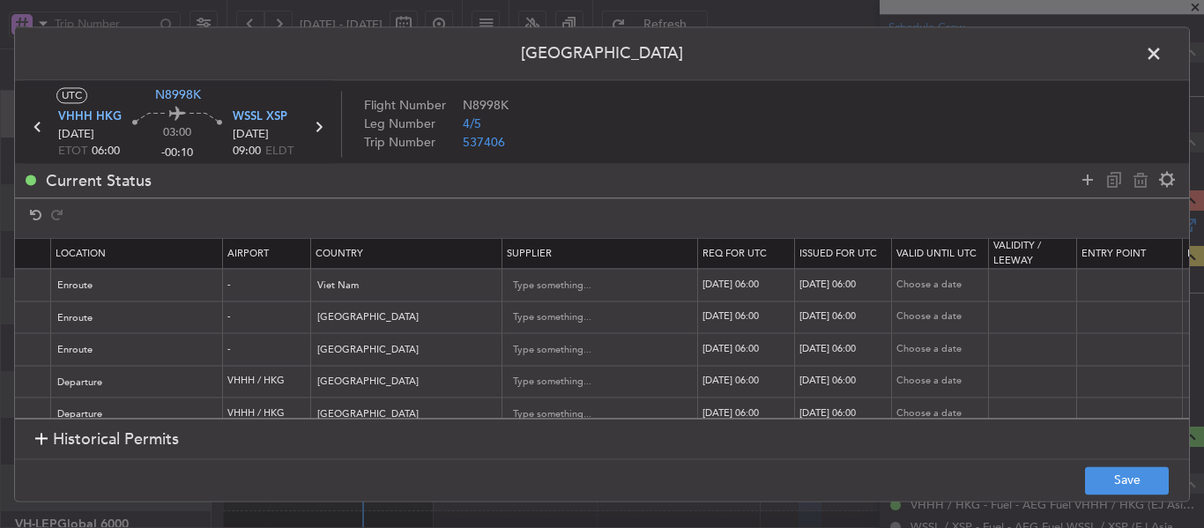
click at [738, 286] on div "[DATE] 06:00" at bounding box center [748, 285] width 92 height 15
select select "9"
select select "2025"
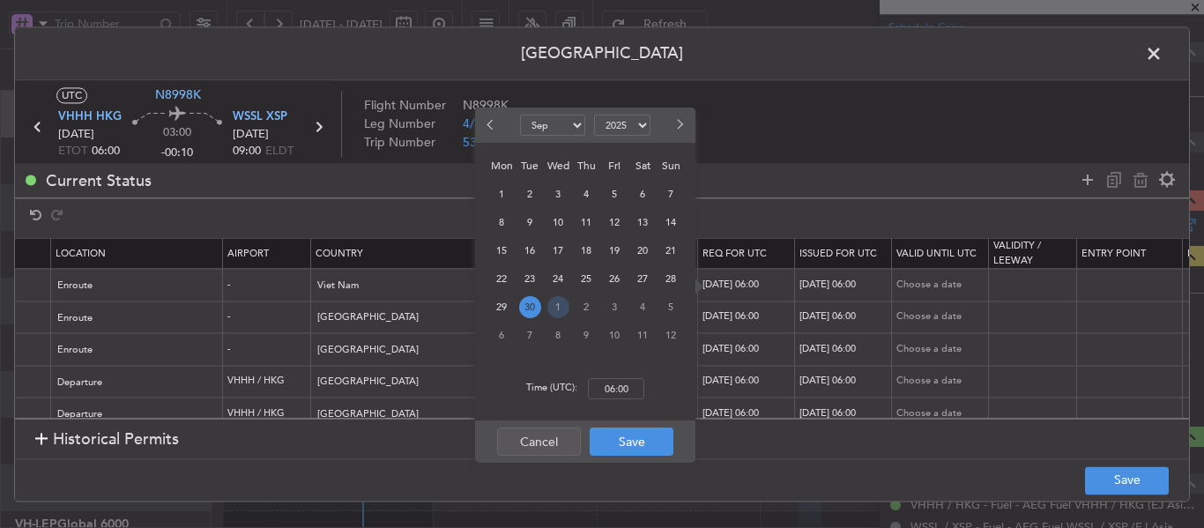
click at [551, 306] on span "1" at bounding box center [558, 307] width 22 height 22
select select "10"
click at [598, 390] on input "00:00" at bounding box center [616, 388] width 56 height 21
type input "06:00"
click at [634, 450] on button "Save" at bounding box center [632, 441] width 84 height 28
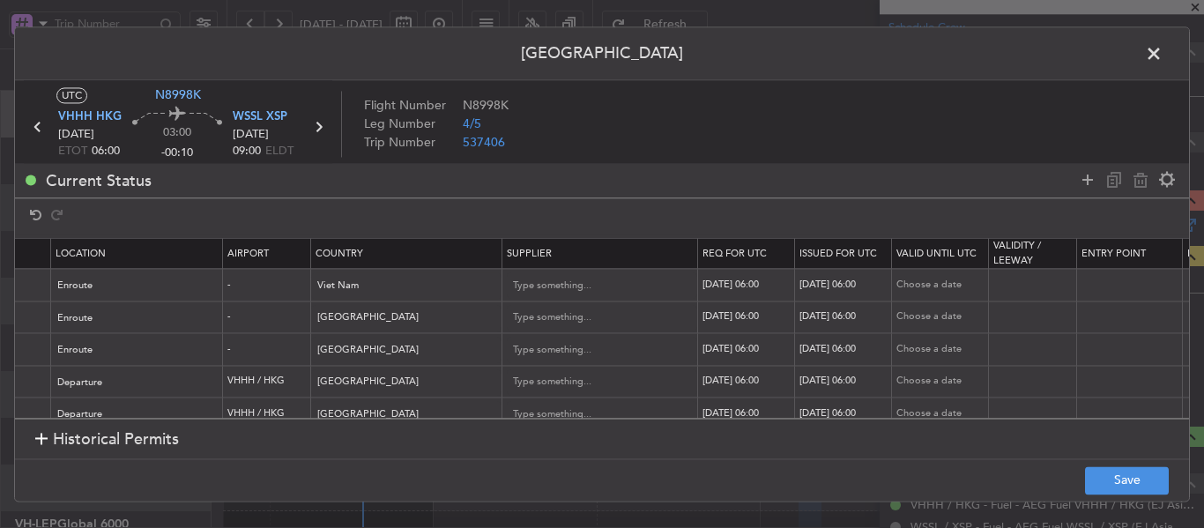
click at [869, 284] on div "[DATE] 06:00" at bounding box center [845, 285] width 92 height 15
select select "9"
select select "2025"
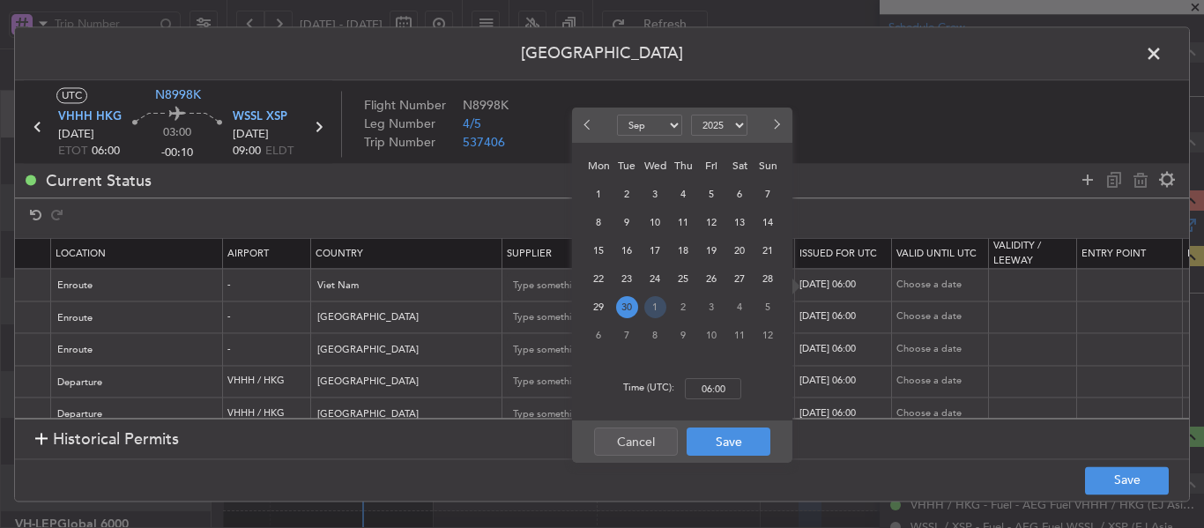
click at [658, 311] on span "1" at bounding box center [655, 307] width 22 height 22
select select "10"
click at [702, 388] on input "00:00" at bounding box center [713, 388] width 56 height 21
type input "06:00"
click at [737, 439] on button "Save" at bounding box center [729, 441] width 84 height 28
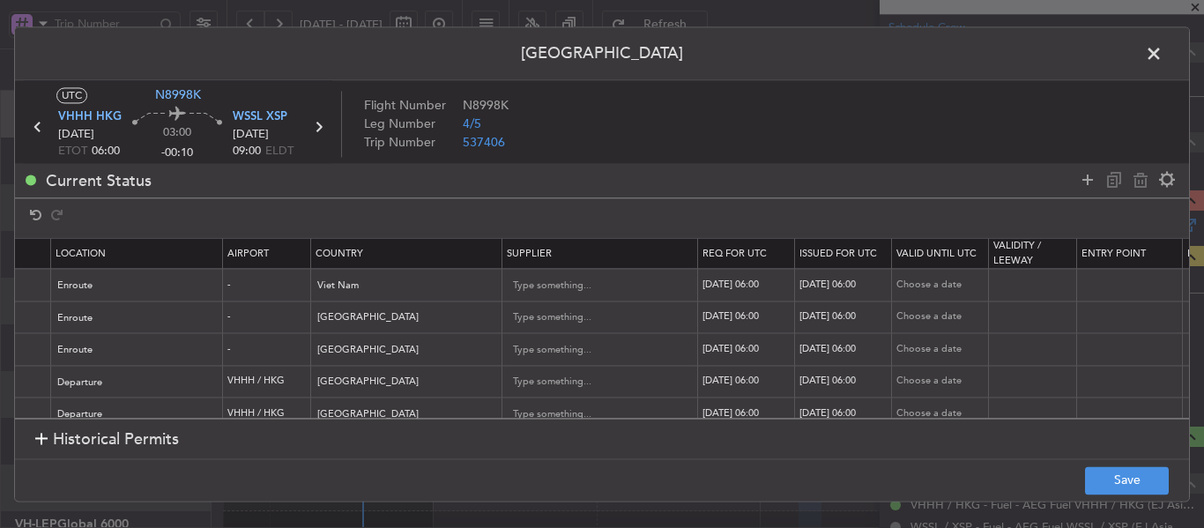
click at [730, 312] on div "[DATE] 06:00" at bounding box center [748, 317] width 92 height 15
select select "9"
select select "2025"
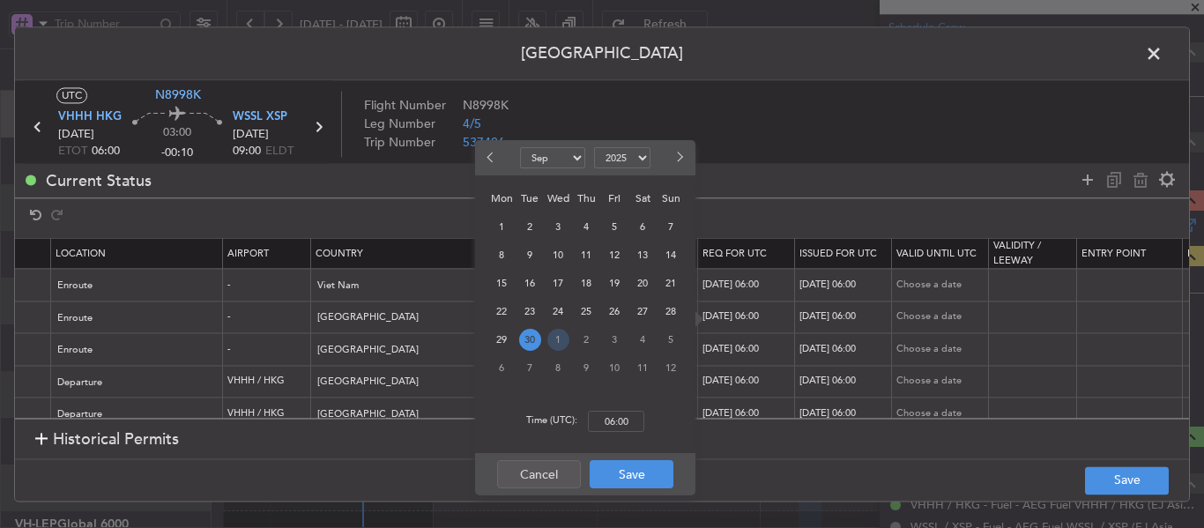
drag, startPoint x: 561, startPoint y: 340, endPoint x: 586, endPoint y: 375, distance: 42.8
click at [561, 339] on span "1" at bounding box center [558, 340] width 22 height 22
select select "10"
click at [618, 414] on input "00:00" at bounding box center [616, 421] width 56 height 21
type input "06:00"
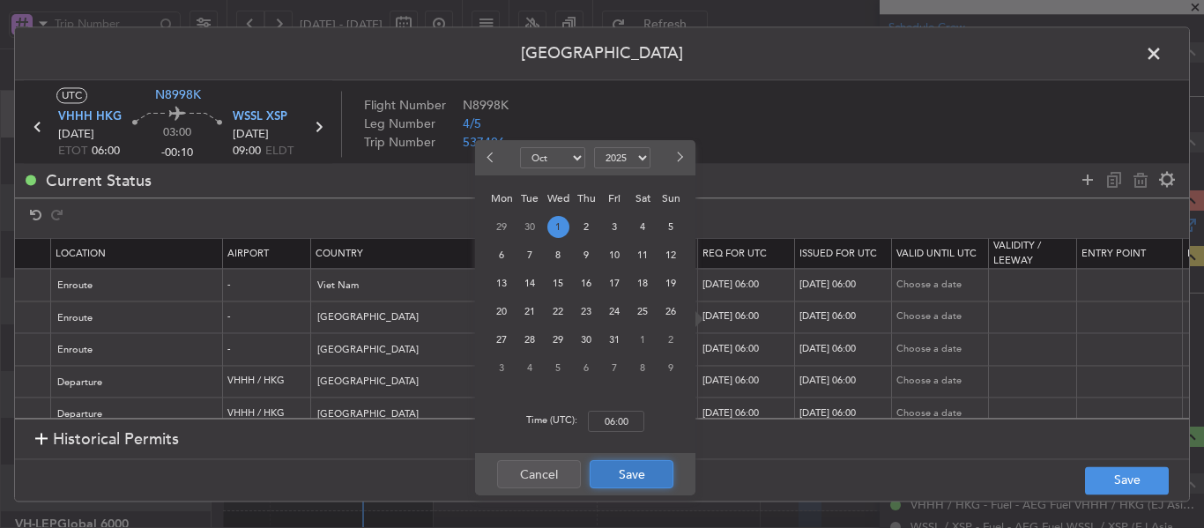
click at [625, 475] on button "Save" at bounding box center [632, 474] width 84 height 28
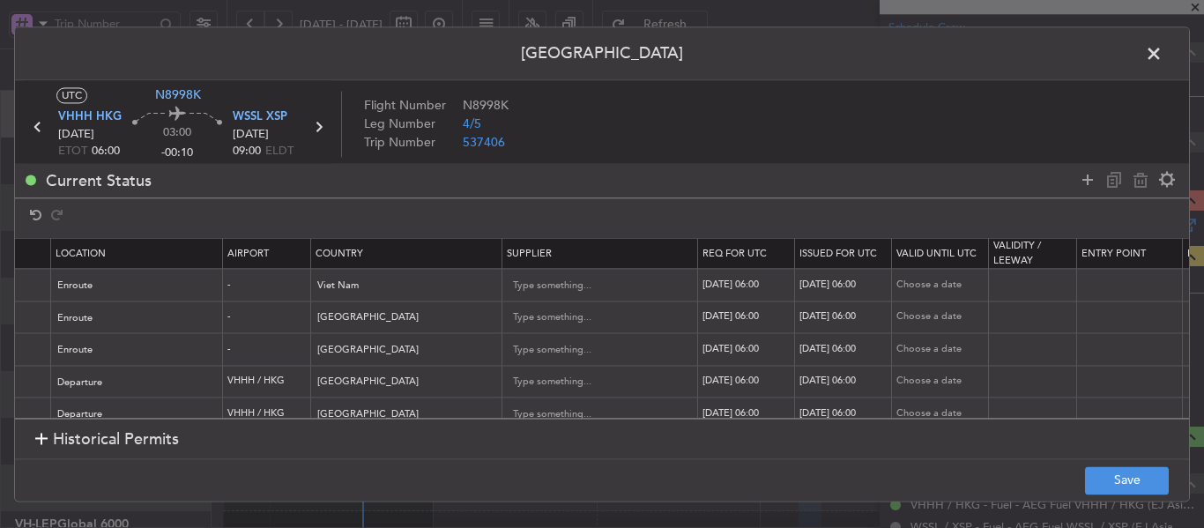
click at [831, 323] on div "[DATE] 06:00" at bounding box center [845, 317] width 92 height 15
select select "9"
select select "2025"
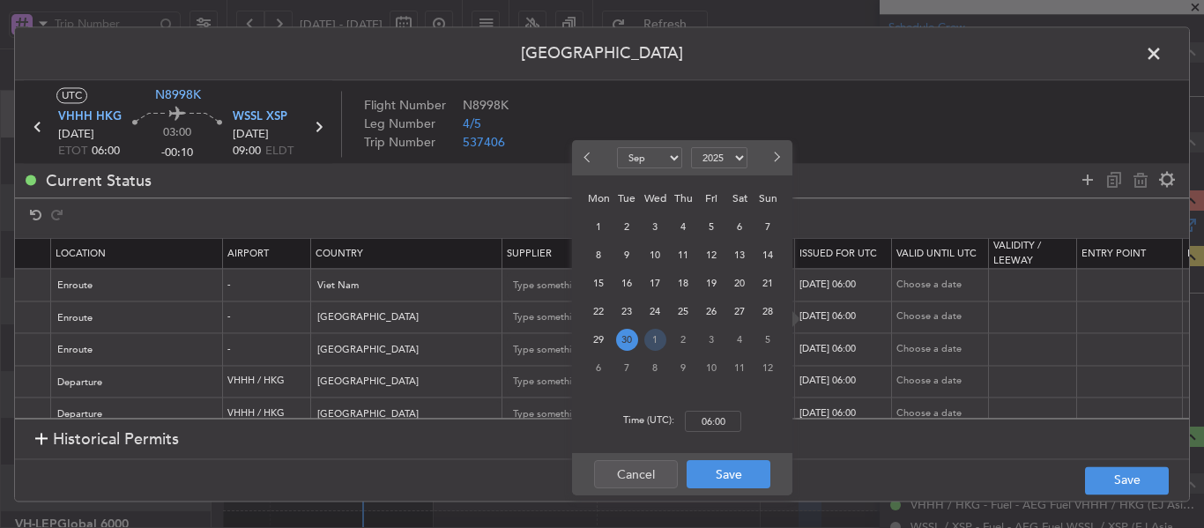
click at [654, 344] on span "1" at bounding box center [655, 340] width 22 height 22
select select "10"
click at [712, 413] on input "00:00" at bounding box center [713, 421] width 56 height 21
type input "06:00"
click at [719, 472] on button "Save" at bounding box center [729, 474] width 84 height 28
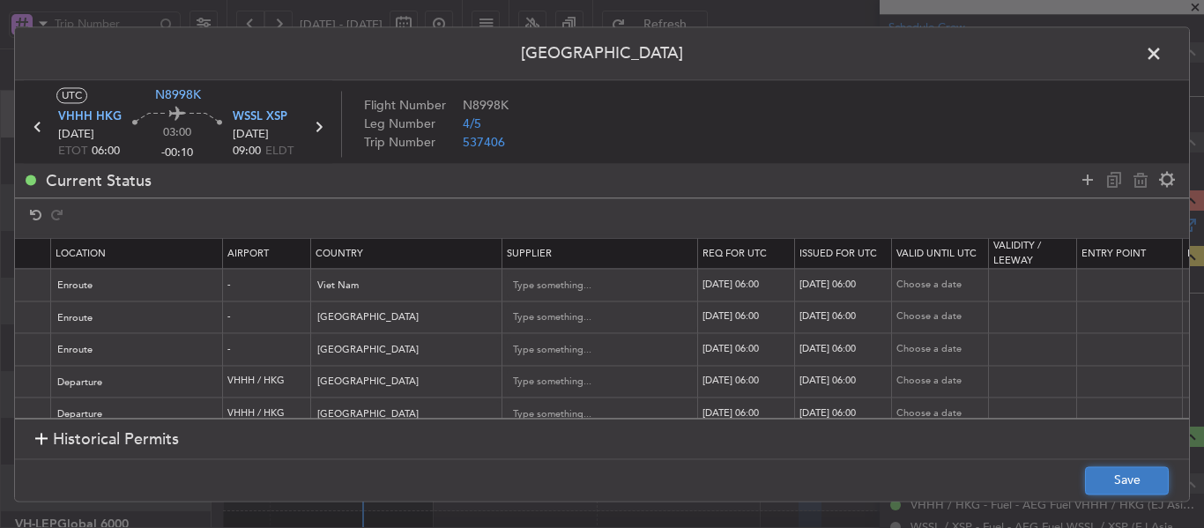
click at [1109, 482] on button "Save" at bounding box center [1127, 480] width 84 height 28
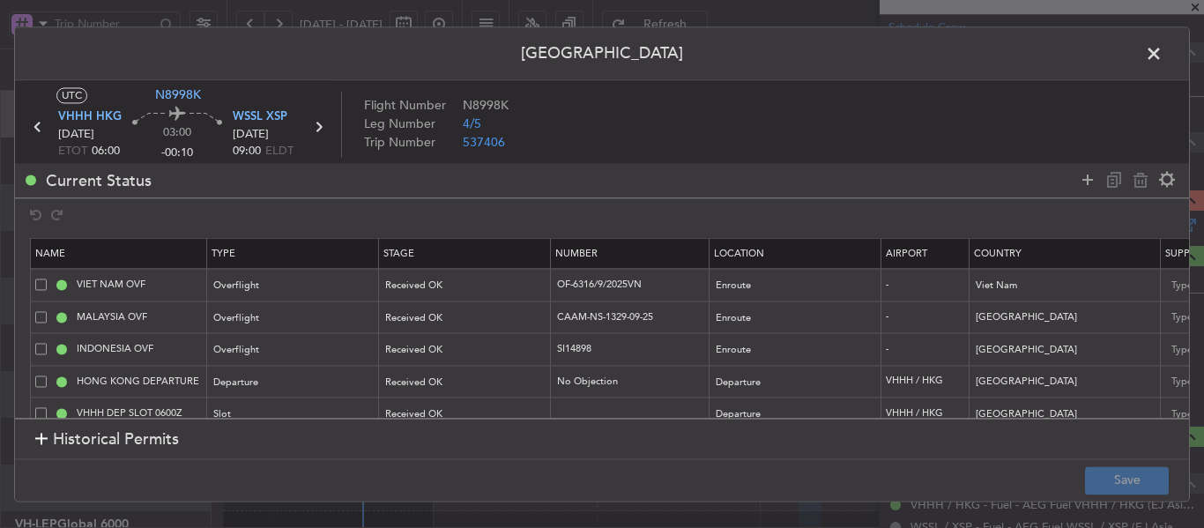
click at [1163, 56] on span at bounding box center [1163, 58] width 0 height 35
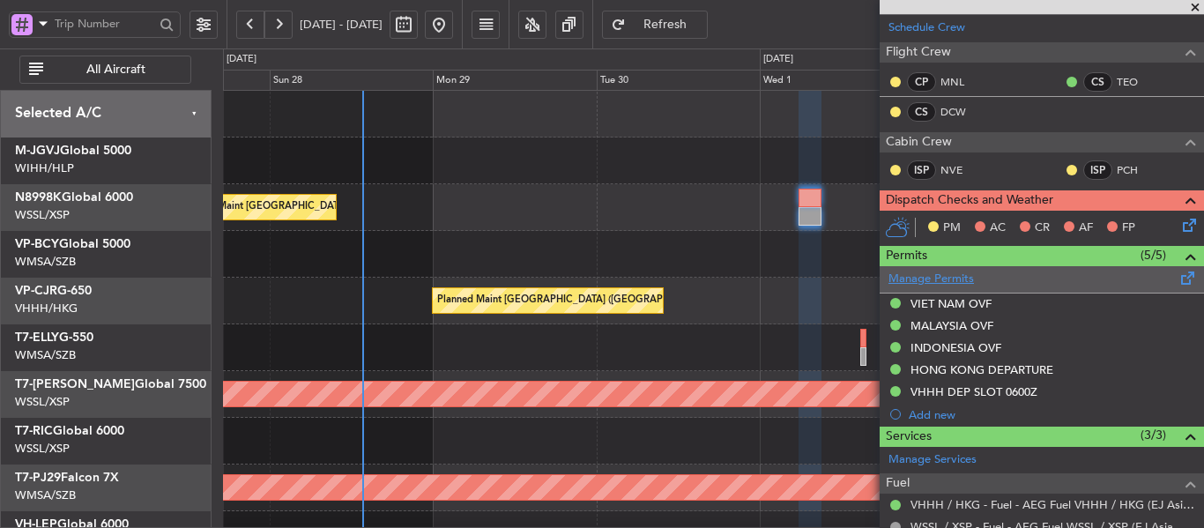
click at [963, 279] on link "Manage Permits" at bounding box center [930, 280] width 85 height 18
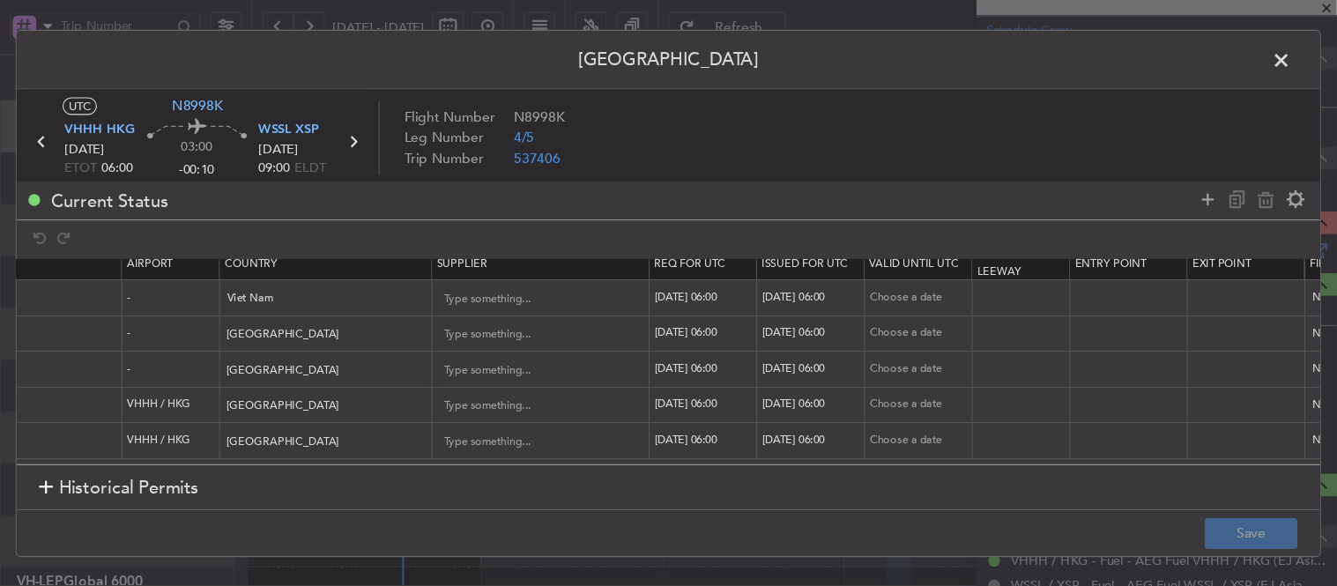
scroll to position [0, 773]
click at [629, 358] on div "[DATE] 06:00" at bounding box center [634, 365] width 92 height 15
select select "9"
select select "2025"
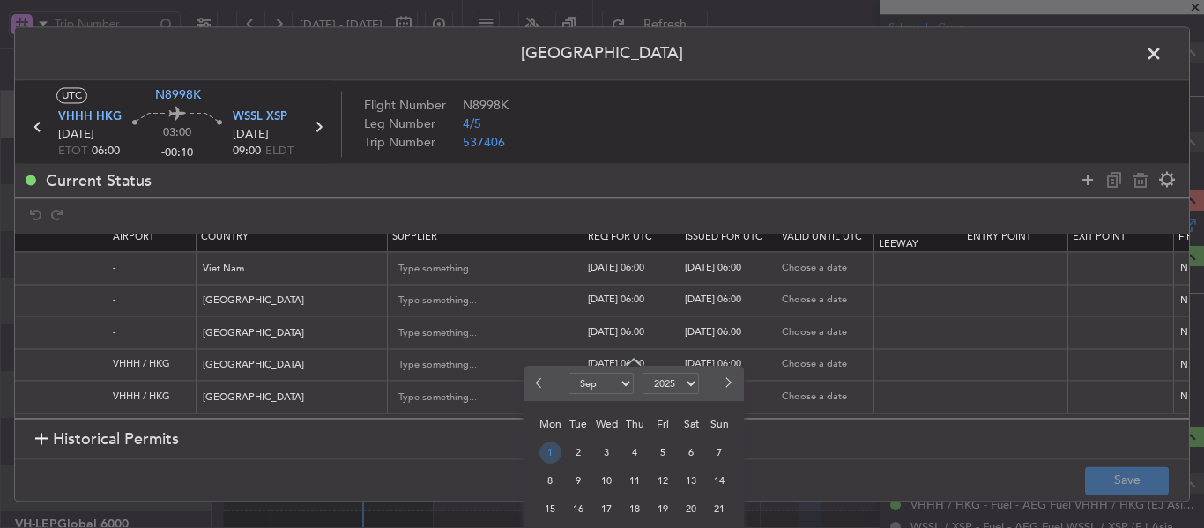
click at [546, 453] on span "1" at bounding box center [550, 453] width 22 height 22
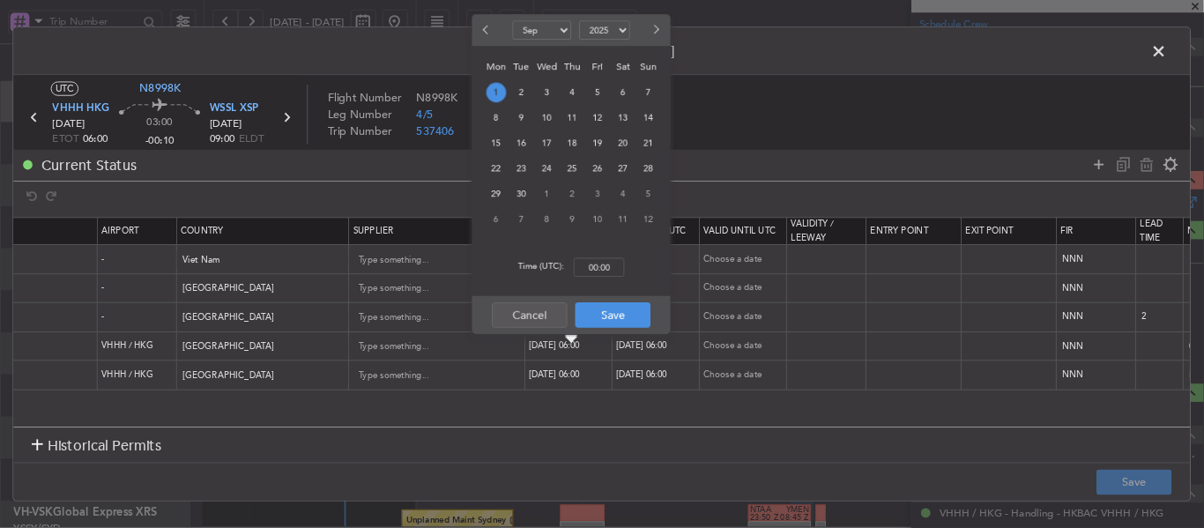
scroll to position [0, 772]
click at [673, 298] on input "00:00" at bounding box center [665, 296] width 56 height 21
type input "06:00"
click at [682, 355] on button "Save" at bounding box center [681, 350] width 84 height 28
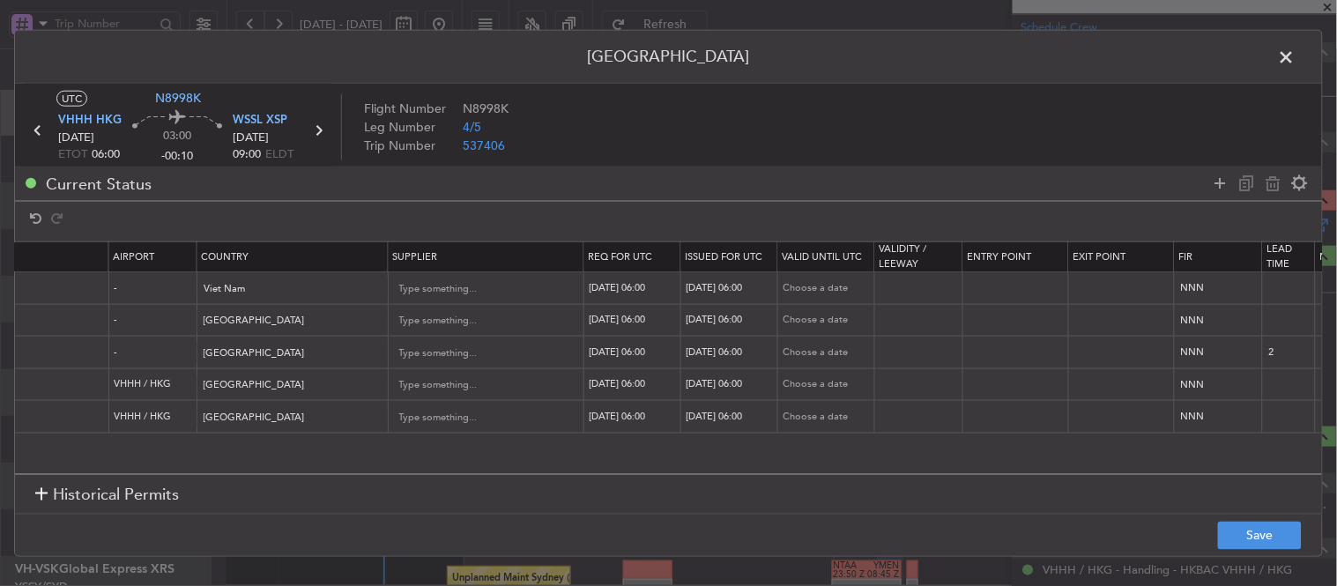
click at [707, 384] on div "[DATE] 06:00" at bounding box center [732, 384] width 92 height 15
select select "9"
select select "2025"
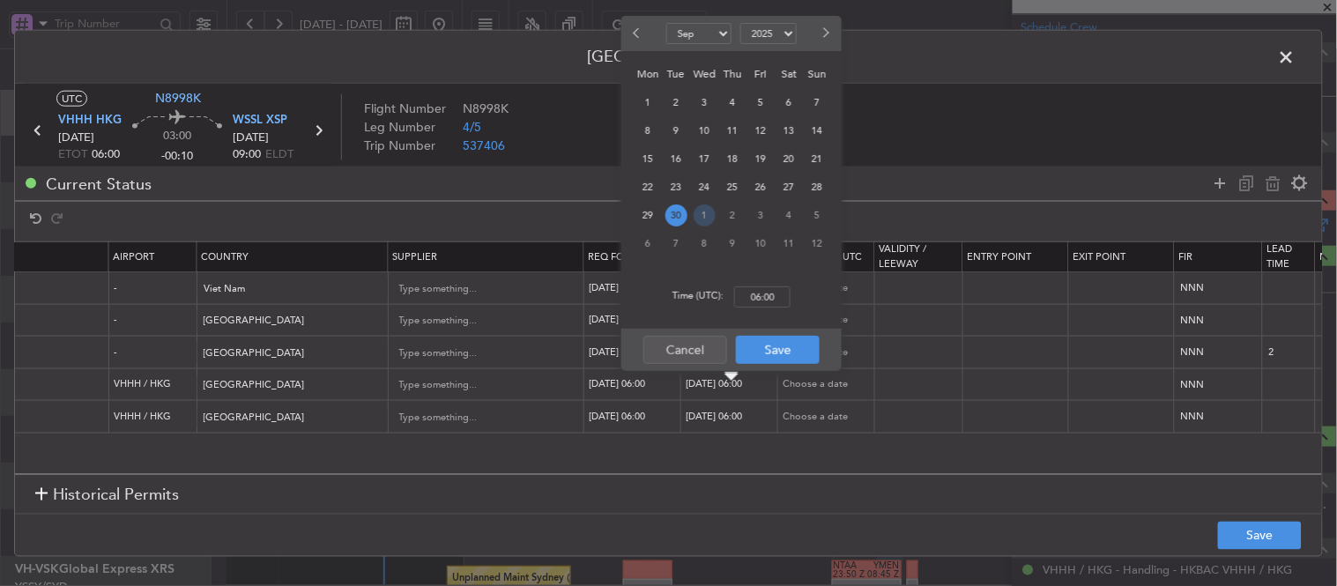
click at [698, 212] on span "1" at bounding box center [705, 215] width 22 height 22
select select "10"
click at [763, 297] on input "00:00" at bounding box center [762, 296] width 56 height 21
type input "06:00"
click at [769, 347] on button "Save" at bounding box center [778, 350] width 84 height 28
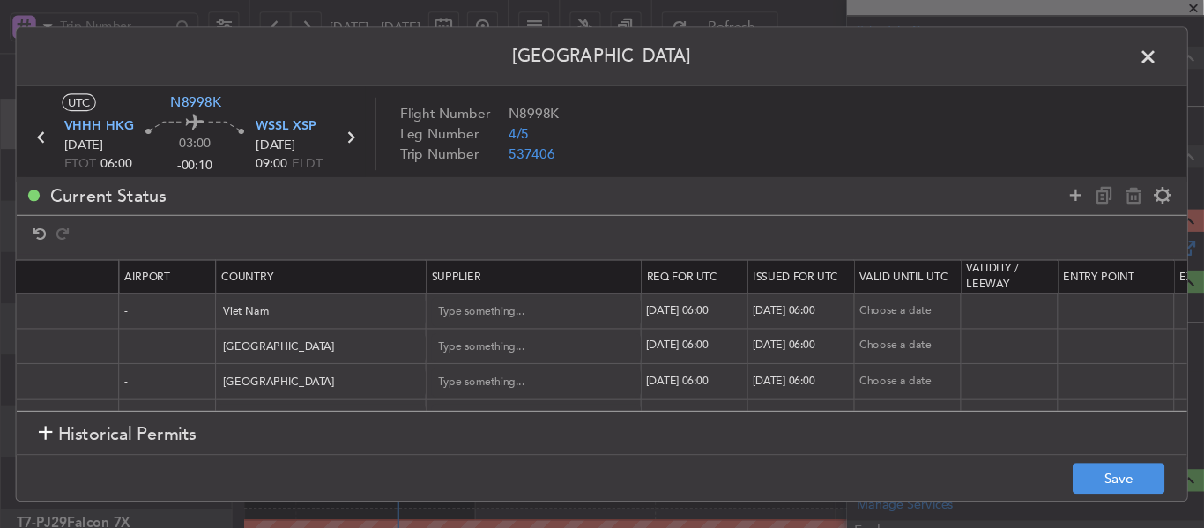
scroll to position [0, 773]
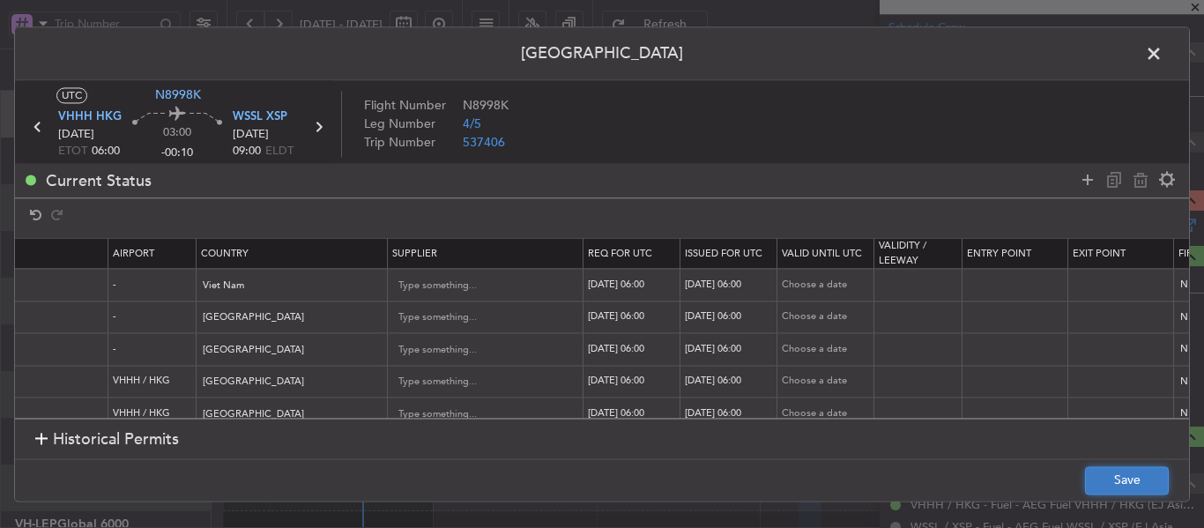
click at [1094, 472] on button "Save" at bounding box center [1127, 480] width 84 height 28
click at [1163, 47] on span at bounding box center [1163, 58] width 0 height 35
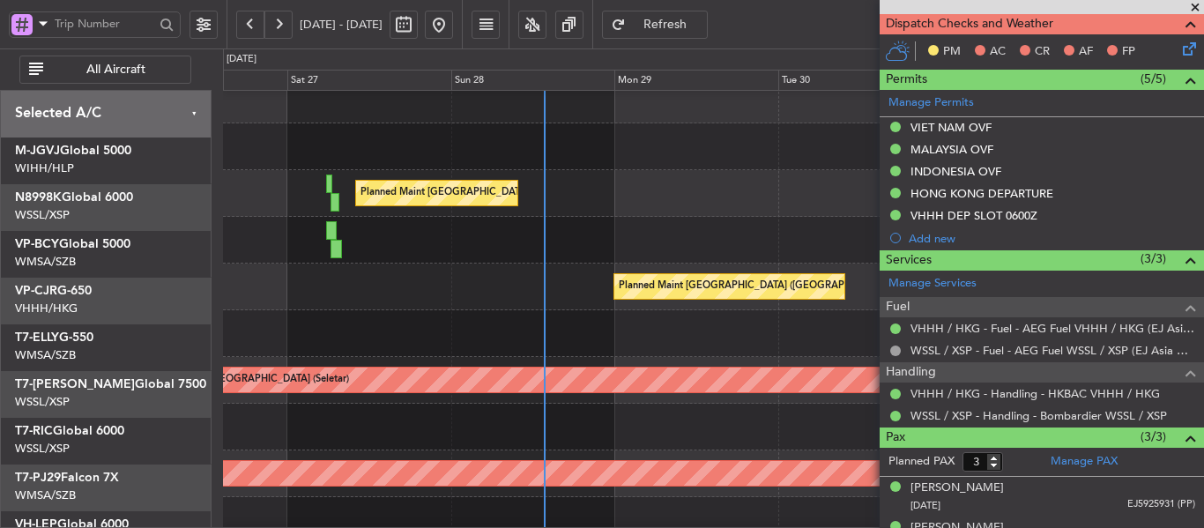
scroll to position [63, 0]
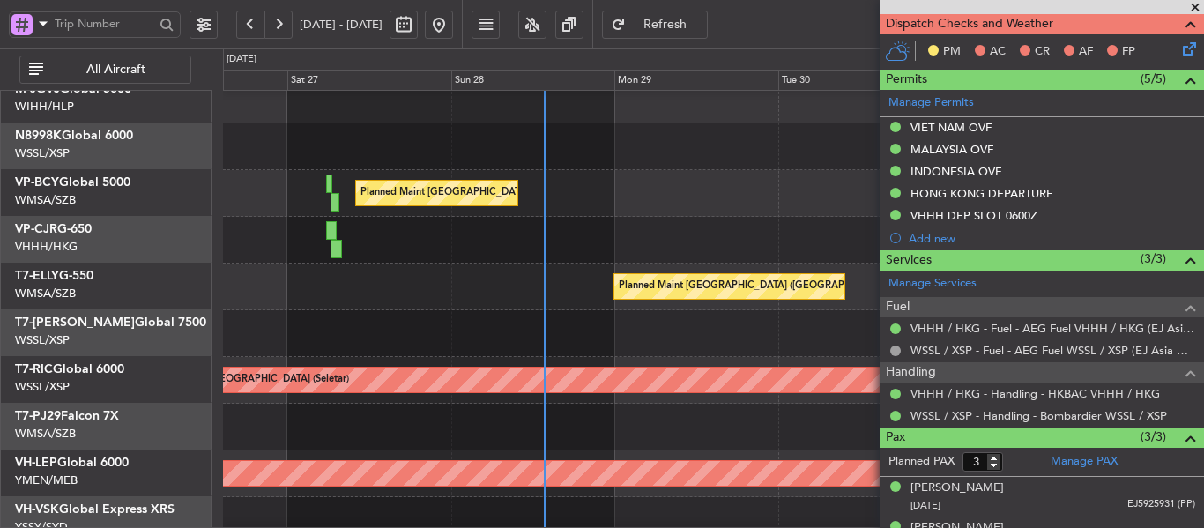
click at [416, 264] on div "Planned Maint [GEOGRAPHIC_DATA] ([GEOGRAPHIC_DATA] Intl) - - VHHH 12:50 Z NZAA …" at bounding box center [713, 287] width 980 height 47
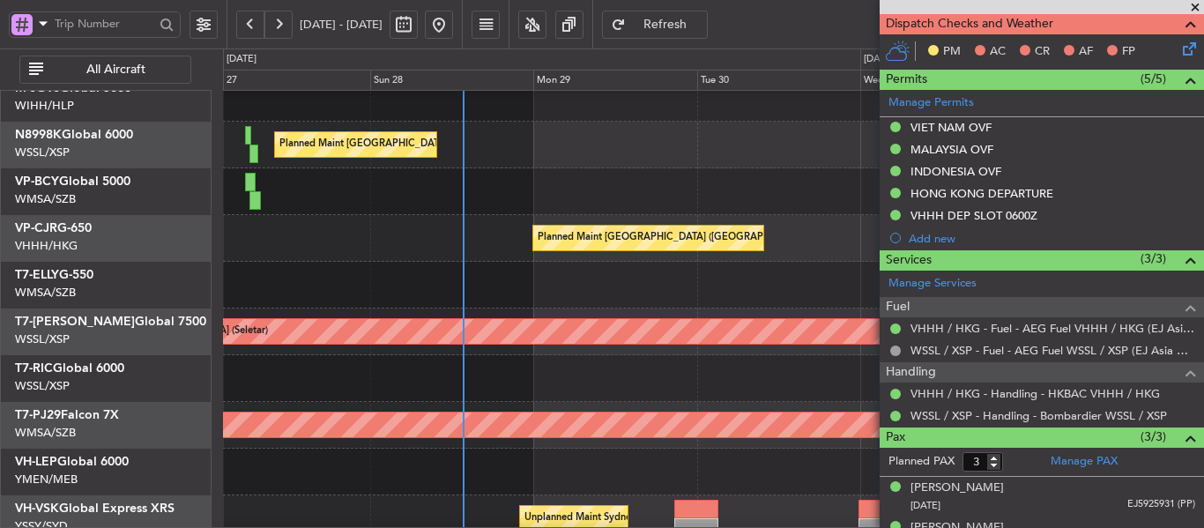
click at [1192, 4] on span at bounding box center [1195, 8] width 18 height 16
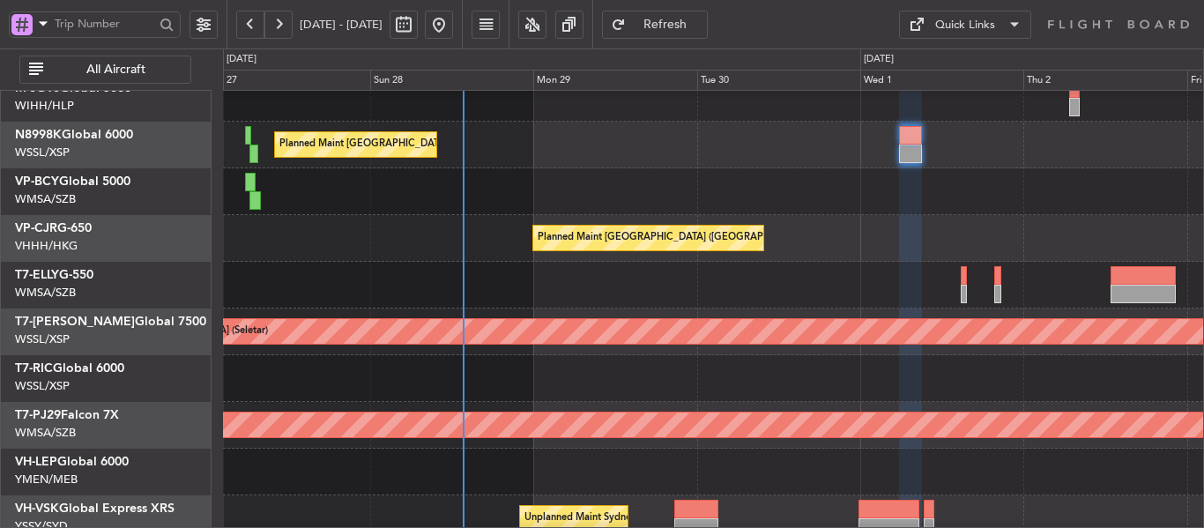
type input "0"
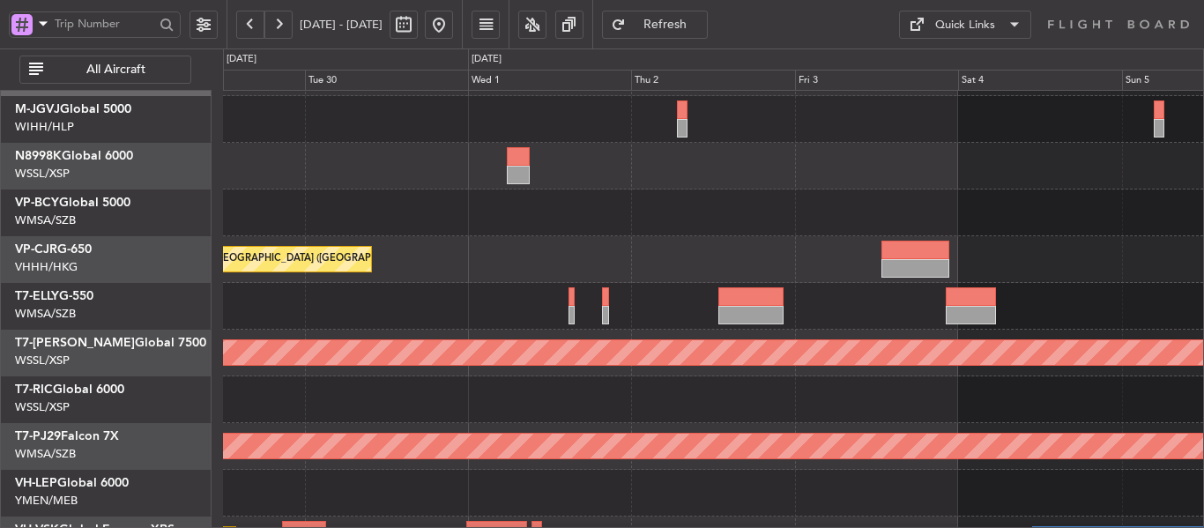
scroll to position [56, 0]
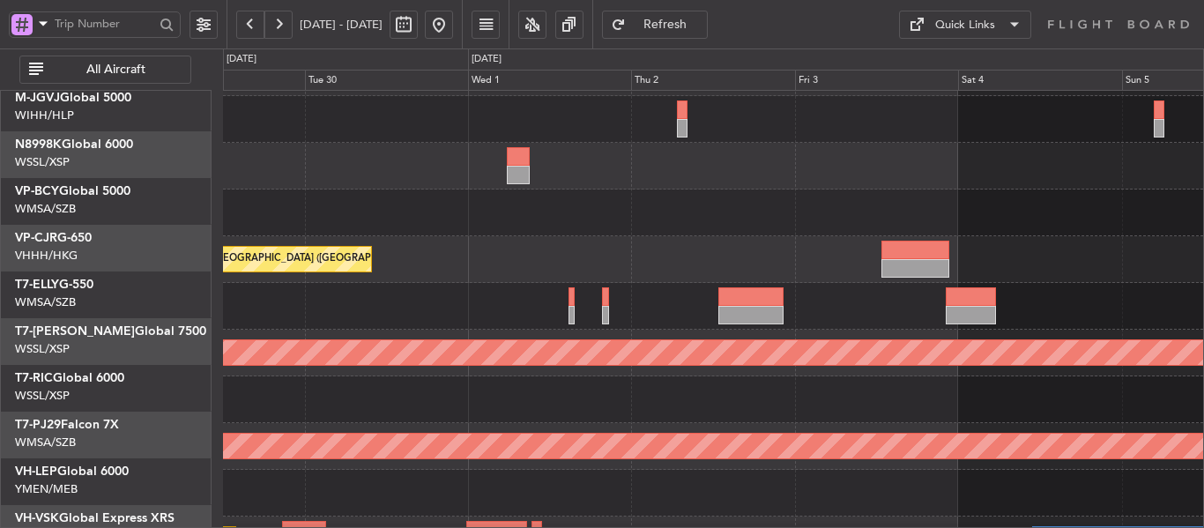
click at [390, 244] on div "Planned Maint [GEOGRAPHIC_DATA] ([GEOGRAPHIC_DATA] Intl)" at bounding box center [713, 259] width 980 height 47
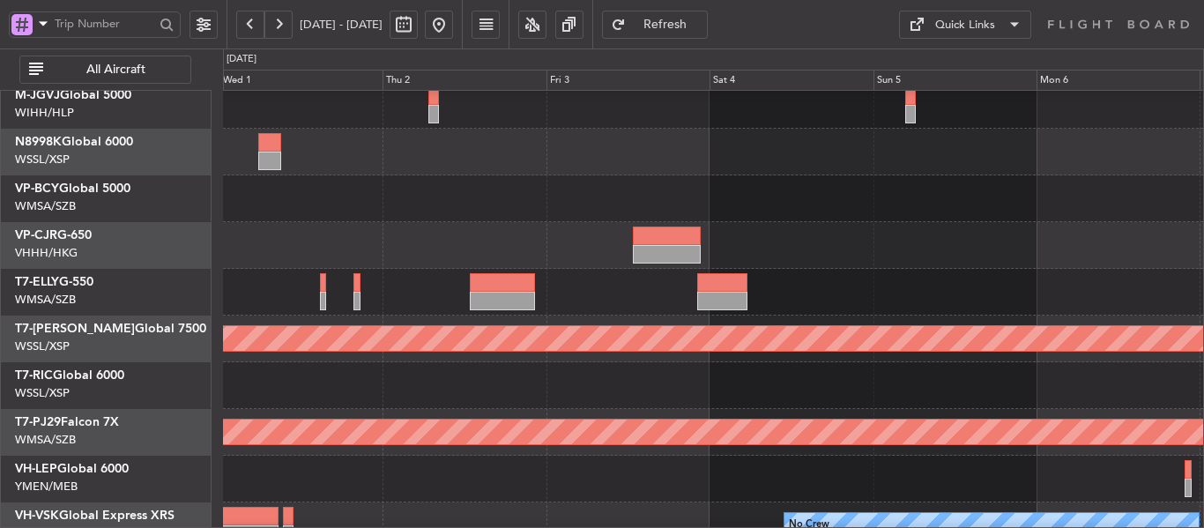
scroll to position [0, 0]
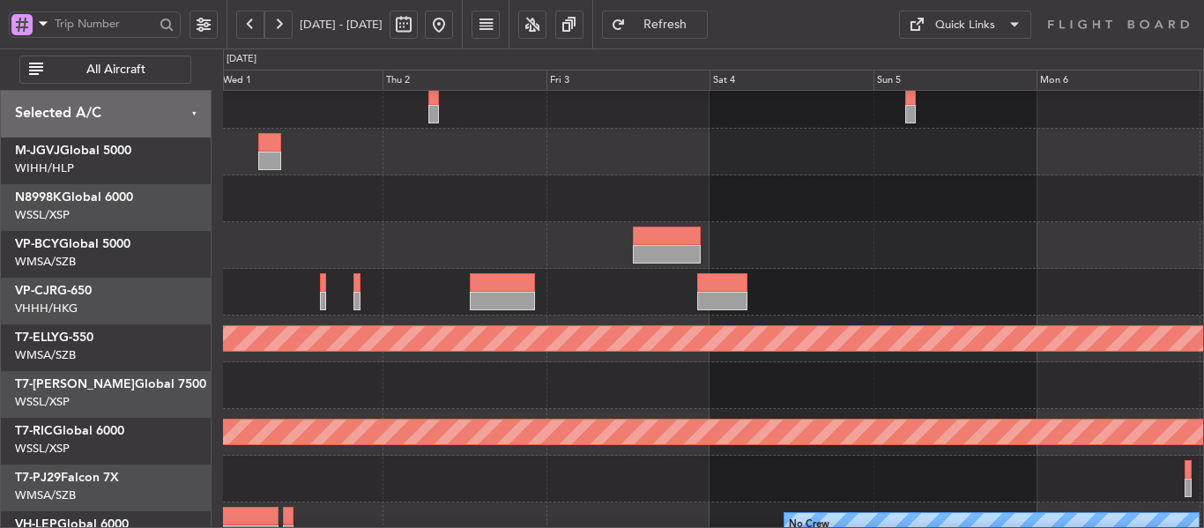
click at [802, 338] on div "Planned Maint [GEOGRAPHIC_DATA] ([GEOGRAPHIC_DATA] Intl) Planned Maint [GEOGRAP…" at bounding box center [713, 338] width 980 height 607
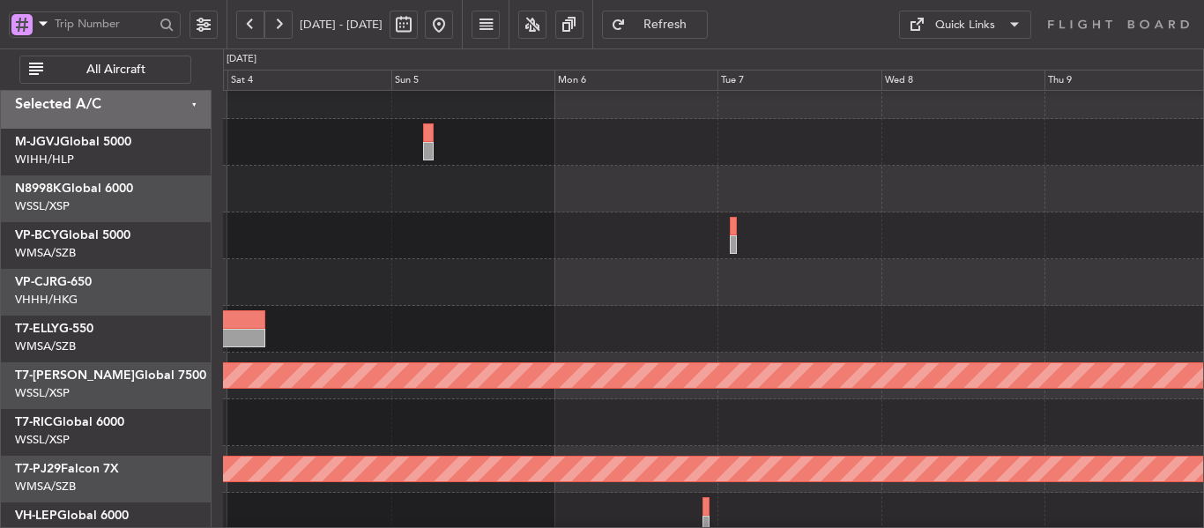
click at [533, 242] on div at bounding box center [713, 235] width 980 height 47
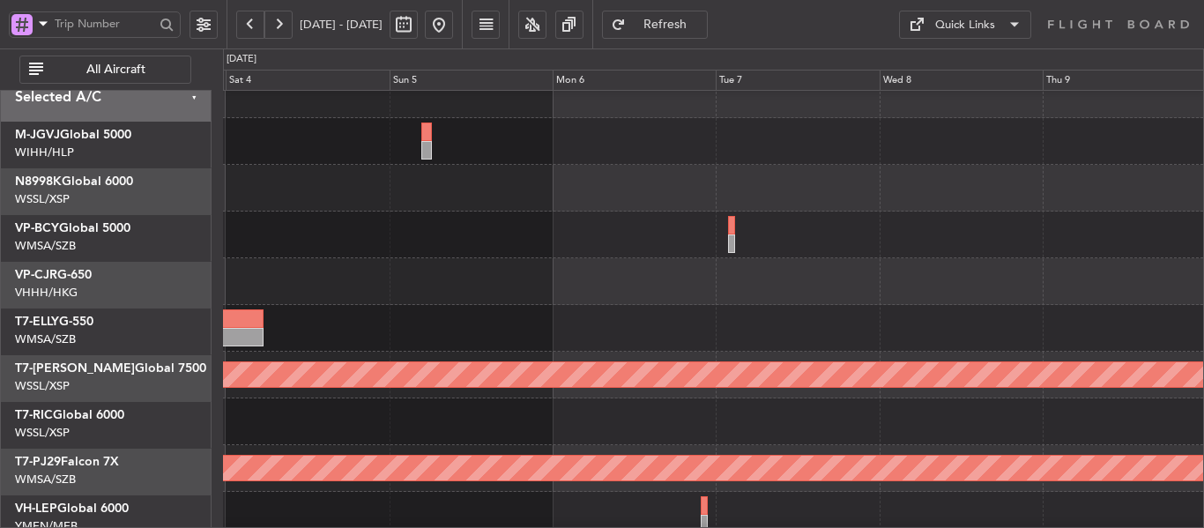
click at [538, 269] on div at bounding box center [713, 281] width 980 height 47
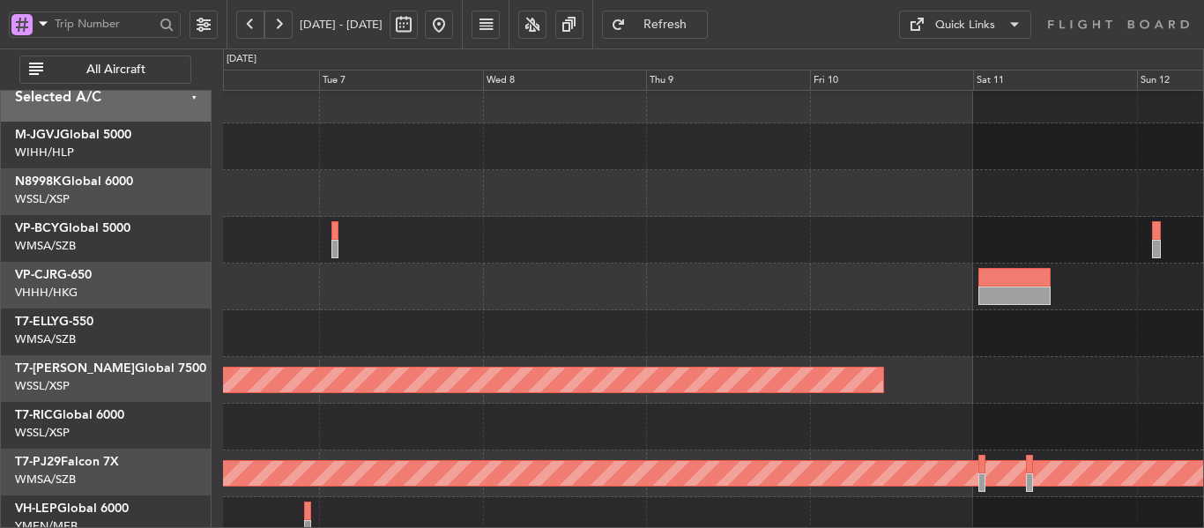
scroll to position [14, 0]
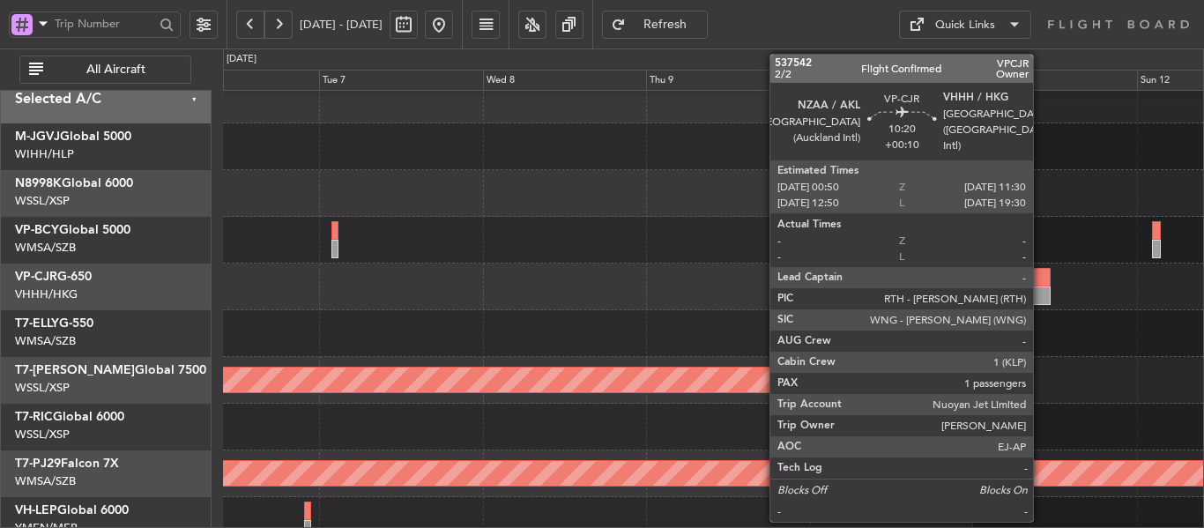
click at [1041, 292] on div at bounding box center [1014, 295] width 73 height 19
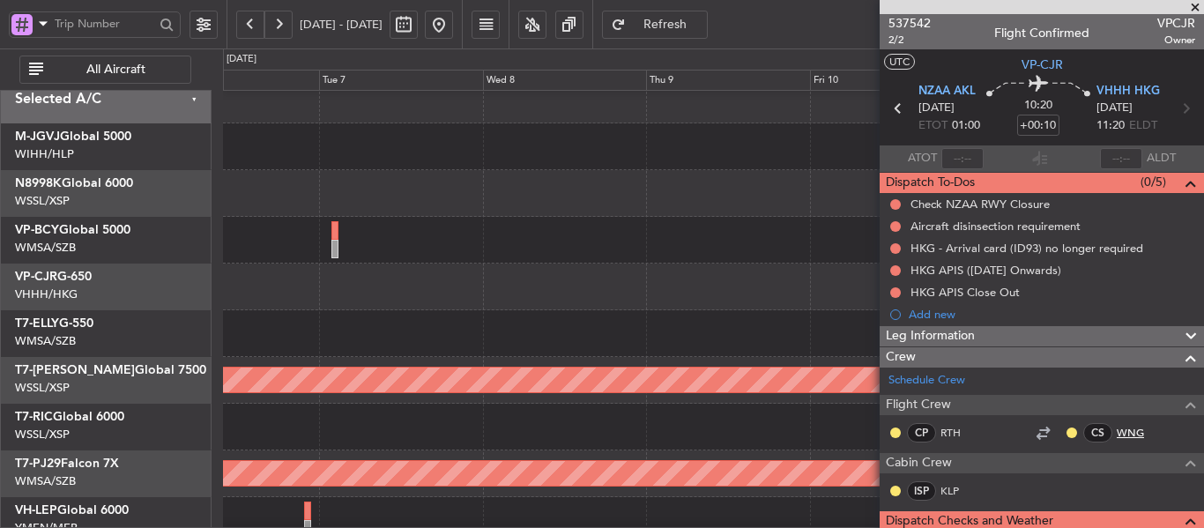
click at [1120, 437] on link "WNG" at bounding box center [1137, 433] width 40 height 16
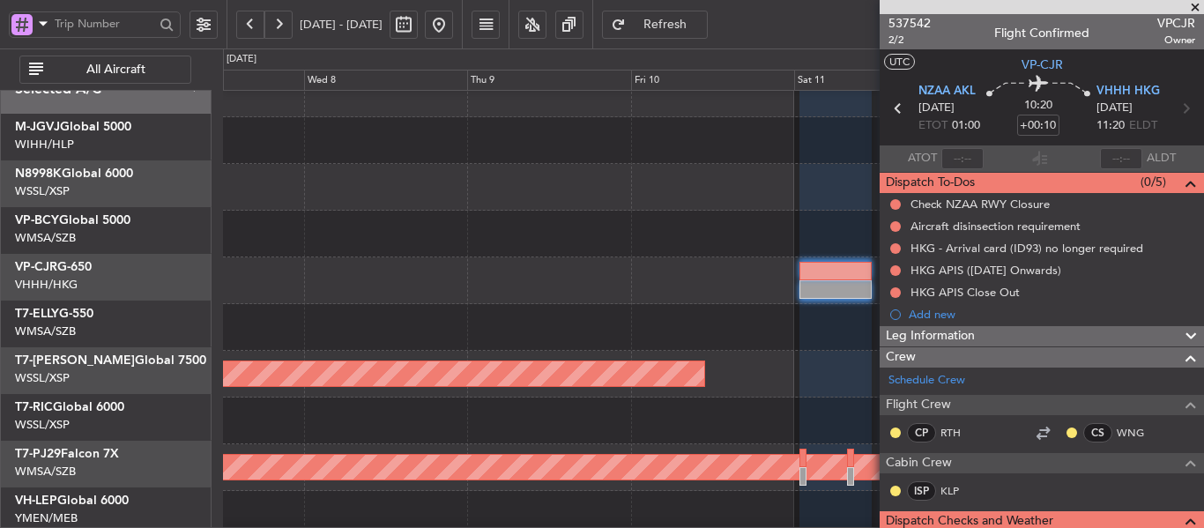
click at [502, 196] on div at bounding box center [713, 187] width 980 height 47
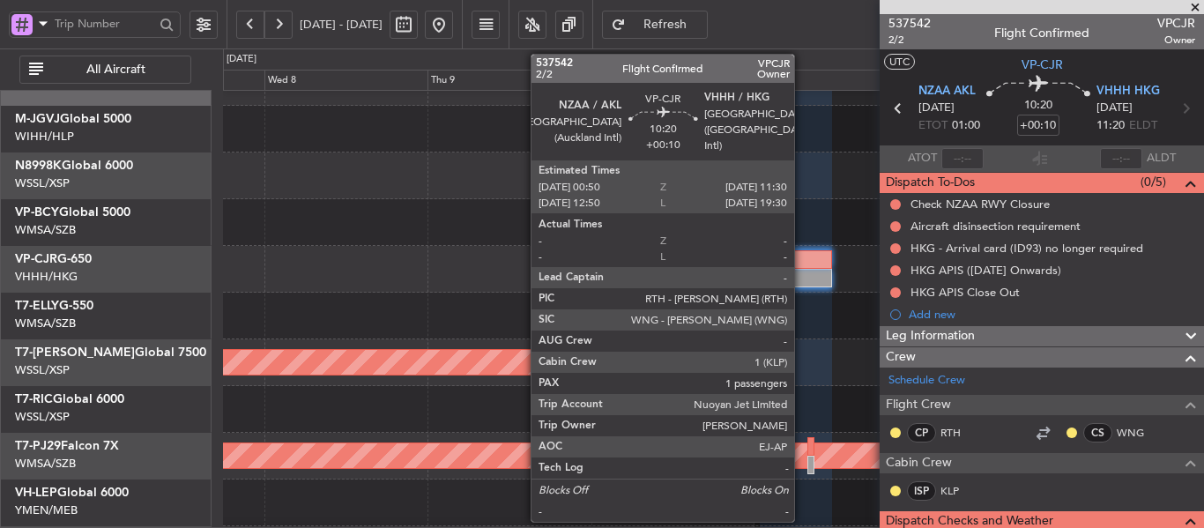
click at [802, 272] on div at bounding box center [796, 278] width 73 height 19
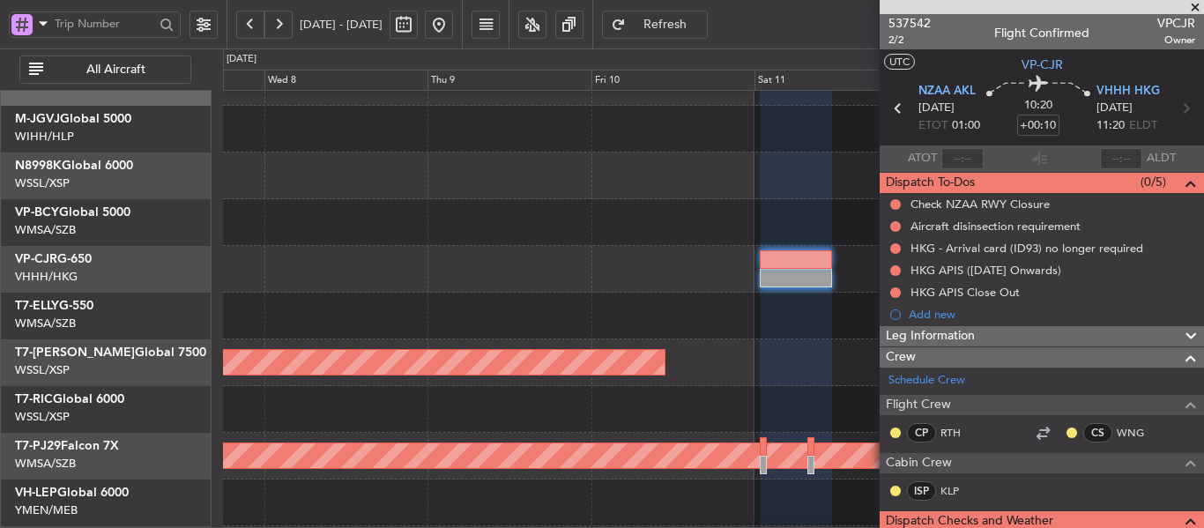
click at [672, 199] on div at bounding box center [713, 222] width 980 height 47
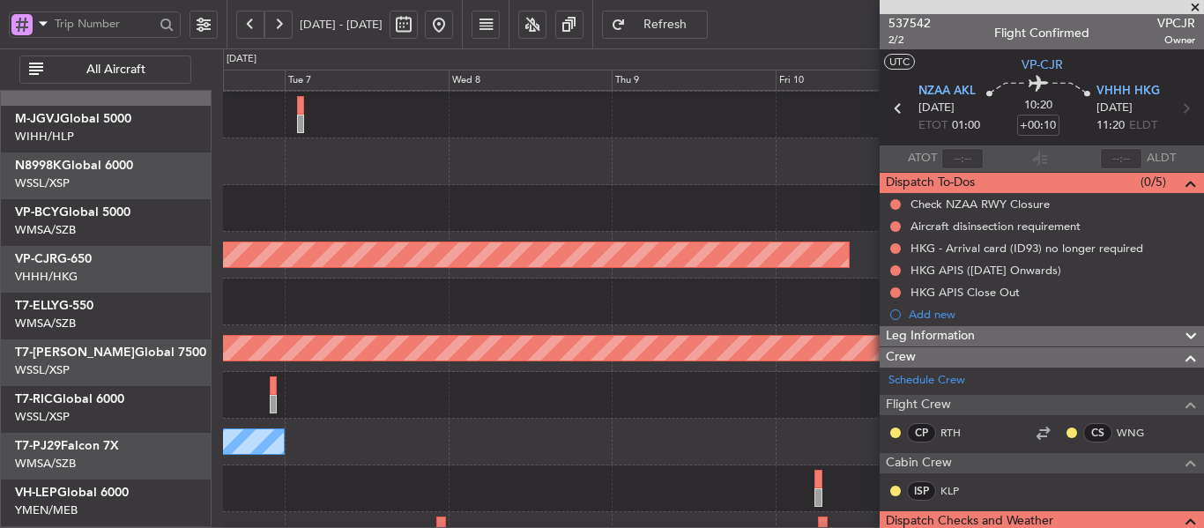
scroll to position [139, 0]
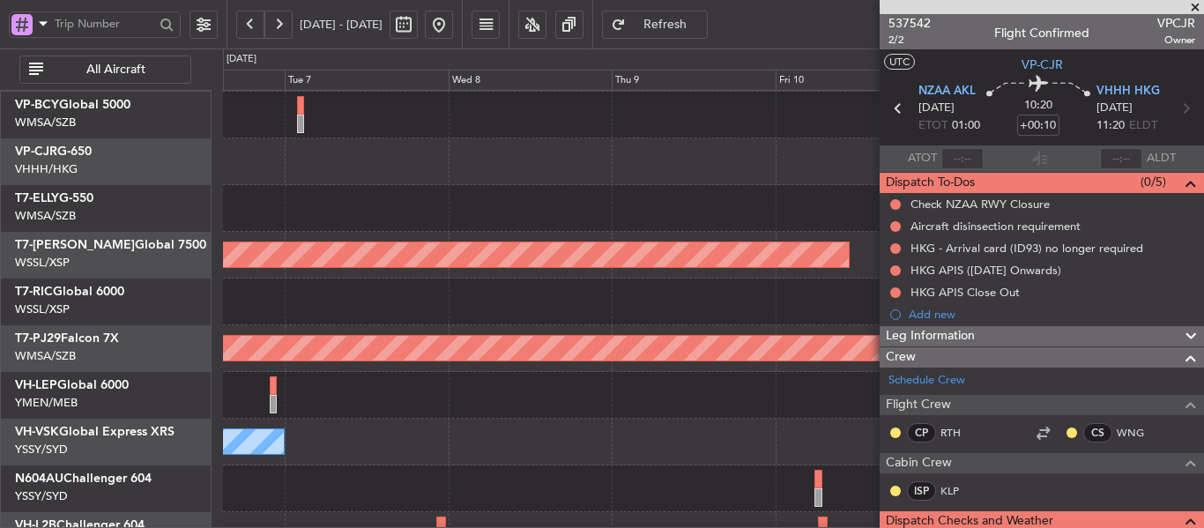
click at [1193, 4] on span at bounding box center [1195, 8] width 18 height 16
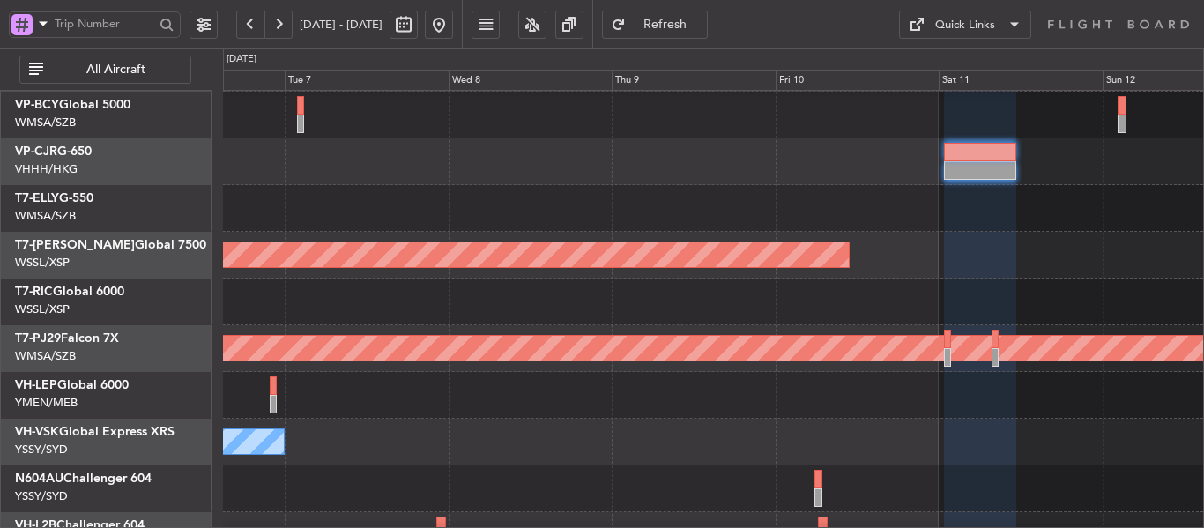
type input "0"
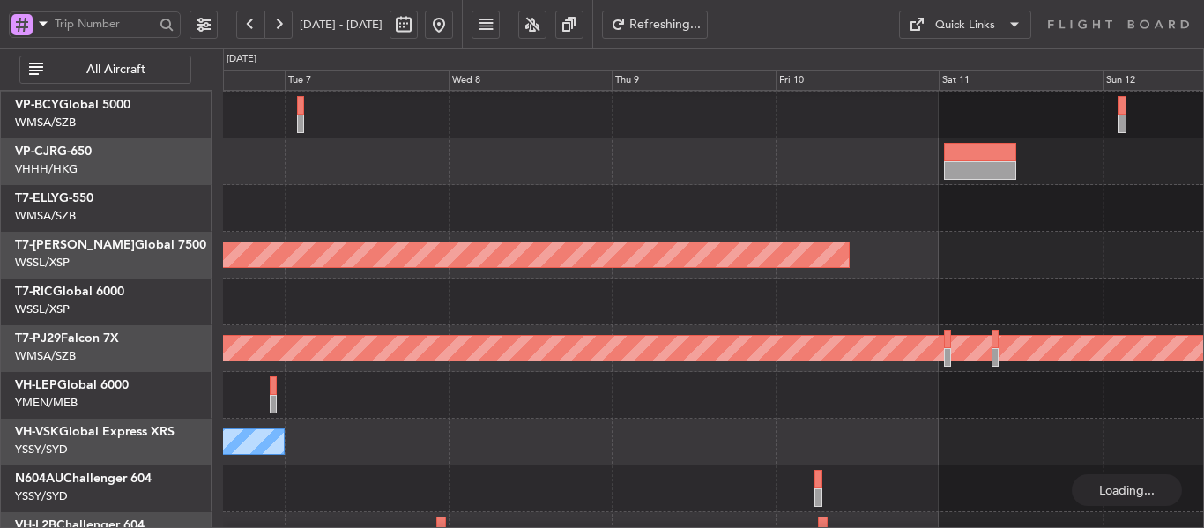
scroll to position [169, 0]
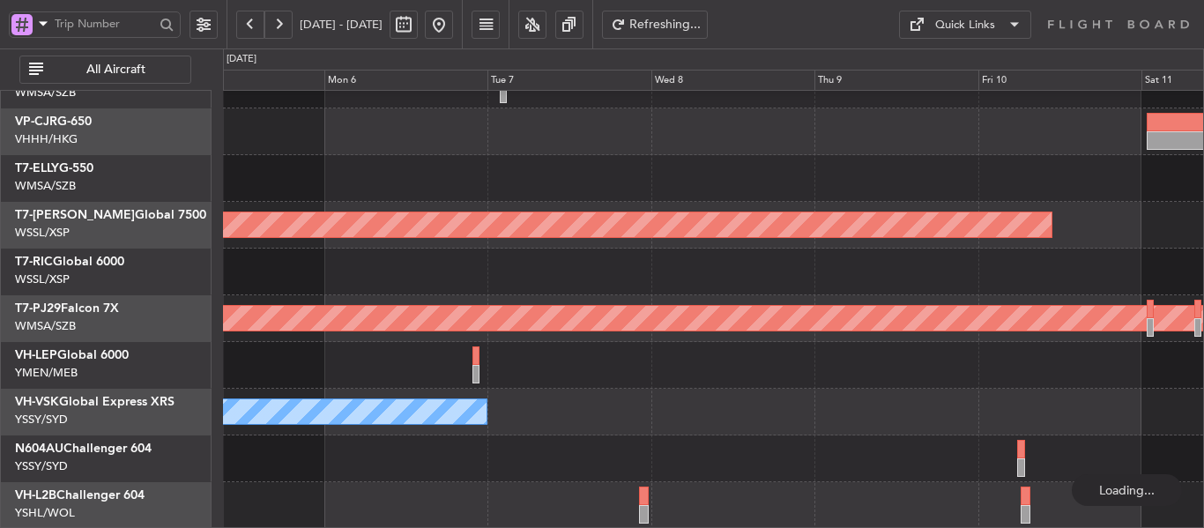
click at [707, 253] on div "Planned Maint [GEOGRAPHIC_DATA] (Seletar) Planned Maint [GEOGRAPHIC_DATA] (Sult…" at bounding box center [713, 225] width 980 height 607
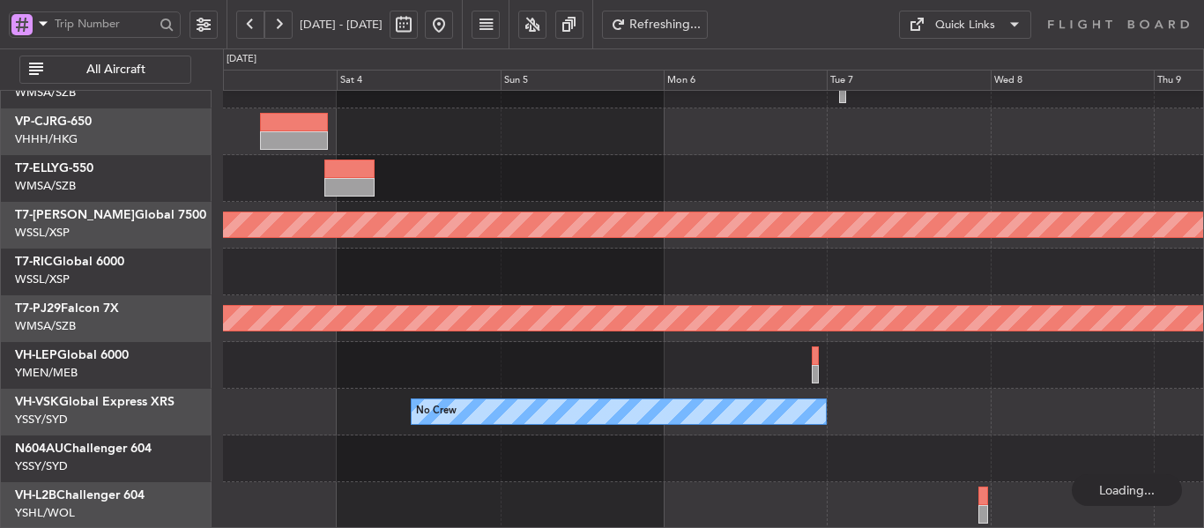
click at [712, 353] on div at bounding box center [713, 365] width 980 height 47
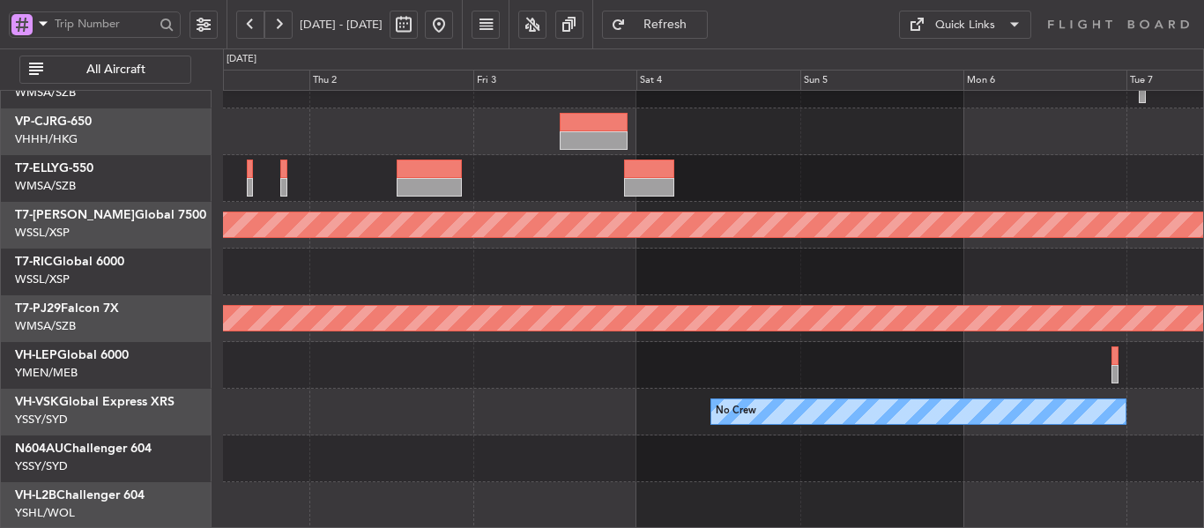
click at [757, 241] on div "Planned Maint [GEOGRAPHIC_DATA] ([GEOGRAPHIC_DATA] Intl) Planned Maint [GEOGRAP…" at bounding box center [713, 225] width 980 height 607
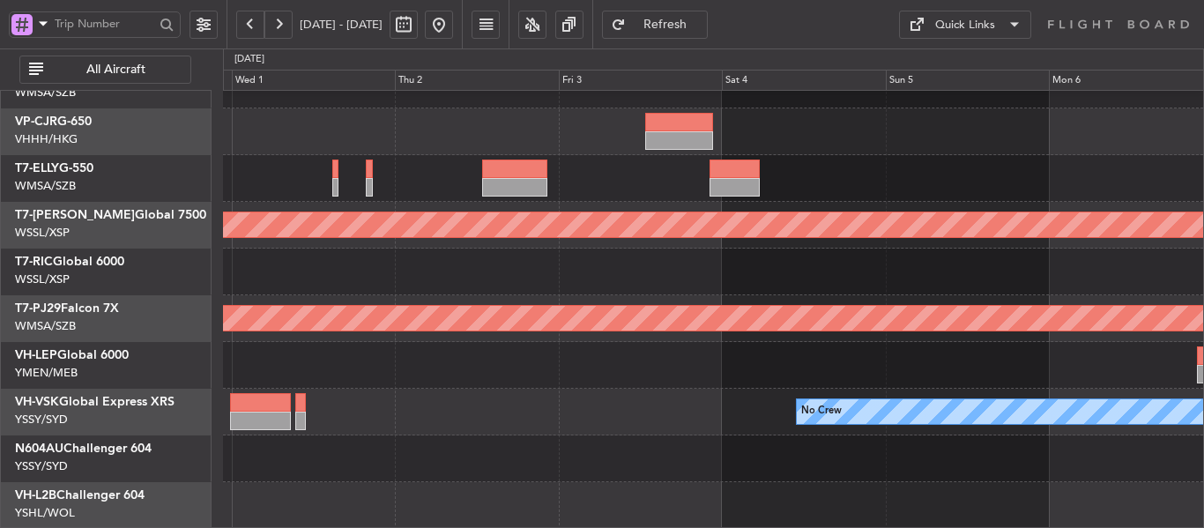
click at [826, 298] on div "Planned Maint [GEOGRAPHIC_DATA] ([GEOGRAPHIC_DATA] Intl) Planned Maint [GEOGRAP…" at bounding box center [713, 225] width 980 height 607
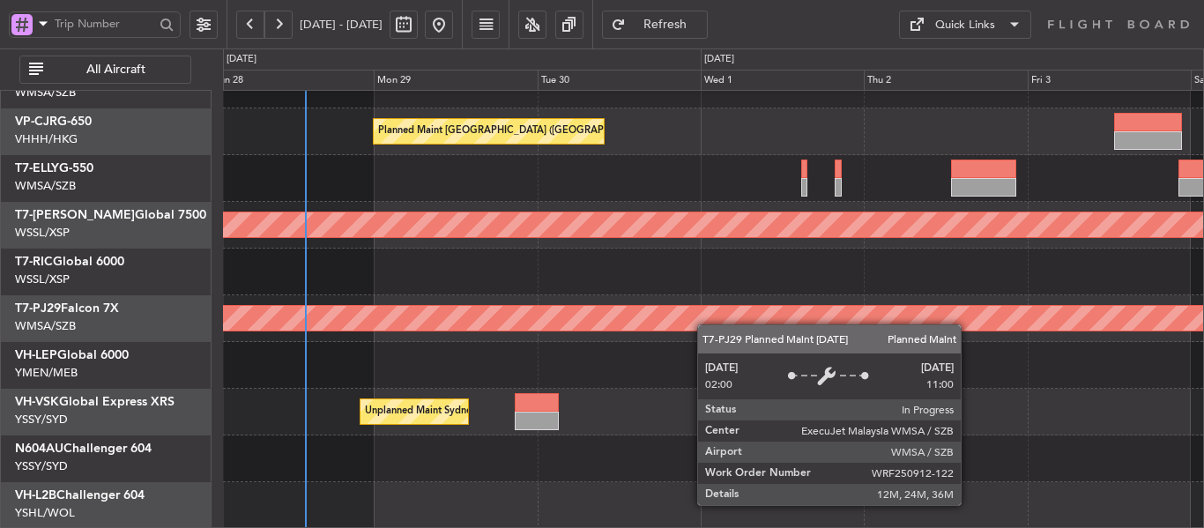
click at [849, 305] on div "Planned Maint [GEOGRAPHIC_DATA] ([GEOGRAPHIC_DATA] Intl) Planned Maint [GEOGRAP…" at bounding box center [713, 225] width 980 height 607
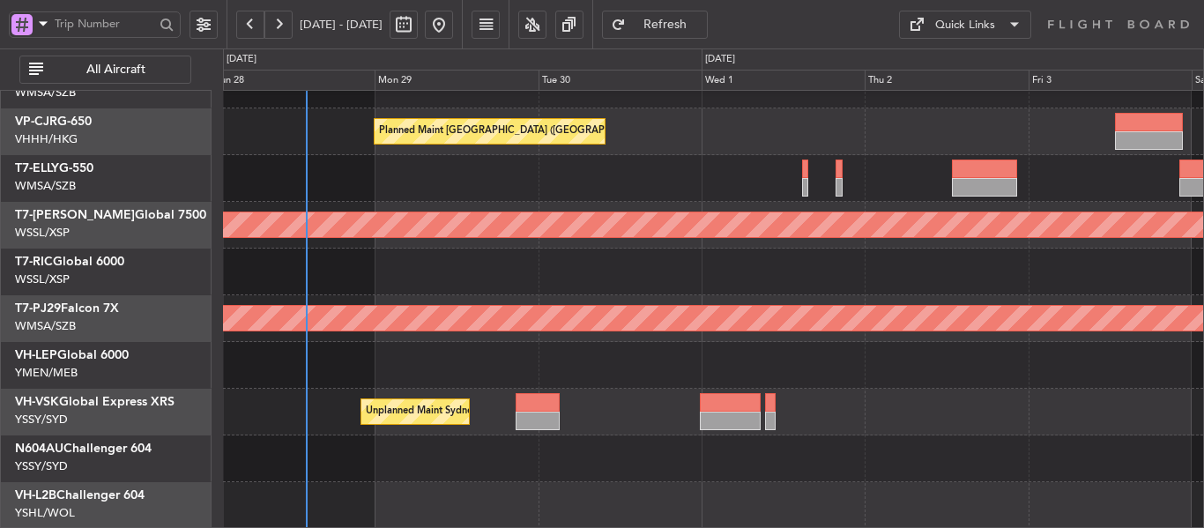
click at [626, 212] on div "Planned Maint [GEOGRAPHIC_DATA] ([GEOGRAPHIC_DATA] Intl) Planned Maint [GEOGRAP…" at bounding box center [713, 225] width 980 height 607
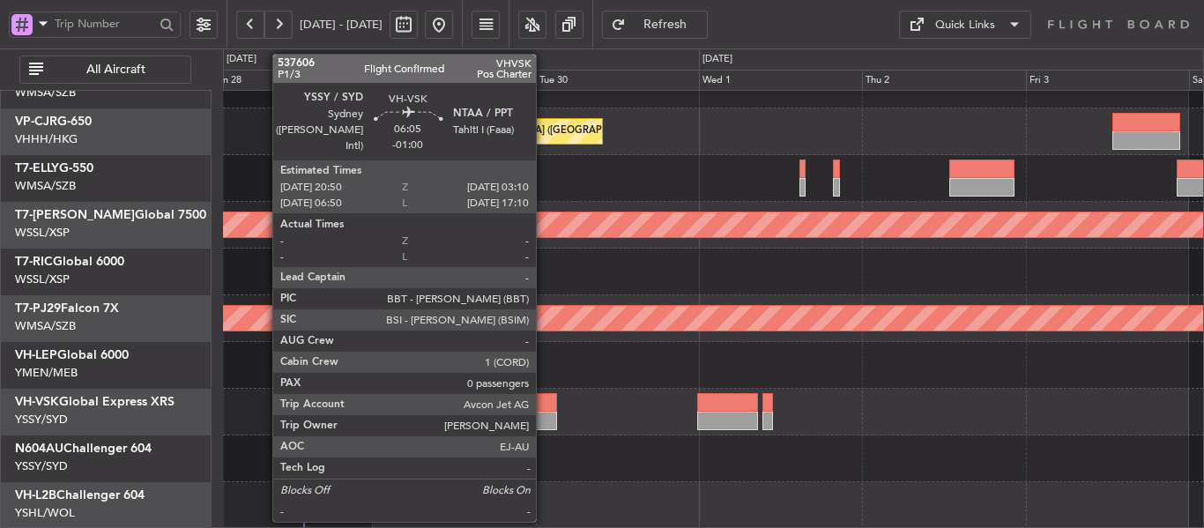
click at [542, 413] on div at bounding box center [534, 421] width 43 height 19
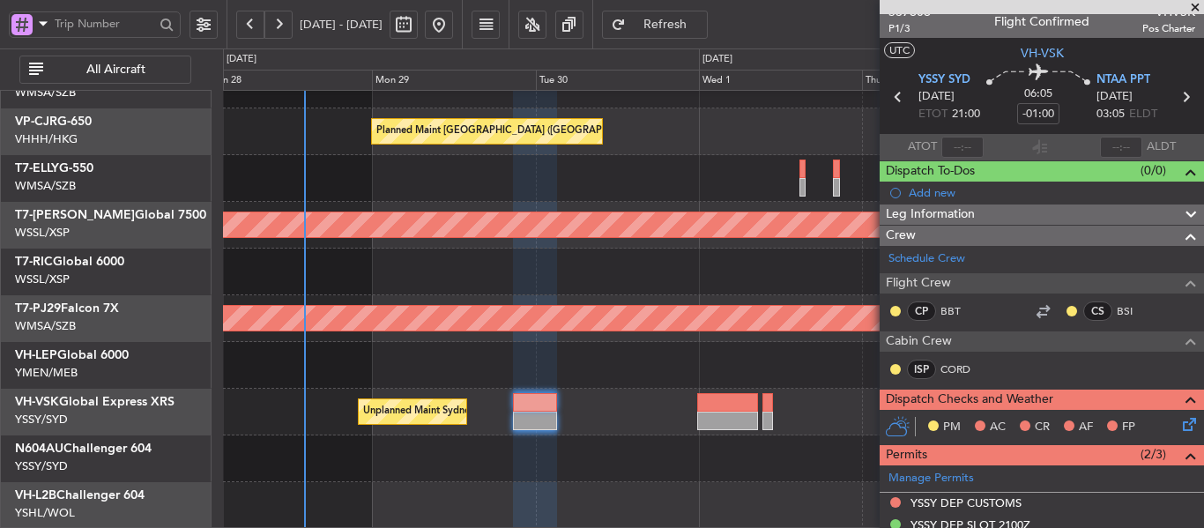
scroll to position [0, 0]
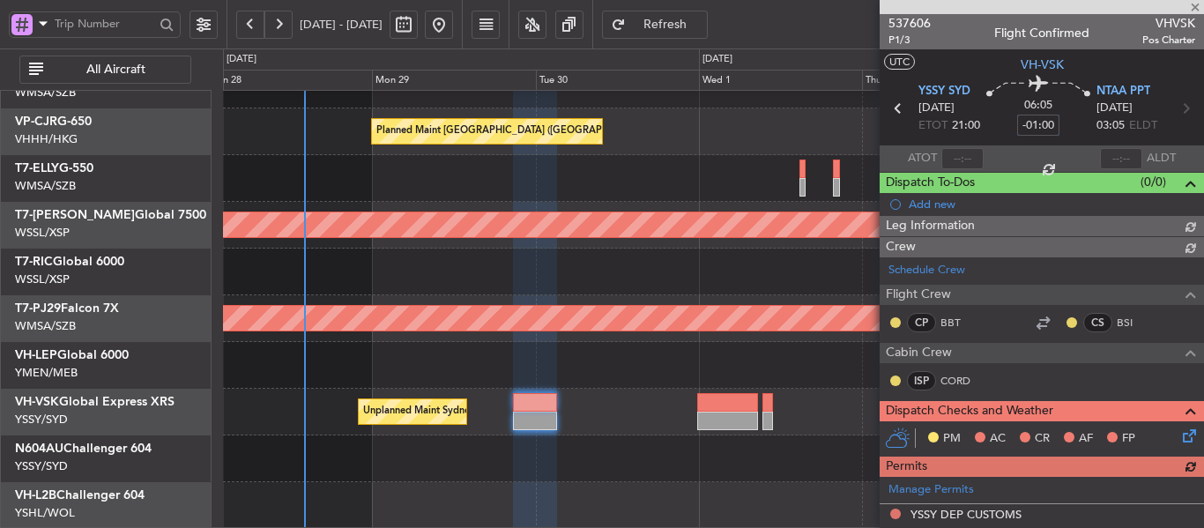
click at [1041, 121] on input "-01:00" at bounding box center [1038, 125] width 42 height 21
type input ":"
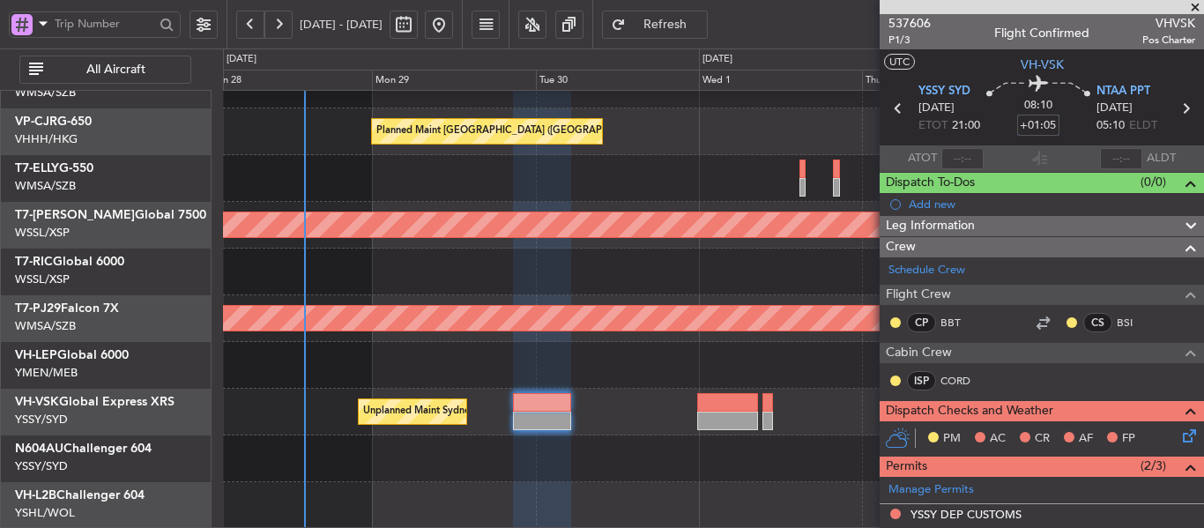
click at [1024, 126] on input "+01:05" at bounding box center [1038, 125] width 42 height 21
type input "+"
type input "+00:00"
type input "-00:55"
